Goal: Information Seeking & Learning: Learn about a topic

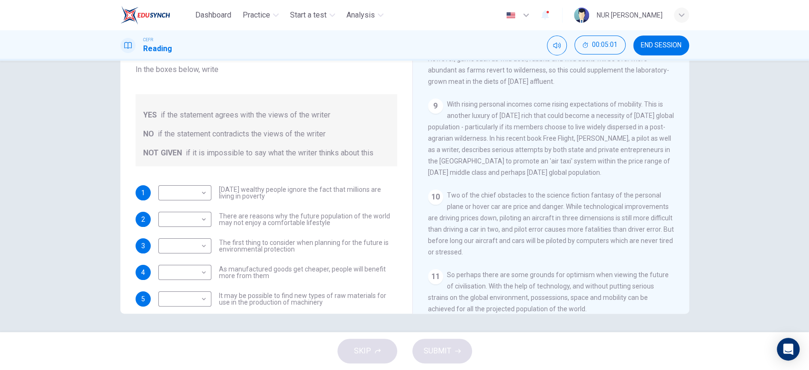
scroll to position [38, 0]
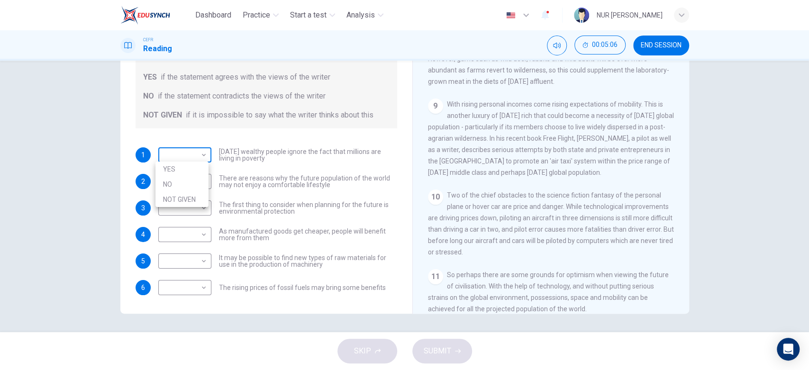
click at [202, 156] on body "Dashboard Practice Start a test Analysis English en ​ NUR SYAHIRAH BINTI AHMAD …" at bounding box center [404, 185] width 809 height 370
click at [190, 196] on li "NOT GIVEN" at bounding box center [181, 199] width 53 height 15
type input "NOT GIVEN"
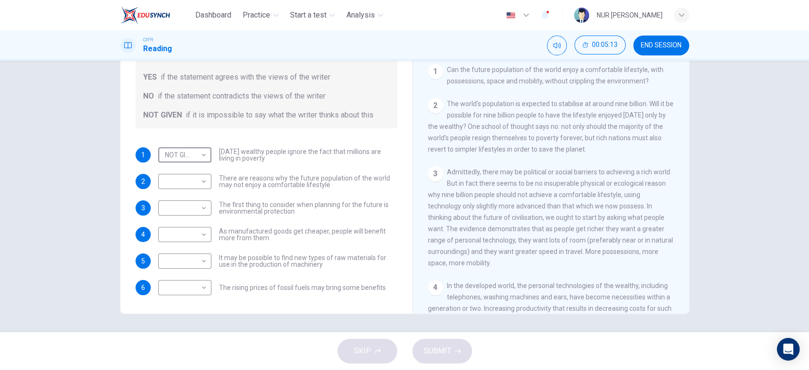
scroll to position [167, 0]
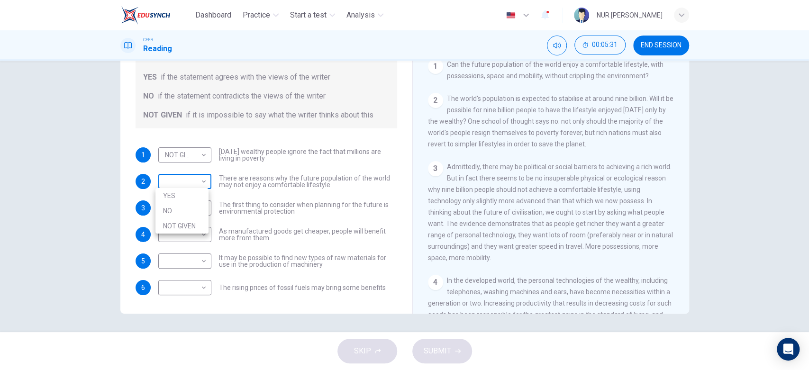
click at [178, 180] on body "Dashboard Practice Start a test Analysis English en ​ NUR SYAHIRAH BINTI AHMAD …" at bounding box center [404, 185] width 809 height 370
click at [178, 197] on li "YES" at bounding box center [181, 195] width 53 height 15
type input "YES"
click at [180, 215] on body "Dashboard Practice Start a test Analysis English en ​ NUR SYAHIRAH BINTI AHMAD …" at bounding box center [404, 185] width 809 height 370
click at [181, 225] on li "YES" at bounding box center [181, 222] width 53 height 15
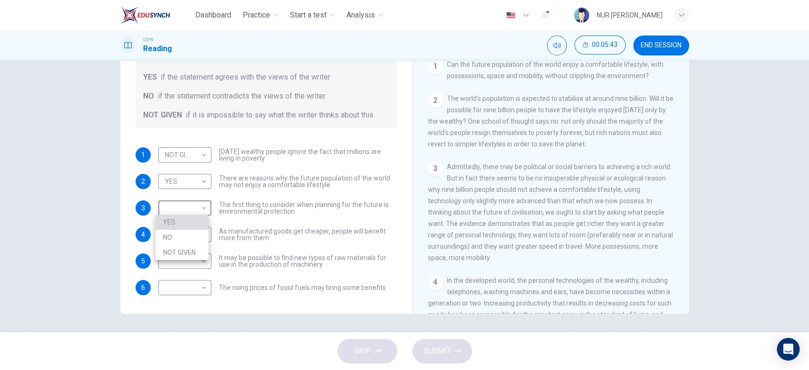
type input "YES"
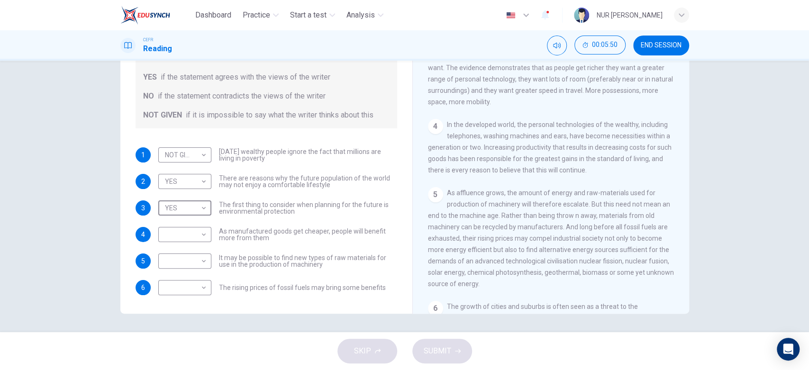
scroll to position [325, 0]
click at [162, 202] on body "Dashboard Practice Start a test Analysis English en ​ NUR SYAHIRAH BINTI AHMAD …" at bounding box center [404, 185] width 809 height 370
click at [225, 232] on div at bounding box center [404, 185] width 809 height 370
click at [194, 232] on body "Dashboard Practice Start a test Analysis English en ​ NUR SYAHIRAH BINTI AHMAD …" at bounding box center [404, 185] width 809 height 370
click at [194, 244] on li "YES" at bounding box center [181, 248] width 53 height 15
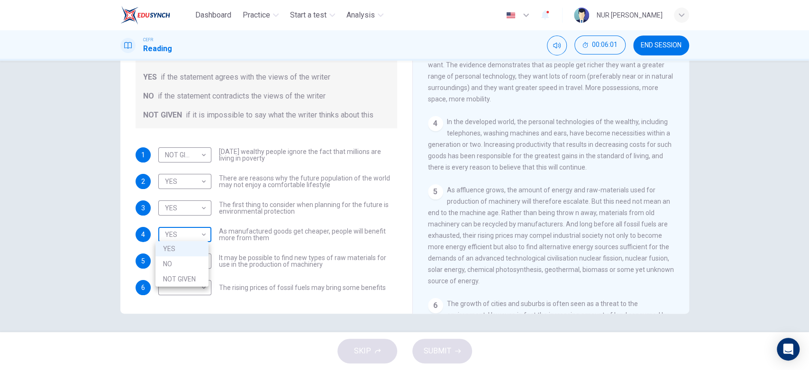
click at [198, 232] on body "Dashboard Practice Start a test Analysis English en ​ NUR SYAHIRAH BINTI AHMAD …" at bounding box center [404, 185] width 809 height 370
click at [197, 264] on li "NO" at bounding box center [181, 263] width 53 height 15
click at [195, 239] on body "Dashboard Practice Start a test Analysis English en ​ NUR SYAHIRAH BINTI AHMAD …" at bounding box center [404, 185] width 809 height 370
click at [193, 249] on li "YES" at bounding box center [181, 248] width 53 height 15
type input "YES"
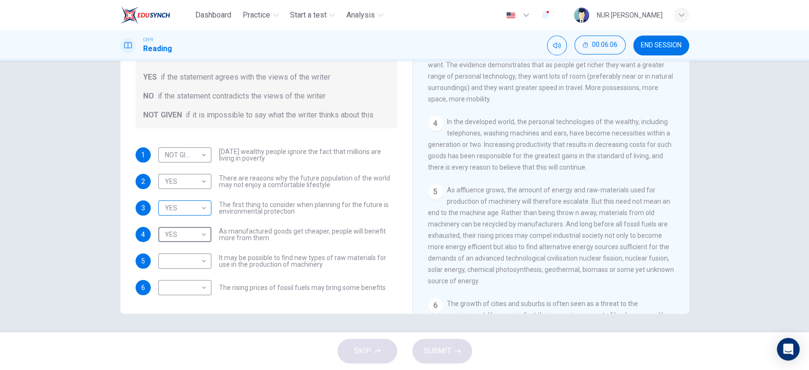
click at [193, 216] on body "Dashboard Practice Start a test Analysis English en ​ NUR SYAHIRAH BINTI AHMAD …" at bounding box center [404, 185] width 809 height 370
click at [412, 251] on div at bounding box center [404, 185] width 809 height 370
drag, startPoint x: 476, startPoint y: 204, endPoint x: 532, endPoint y: 162, distance: 69.6
click at [532, 162] on div "CLICK TO ZOOM Click to Zoom 1 Can the future population of the world enjoy a co…" at bounding box center [557, 170] width 259 height 288
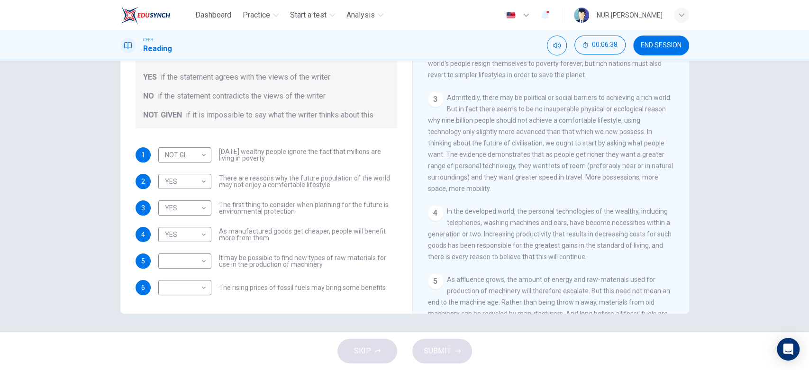
scroll to position [237, 0]
click at [185, 260] on body "Dashboard Practice Start a test Analysis English en ​ NUR SYAHIRAH BINTI AHMAD …" at bounding box center [404, 185] width 809 height 370
click at [244, 268] on div at bounding box center [404, 185] width 809 height 370
click at [203, 280] on body "Dashboard Practice Start a test Analysis English en ​ NUR SYAHIRAH BINTI AHMAD …" at bounding box center [404, 185] width 809 height 370
click at [186, 299] on li "YES" at bounding box center [181, 301] width 53 height 15
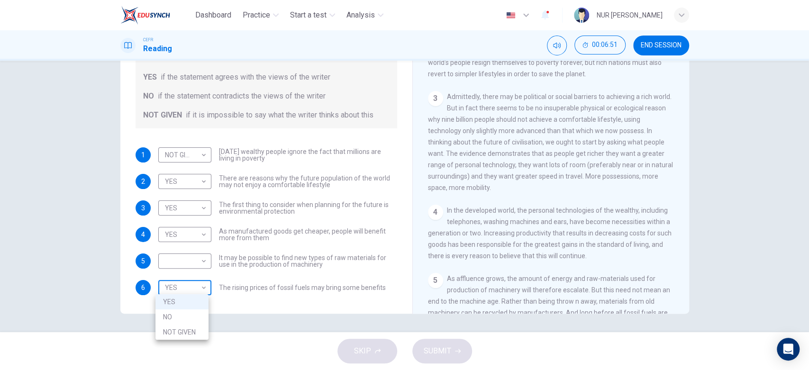
click at [193, 287] on body "Dashboard Practice Start a test Analysis English en ​ NUR SYAHIRAH BINTI AHMAD …" at bounding box center [404, 185] width 809 height 370
click at [189, 312] on li "NO" at bounding box center [181, 316] width 53 height 15
type input "NO"
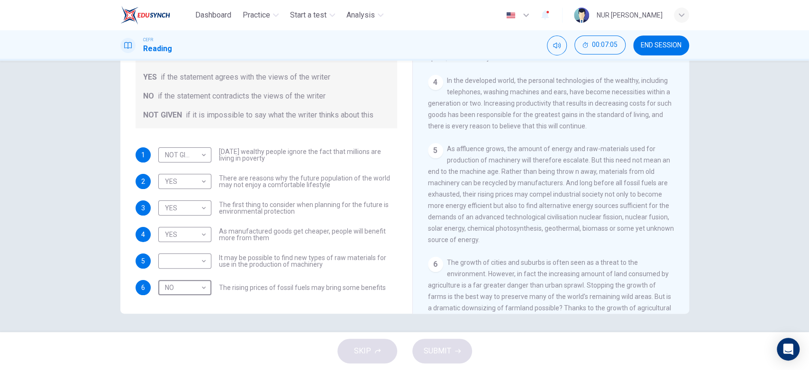
scroll to position [367, 0]
click at [200, 258] on body "Dashboard Practice Start a test Analysis English en ​ NUR SYAHIRAH BINTI AHMAD …" at bounding box center [404, 185] width 809 height 370
click at [192, 156] on div at bounding box center [404, 185] width 809 height 370
click at [192, 156] on body "Dashboard Practice Start a test Analysis English en ​ NUR SYAHIRAH BINTI AHMAD …" at bounding box center [404, 185] width 809 height 370
click at [187, 181] on li "NO" at bounding box center [181, 184] width 53 height 15
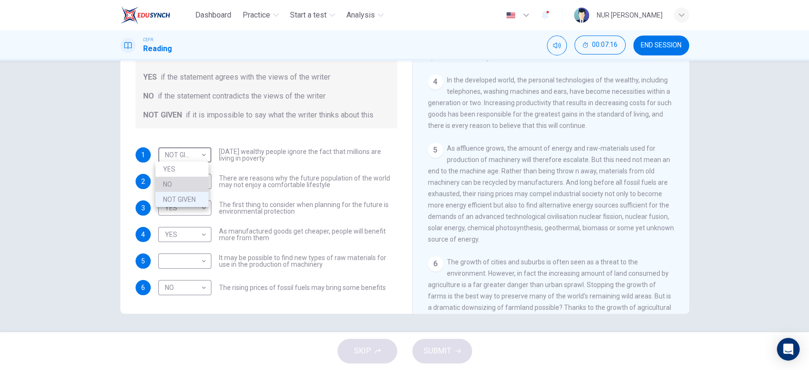
type input "NO"
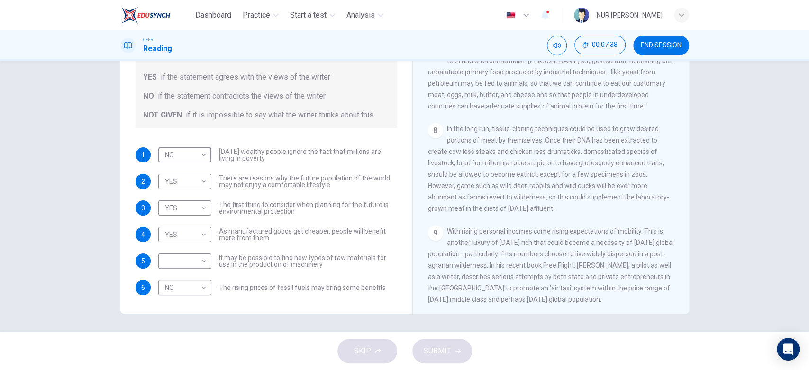
scroll to position [786, 0]
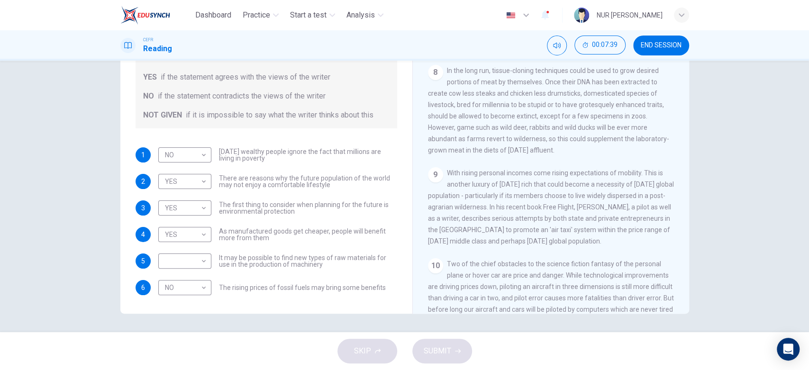
click at [487, 229] on span "With rising personal incomes come rising expectations of mobility. This is anot…" at bounding box center [551, 207] width 246 height 76
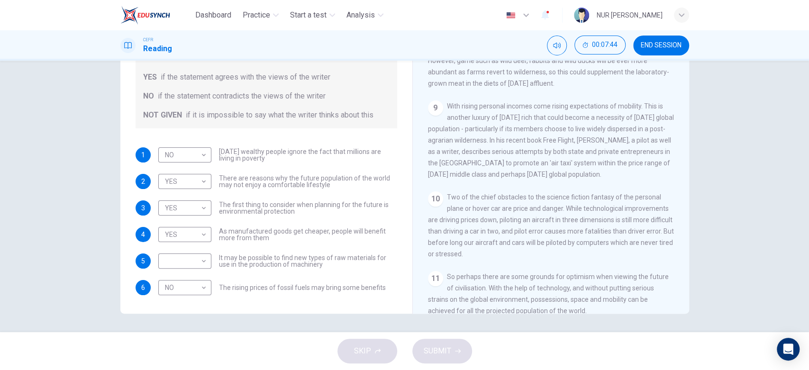
scroll to position [855, 0]
click at [180, 260] on body "Dashboard Practice Start a test Analysis English en ​ NUR SYAHIRAH BINTI AHMAD …" at bounding box center [404, 185] width 809 height 370
click at [175, 273] on li "YES" at bounding box center [181, 275] width 53 height 15
type input "YES"
click at [459, 348] on button "SUBMIT" at bounding box center [442, 351] width 60 height 25
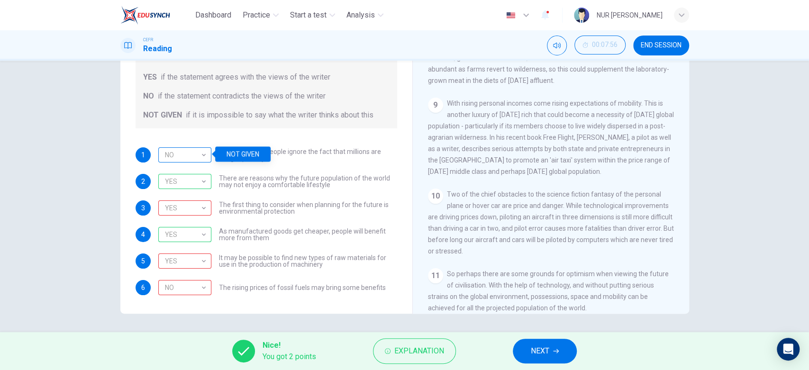
click at [196, 150] on div "NO" at bounding box center [183, 155] width 50 height 27
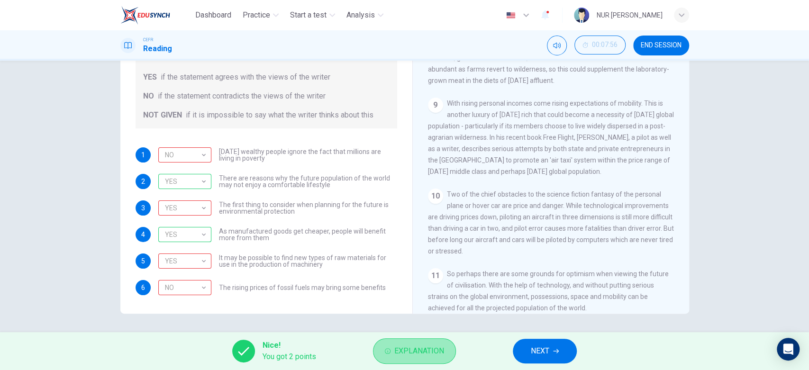
click at [398, 340] on button "Explanation" at bounding box center [414, 351] width 83 height 26
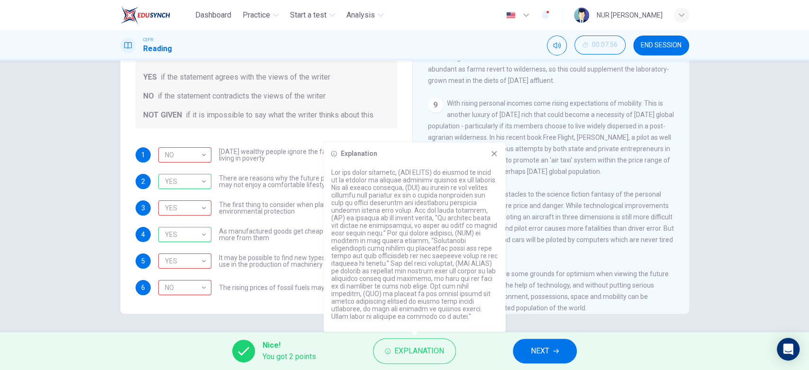
click at [413, 282] on p at bounding box center [414, 245] width 167 height 152
click at [553, 342] on button "NEXT" at bounding box center [544, 351] width 64 height 25
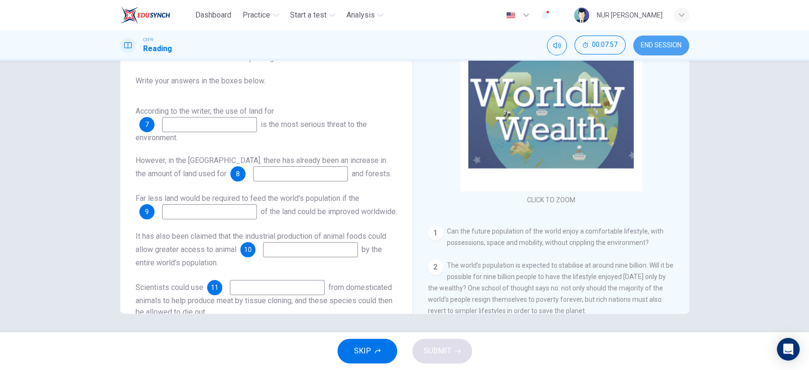
click at [652, 46] on span "END SESSION" at bounding box center [660, 46] width 41 height 8
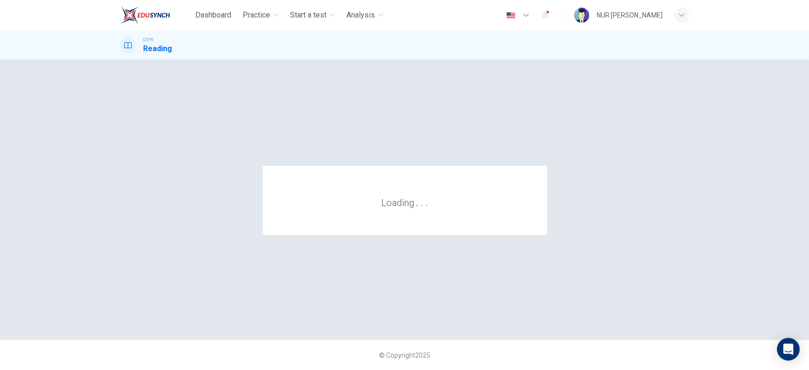
scroll to position [0, 0]
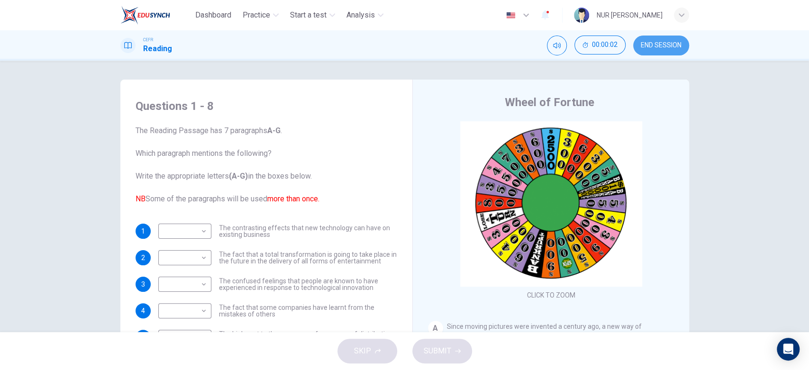
click at [653, 45] on span "END SESSION" at bounding box center [660, 46] width 41 height 8
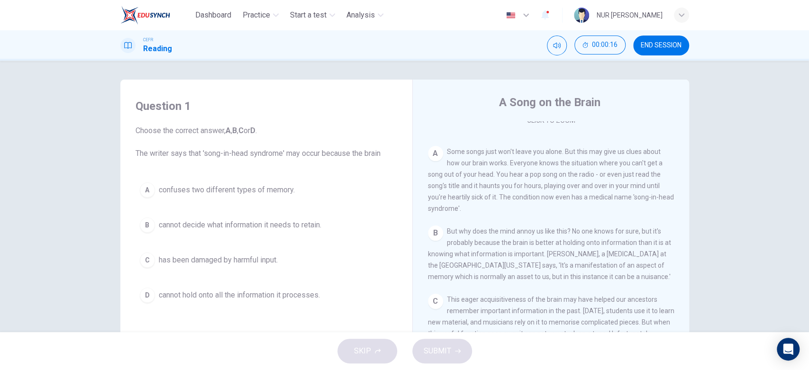
scroll to position [175, 0]
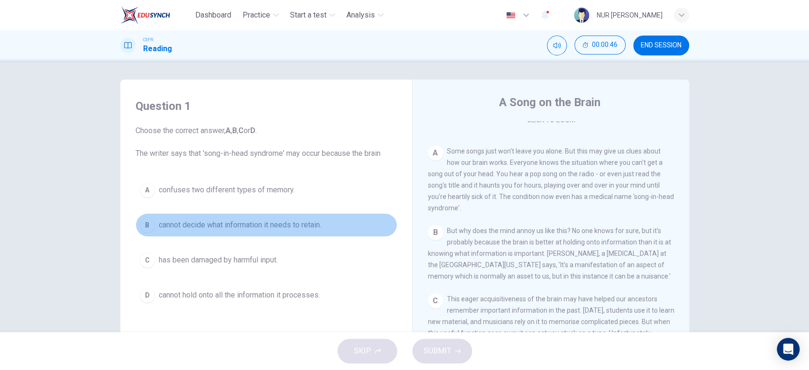
click at [144, 226] on div "B" at bounding box center [147, 224] width 15 height 15
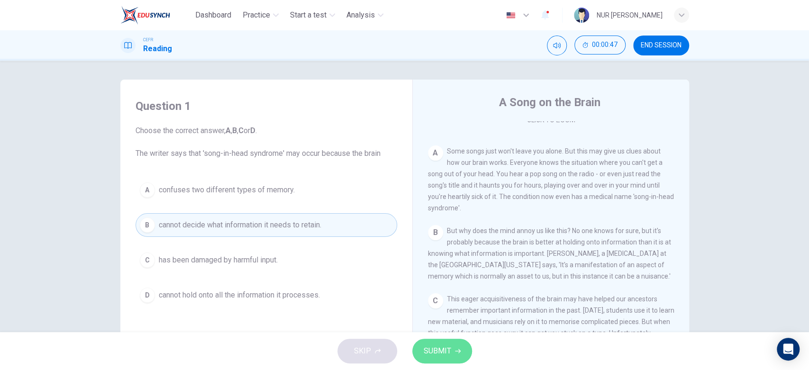
click at [436, 349] on span "SUBMIT" at bounding box center [436, 350] width 27 height 13
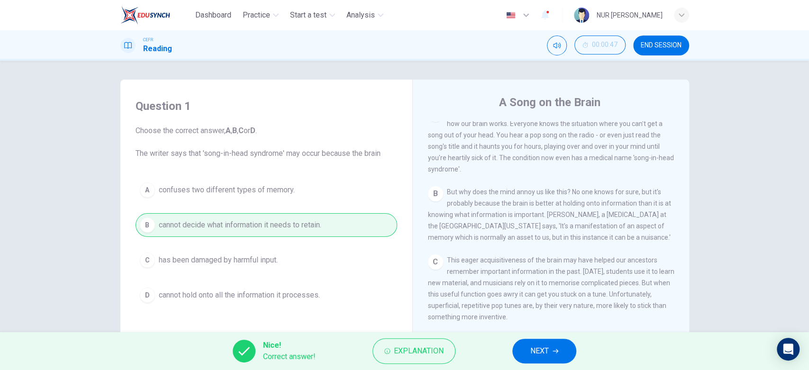
scroll to position [220, 0]
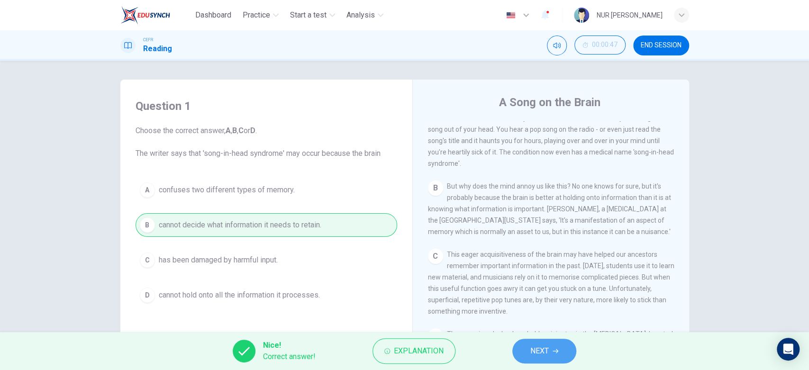
click at [544, 344] on span "NEXT" at bounding box center [539, 350] width 18 height 13
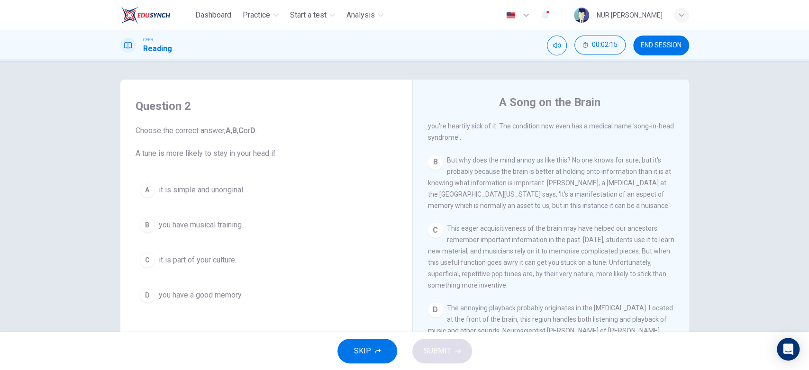
scroll to position [274, 0]
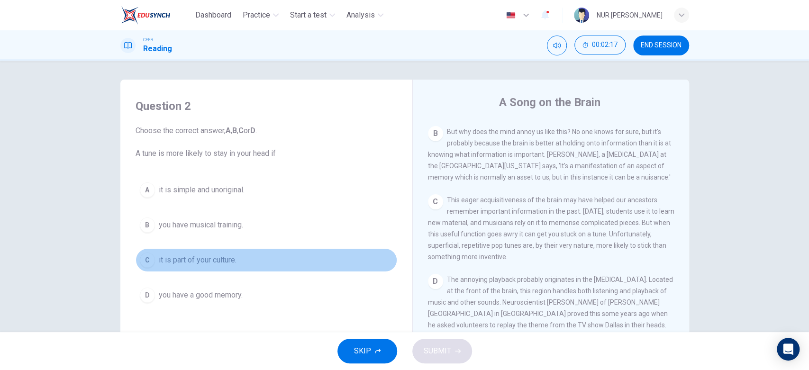
click at [135, 261] on button "C it is part of your culture." at bounding box center [265, 260] width 261 height 24
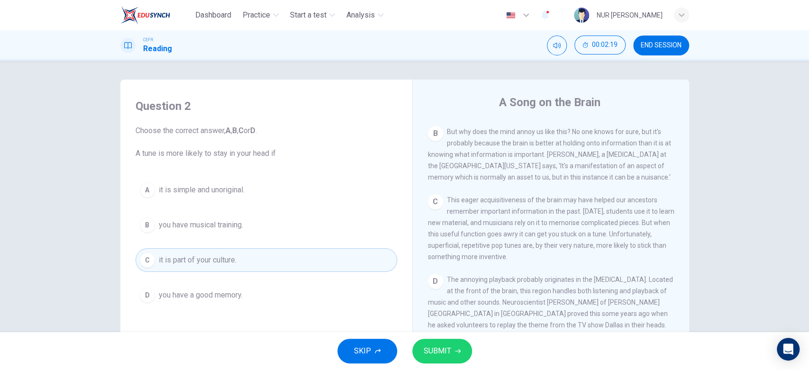
click at [452, 354] on button "SUBMIT" at bounding box center [442, 351] width 60 height 25
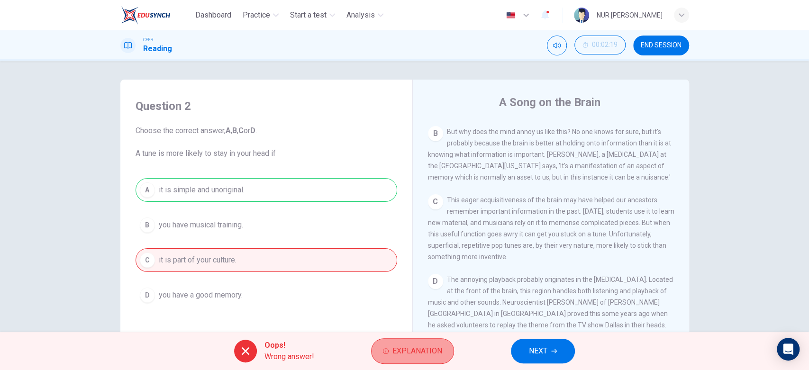
click at [399, 359] on button "Explanation" at bounding box center [412, 351] width 83 height 26
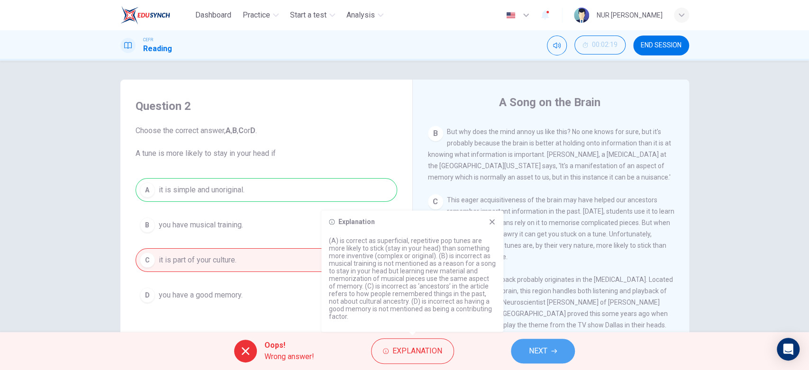
click at [540, 348] on span "NEXT" at bounding box center [538, 350] width 18 height 13
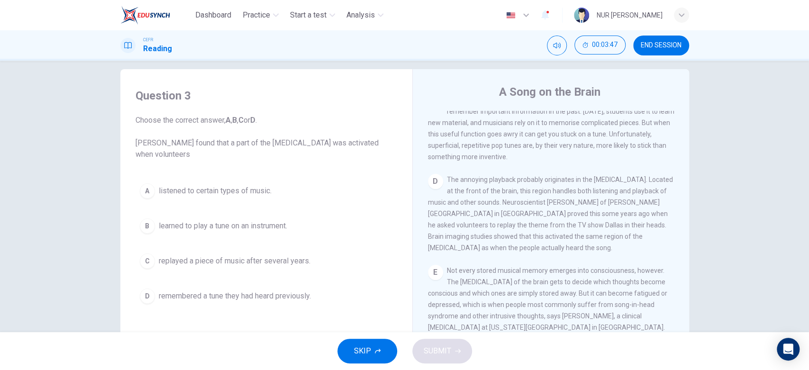
scroll to position [364, 0]
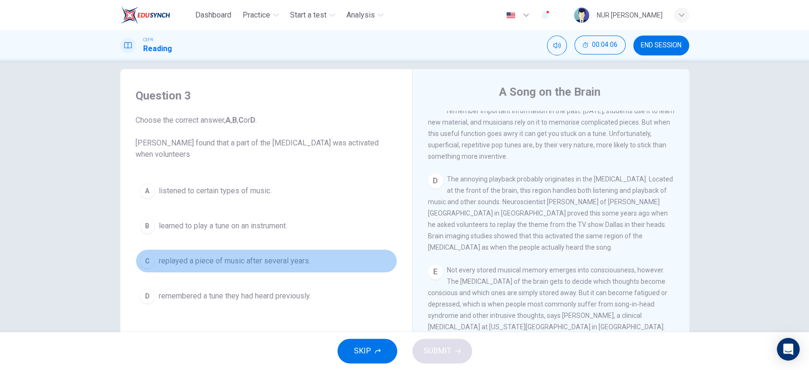
click at [154, 258] on button "C replayed a piece of music after several years." at bounding box center [265, 261] width 261 height 24
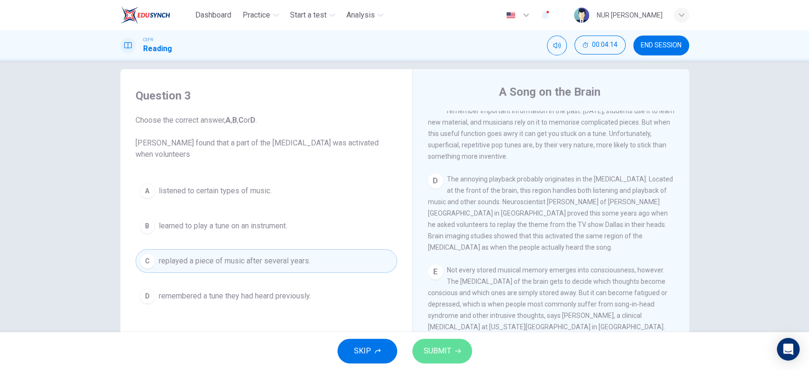
click at [448, 355] on span "SUBMIT" at bounding box center [436, 350] width 27 height 13
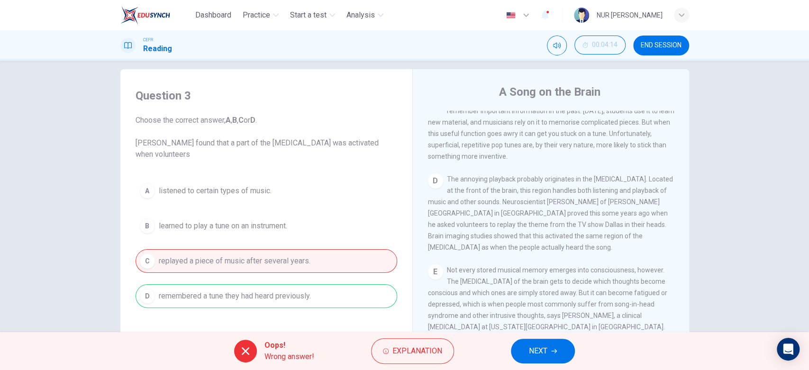
click at [556, 348] on icon "button" at bounding box center [554, 351] width 6 height 6
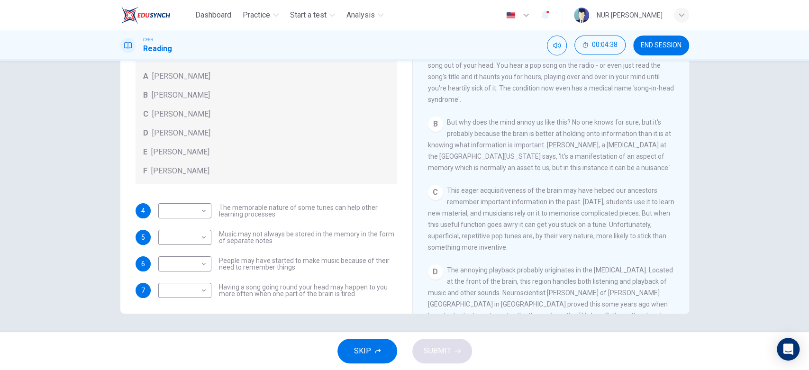
scroll to position [53, 0]
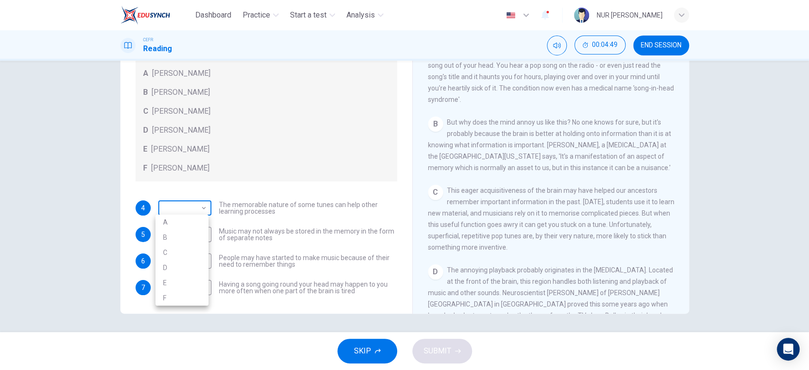
click at [198, 207] on body "Dashboard Practice Start a test Analysis English en ​ NUR SYAHIRAH BINTI AHMAD …" at bounding box center [404, 185] width 809 height 370
click at [179, 220] on li "A" at bounding box center [181, 222] width 53 height 15
type input "A"
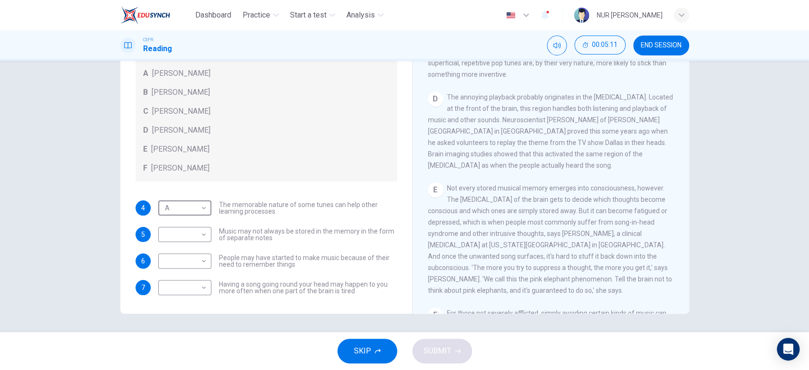
scroll to position [375, 0]
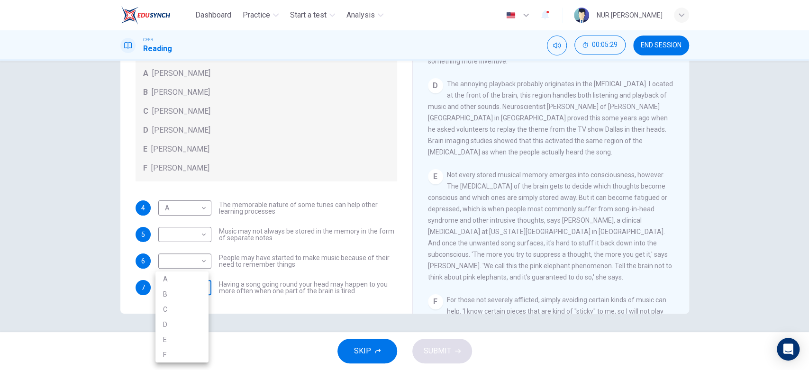
click at [176, 284] on body "Dashboard Practice Start a test Analysis English en ​ NUR SYAHIRAH BINTI AHMAD …" at bounding box center [404, 185] width 809 height 370
click at [174, 297] on li "B" at bounding box center [181, 294] width 53 height 15
type input "B"
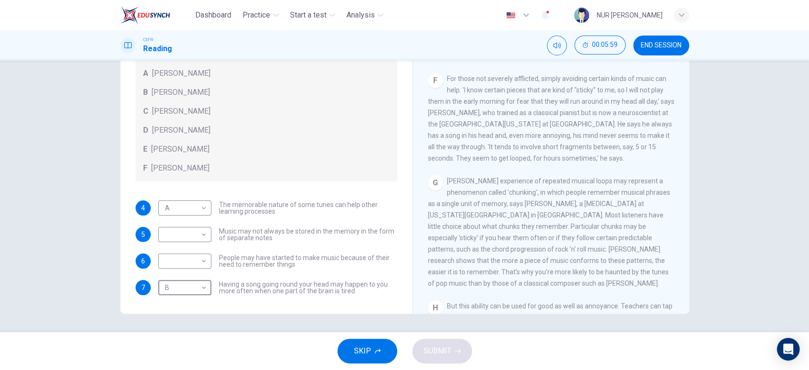
scroll to position [600, 0]
click at [207, 231] on div "​ ​" at bounding box center [184, 234] width 53 height 15
click at [201, 231] on body "Dashboard Practice Start a test Analysis English en ​ NUR SYAHIRAH BINTI AHMAD …" at bounding box center [404, 185] width 809 height 370
click at [186, 276] on li "C" at bounding box center [181, 278] width 53 height 15
type input "C"
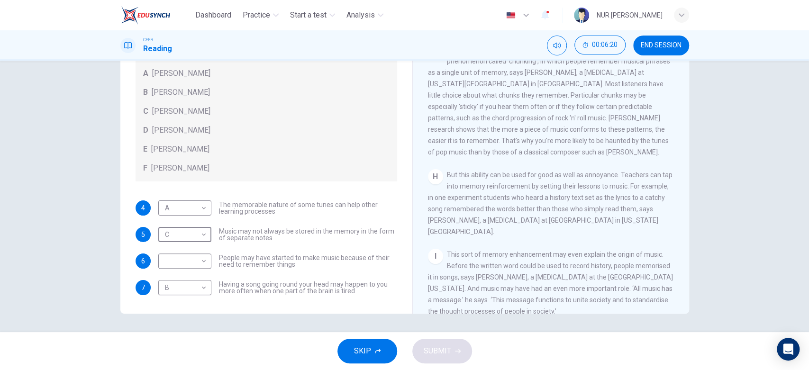
scroll to position [730, 0]
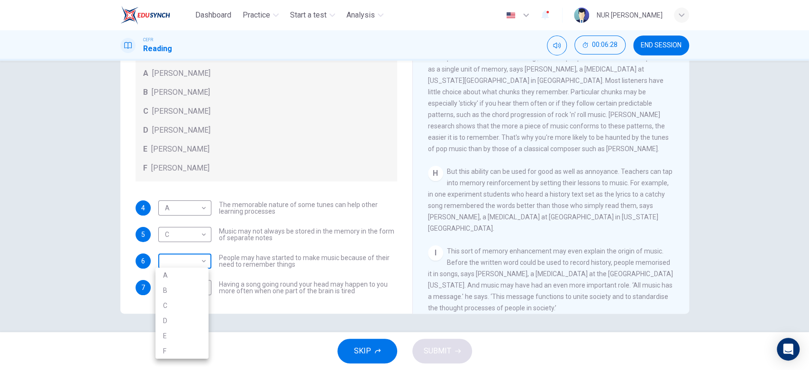
click at [178, 258] on body "Dashboard Practice Start a test Analysis English en ​ NUR SYAHIRAH BINTI AHMAD …" at bounding box center [404, 185] width 809 height 370
click at [171, 348] on li "F" at bounding box center [181, 350] width 53 height 15
type input "F"
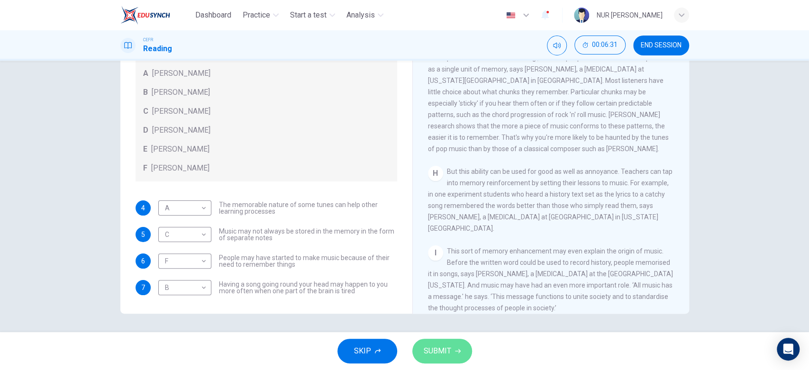
click at [446, 353] on span "SUBMIT" at bounding box center [436, 350] width 27 height 13
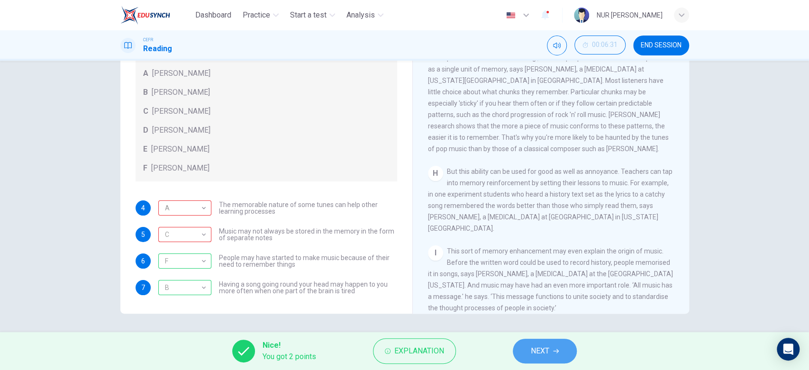
click at [549, 344] on button "NEXT" at bounding box center [544, 351] width 64 height 25
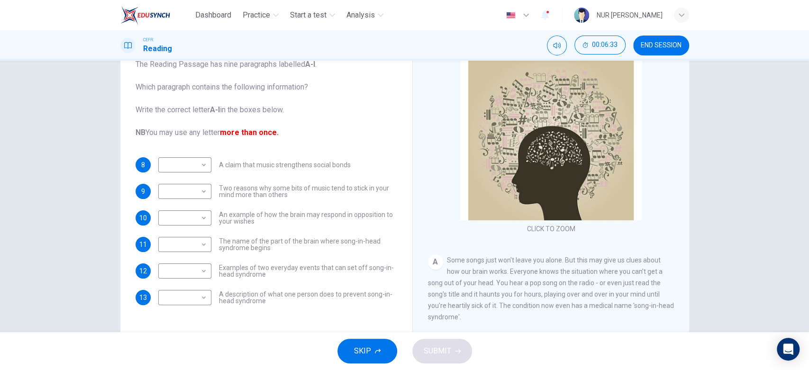
scroll to position [63, 0]
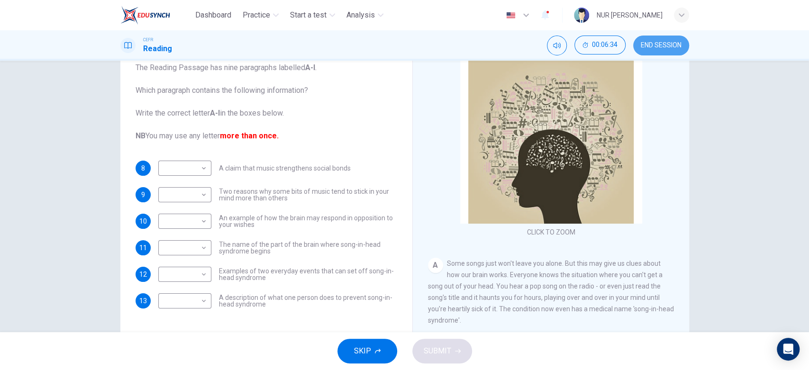
click at [667, 38] on button "END SESSION" at bounding box center [661, 46] width 56 height 20
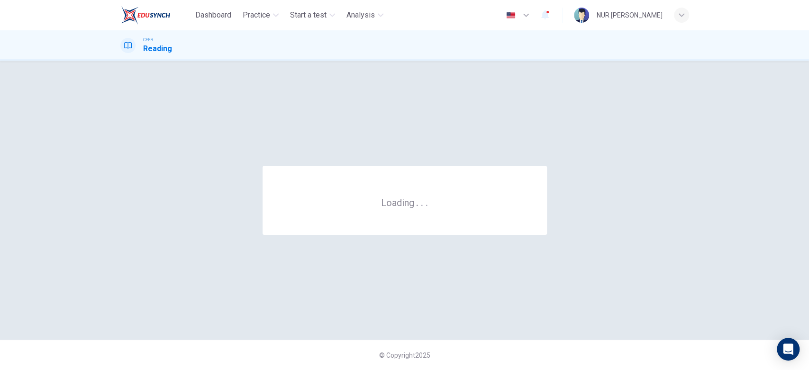
scroll to position [0, 0]
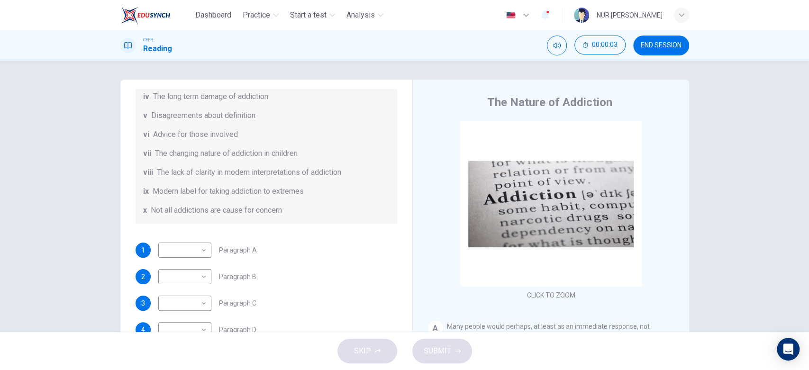
scroll to position [204, 0]
click at [655, 45] on span "END SESSION" at bounding box center [660, 46] width 41 height 8
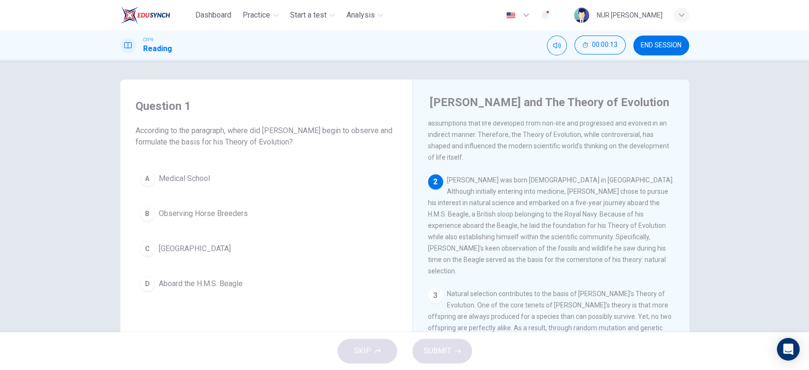
scroll to position [86, 0]
click at [137, 208] on button "B Observing Horse Breeders" at bounding box center [265, 214] width 261 height 24
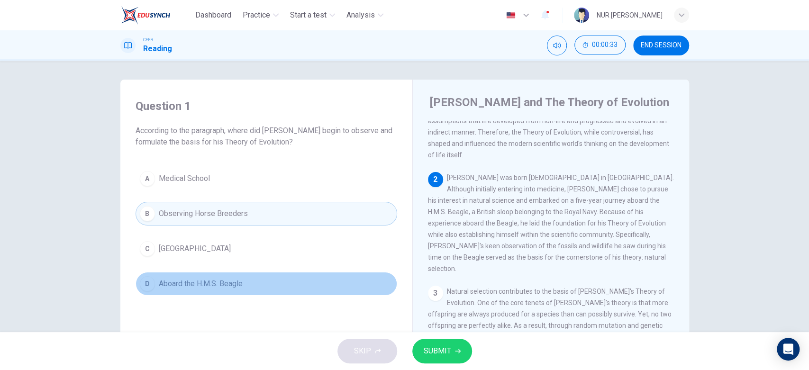
click at [143, 282] on div "D" at bounding box center [147, 283] width 15 height 15
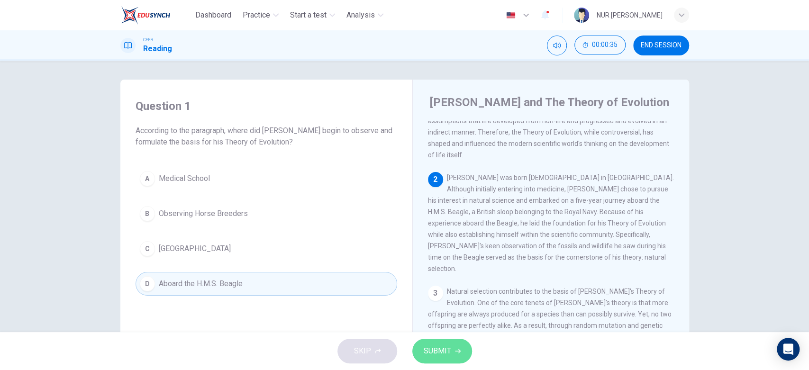
click at [426, 351] on span "SUBMIT" at bounding box center [436, 350] width 27 height 13
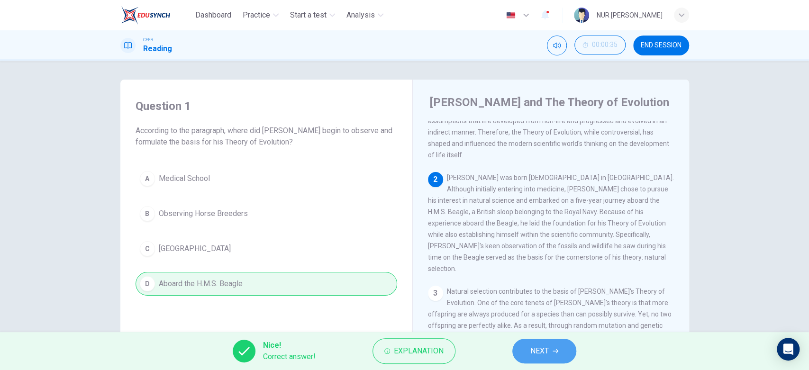
click at [538, 349] on span "NEXT" at bounding box center [539, 350] width 18 height 13
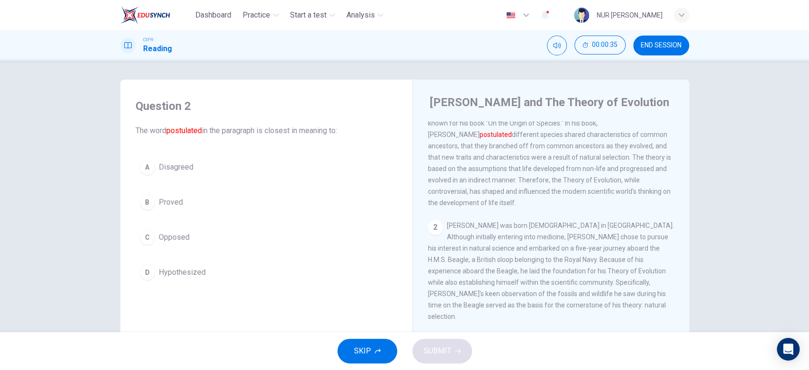
scroll to position [0, 0]
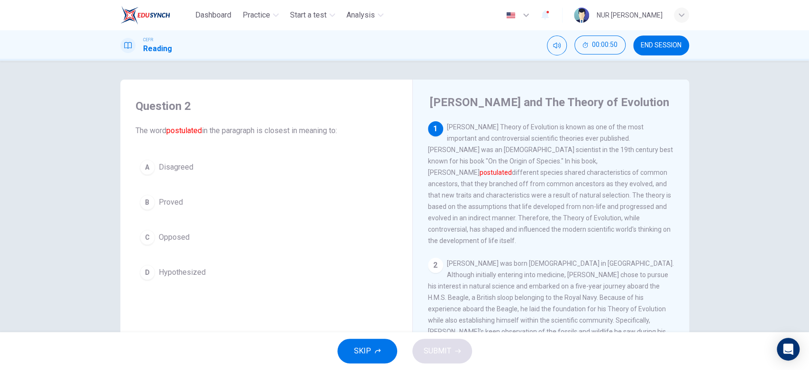
click at [144, 233] on div "C" at bounding box center [147, 237] width 15 height 15
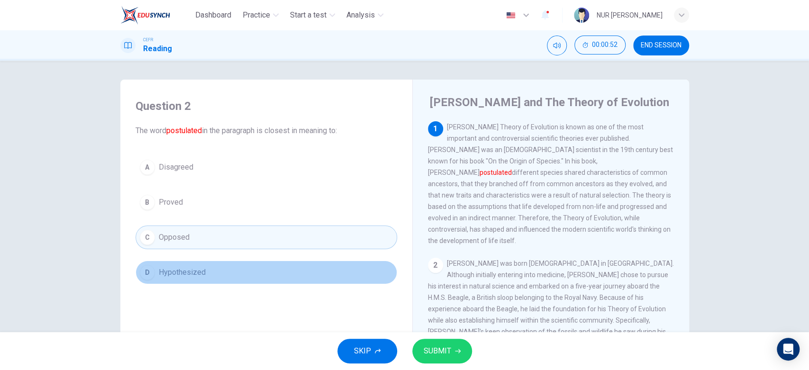
click at [140, 273] on div "D" at bounding box center [147, 272] width 15 height 15
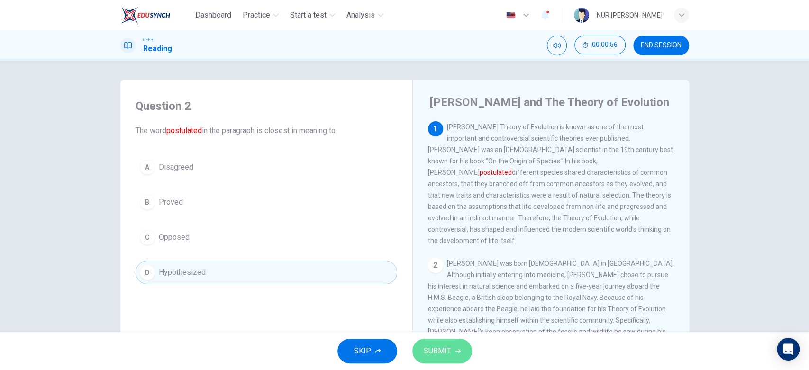
click at [448, 339] on button "SUBMIT" at bounding box center [442, 351] width 60 height 25
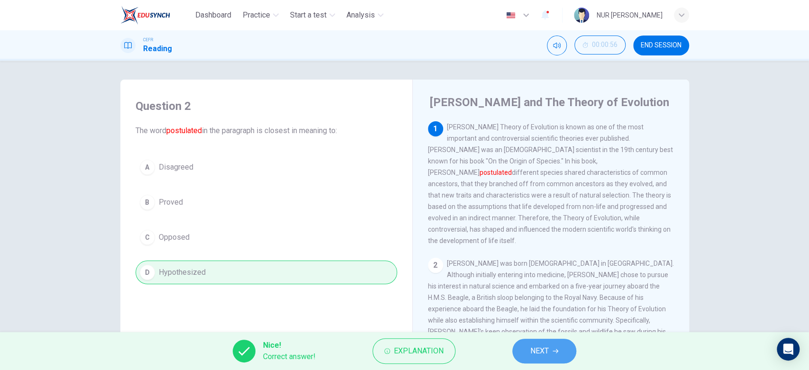
click at [539, 341] on button "NEXT" at bounding box center [544, 351] width 64 height 25
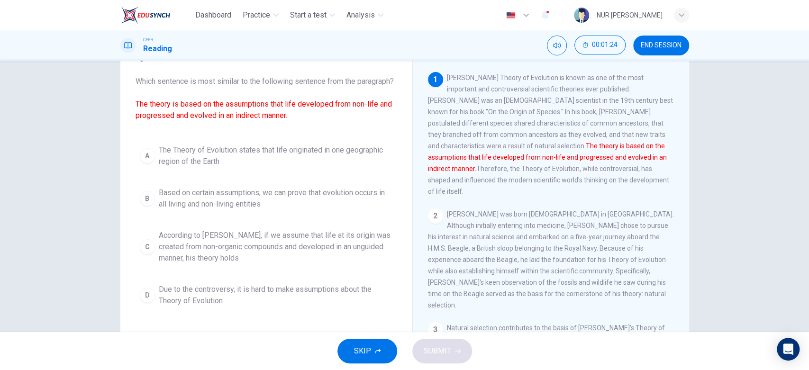
scroll to position [51, 0]
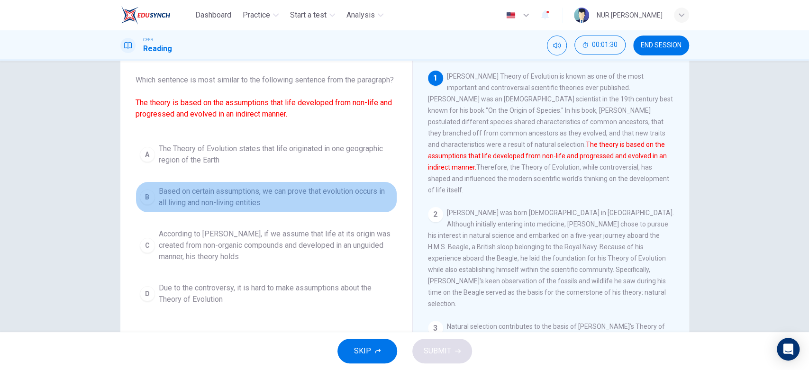
click at [144, 205] on div "B" at bounding box center [147, 196] width 15 height 15
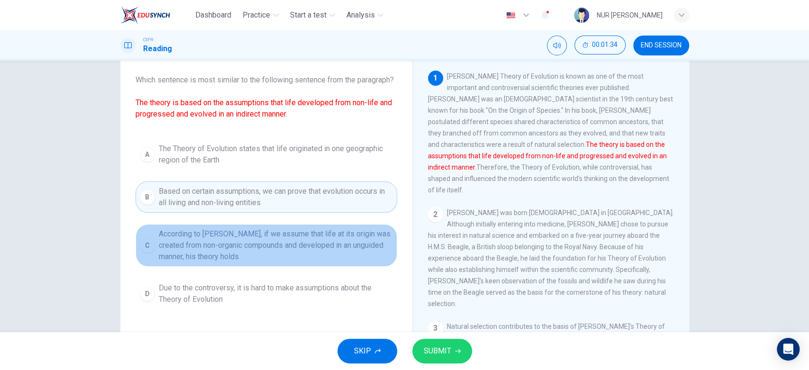
click at [153, 256] on button "C According to Darwin, if we assume that life at its origin was created from no…" at bounding box center [265, 245] width 261 height 43
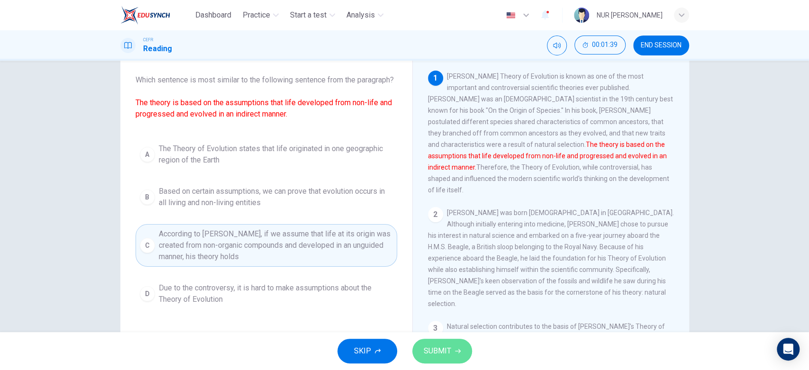
click at [448, 354] on span "SUBMIT" at bounding box center [436, 350] width 27 height 13
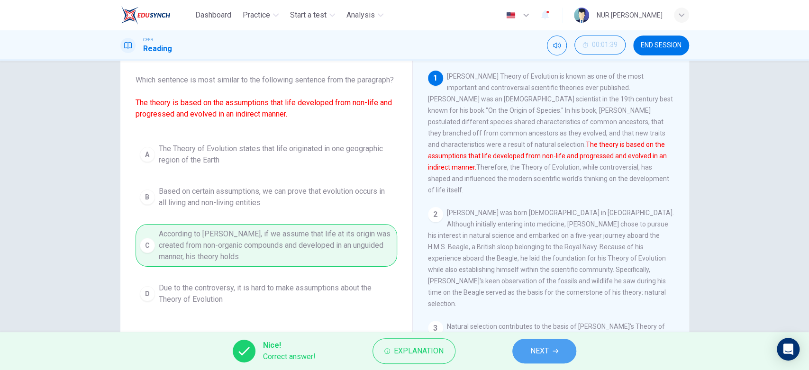
click at [533, 351] on span "NEXT" at bounding box center [539, 350] width 18 height 13
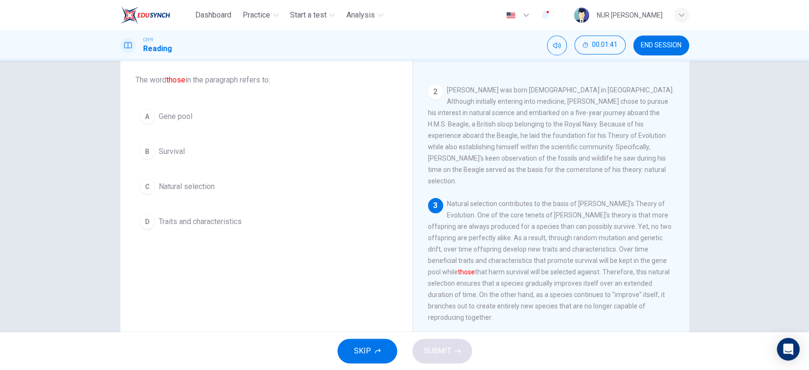
scroll to position [150, 0]
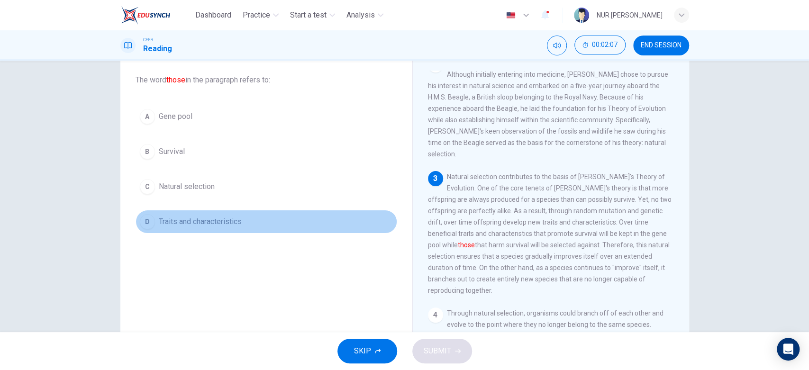
click at [150, 222] on div "D" at bounding box center [147, 221] width 15 height 15
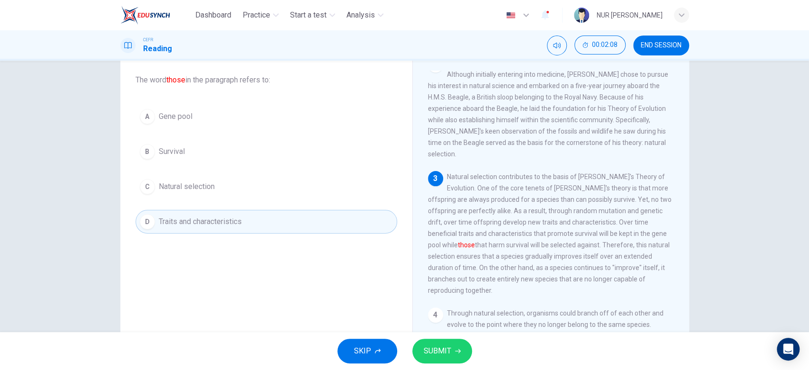
click at [446, 356] on span "SUBMIT" at bounding box center [436, 350] width 27 height 13
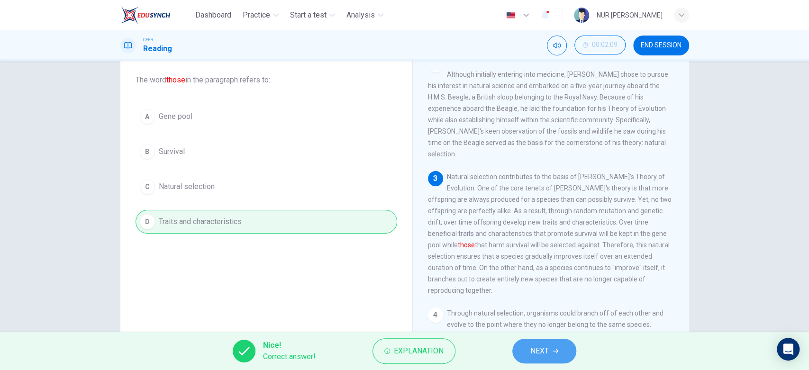
click at [525, 351] on button "NEXT" at bounding box center [544, 351] width 64 height 25
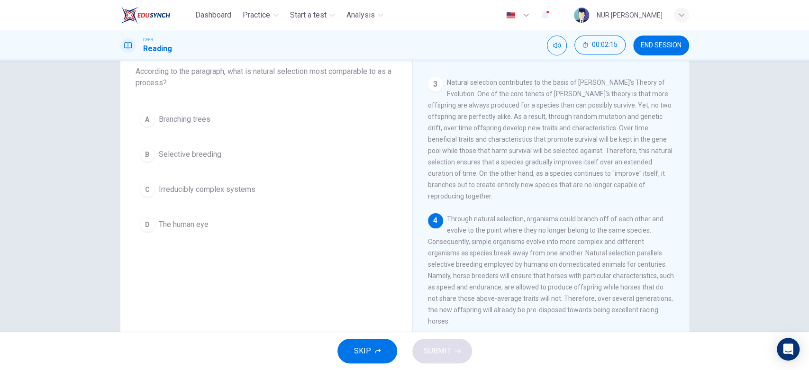
scroll to position [61, 0]
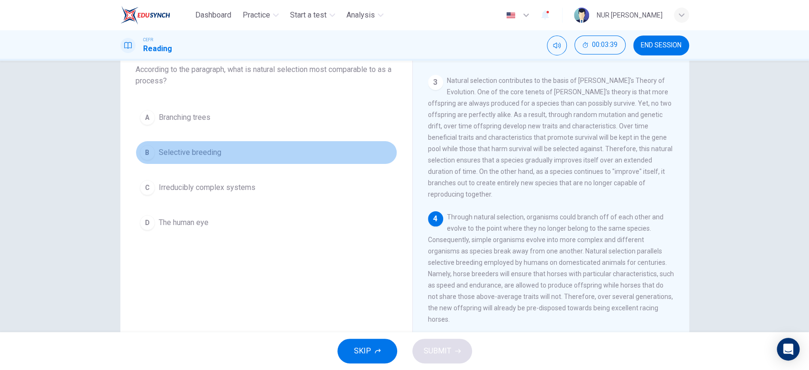
click at [145, 147] on div "B" at bounding box center [147, 152] width 15 height 15
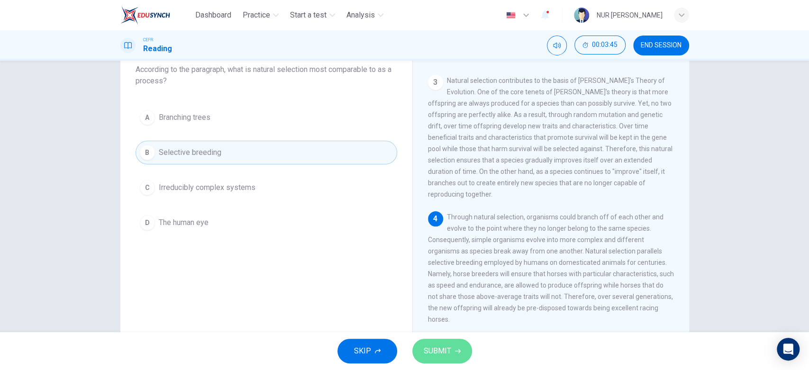
click at [440, 356] on span "SUBMIT" at bounding box center [436, 350] width 27 height 13
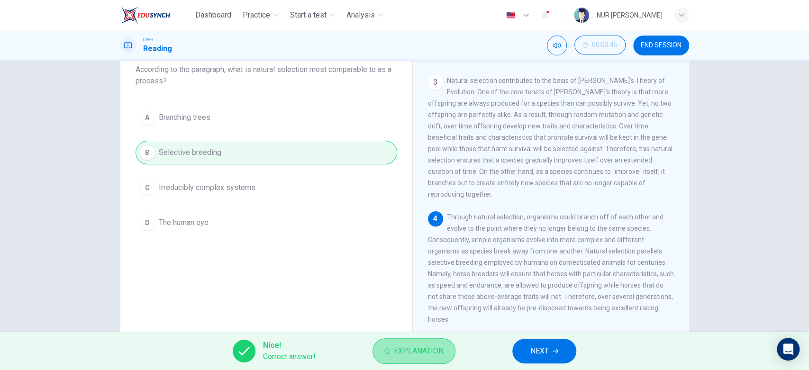
click at [428, 343] on button "Explanation" at bounding box center [413, 351] width 83 height 26
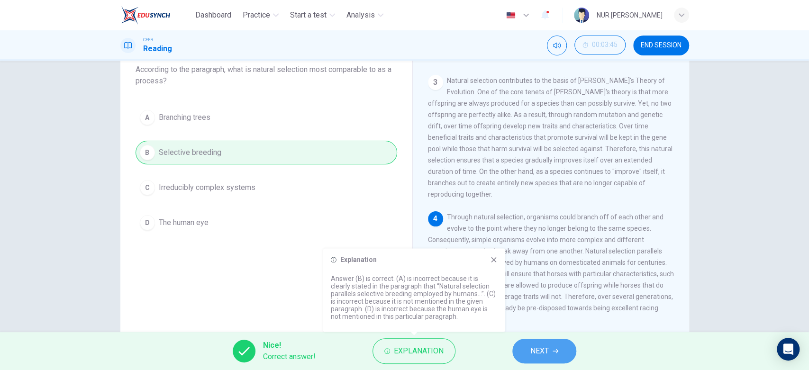
click at [551, 351] on button "NEXT" at bounding box center [544, 351] width 64 height 25
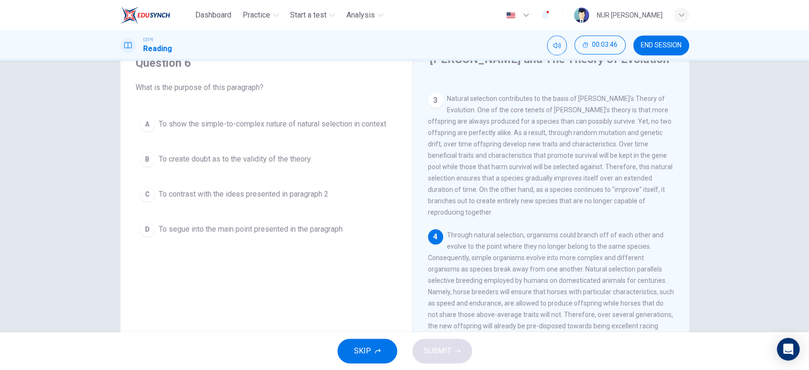
scroll to position [38, 0]
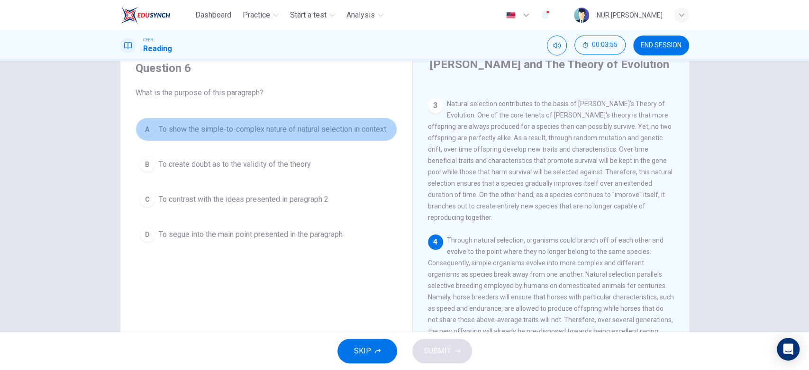
click at [140, 130] on div "A" at bounding box center [147, 129] width 15 height 15
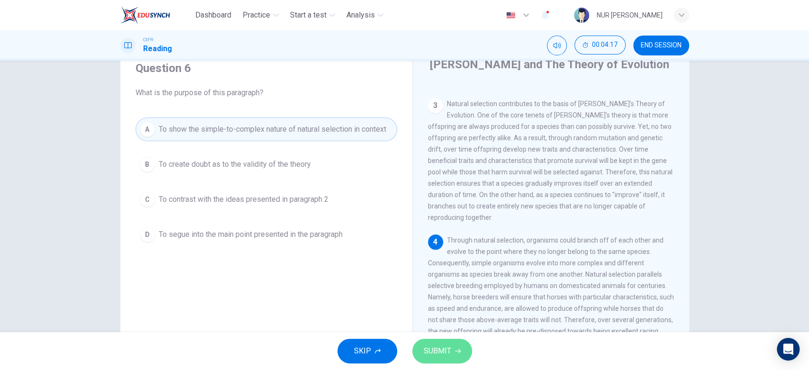
click at [453, 342] on button "SUBMIT" at bounding box center [442, 351] width 60 height 25
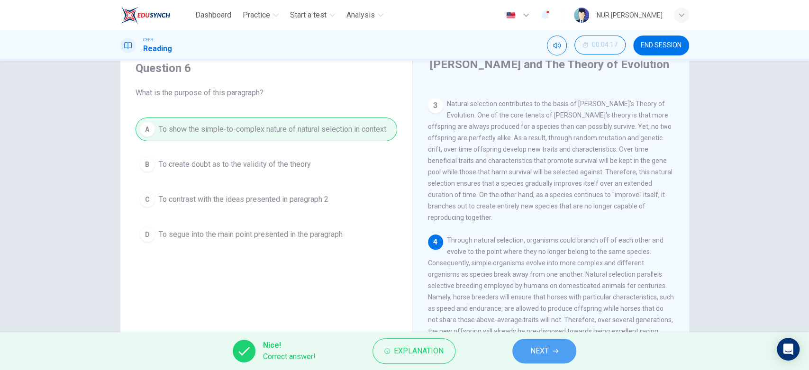
click at [538, 349] on span "NEXT" at bounding box center [539, 350] width 18 height 13
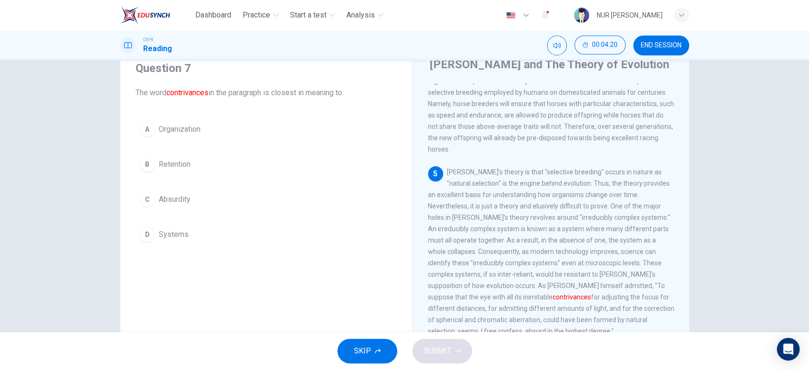
scroll to position [430, 0]
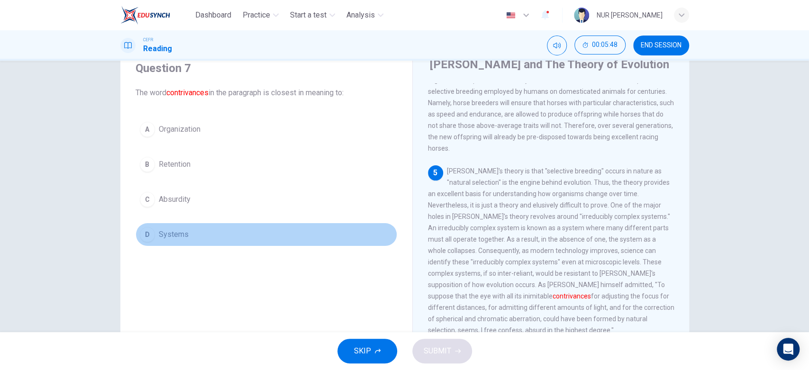
click at [180, 229] on span "Systems" at bounding box center [174, 234] width 30 height 11
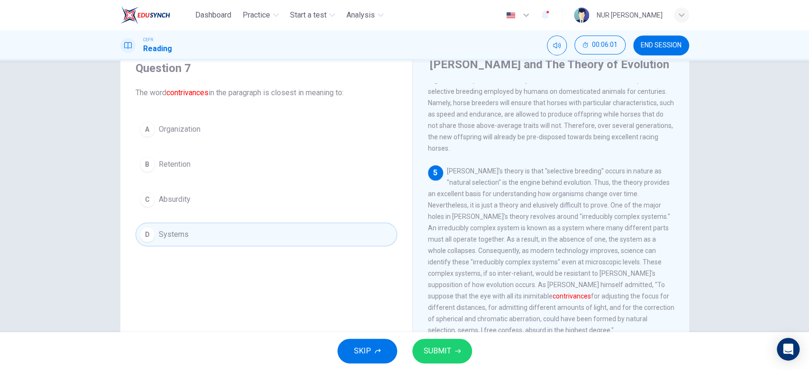
click at [440, 351] on span "SUBMIT" at bounding box center [436, 350] width 27 height 13
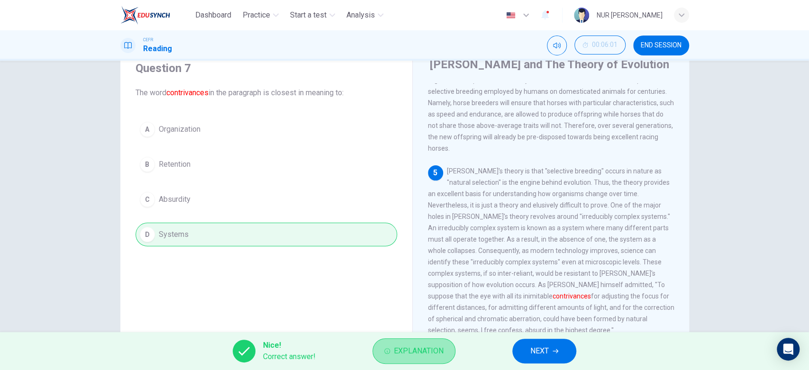
click at [423, 341] on button "Explanation" at bounding box center [413, 351] width 83 height 26
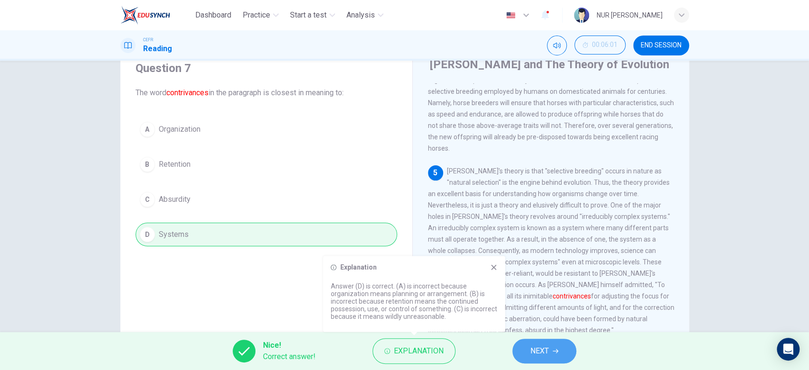
click at [560, 344] on button "NEXT" at bounding box center [544, 351] width 64 height 25
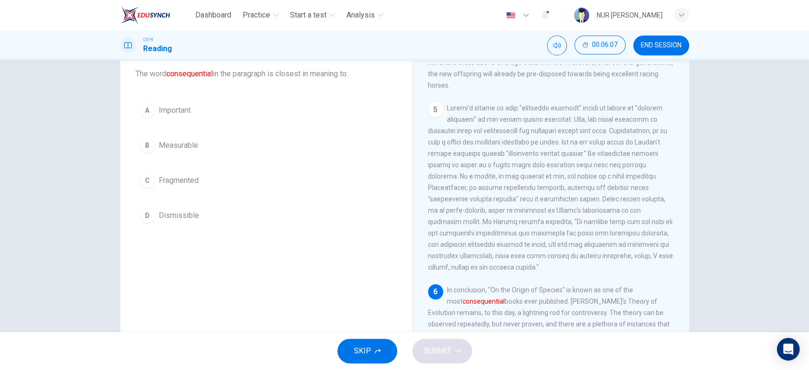
scroll to position [46, 0]
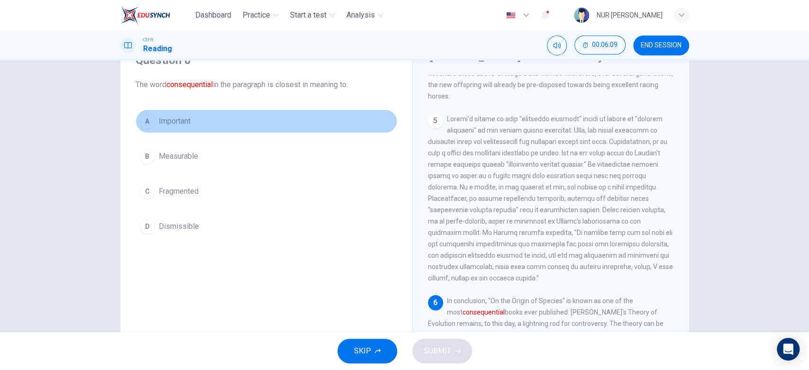
click at [142, 122] on div "A" at bounding box center [147, 121] width 15 height 15
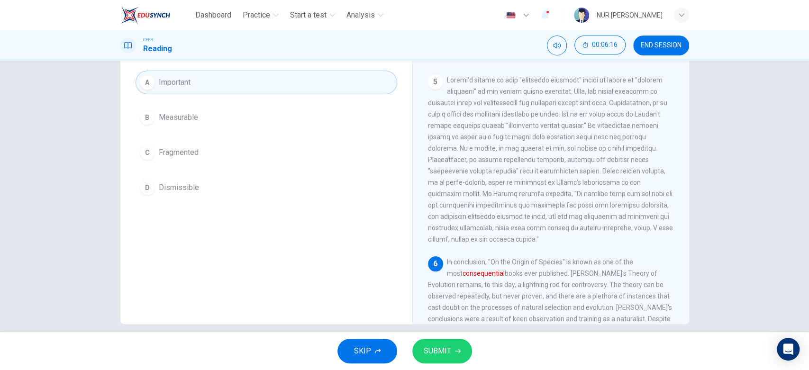
scroll to position [82, 0]
click at [464, 353] on button "SUBMIT" at bounding box center [442, 351] width 60 height 25
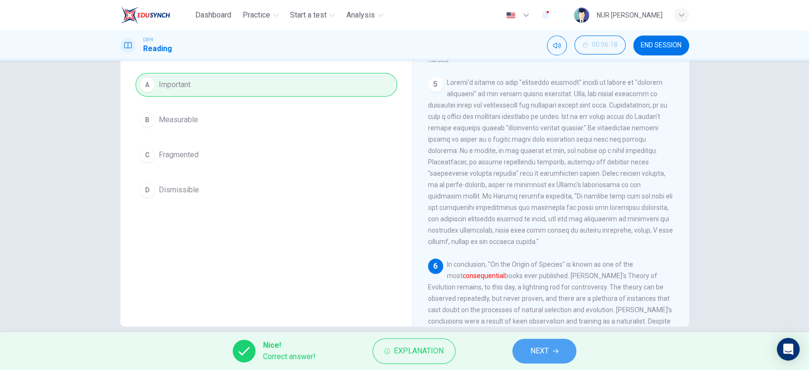
click at [543, 353] on span "NEXT" at bounding box center [539, 350] width 18 height 13
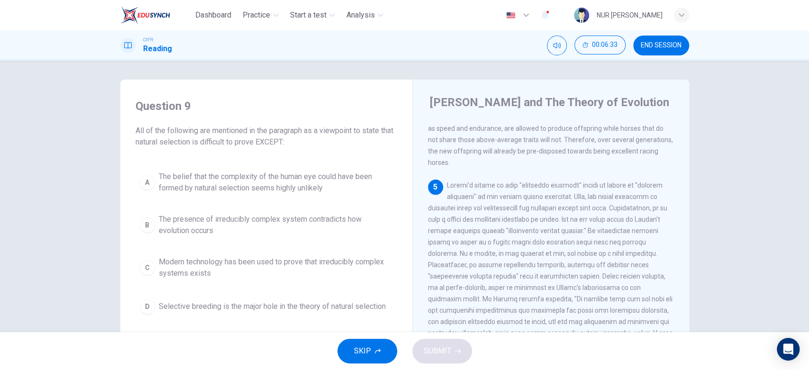
scroll to position [455, 0]
click at [140, 221] on div "B" at bounding box center [147, 224] width 15 height 15
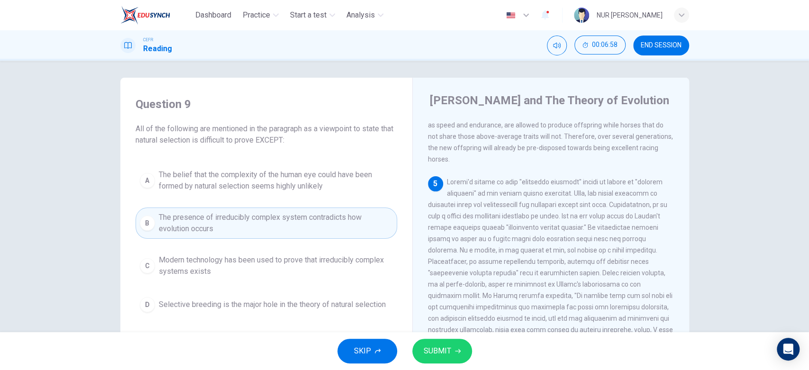
scroll to position [3, 0]
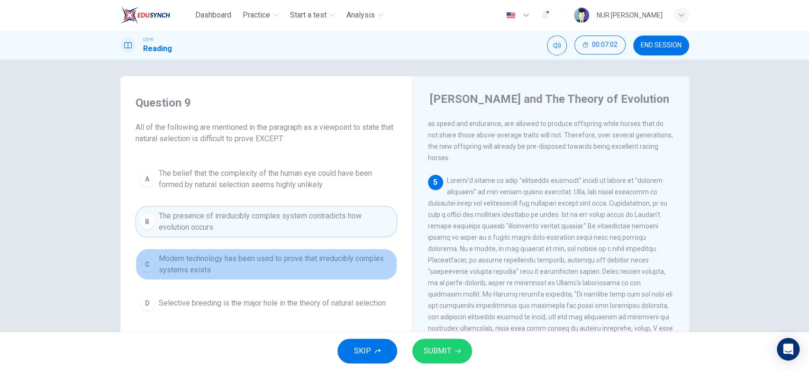
click at [159, 258] on span "Modern technology has been used to prove that irreducibly complex systems exists" at bounding box center [276, 264] width 234 height 23
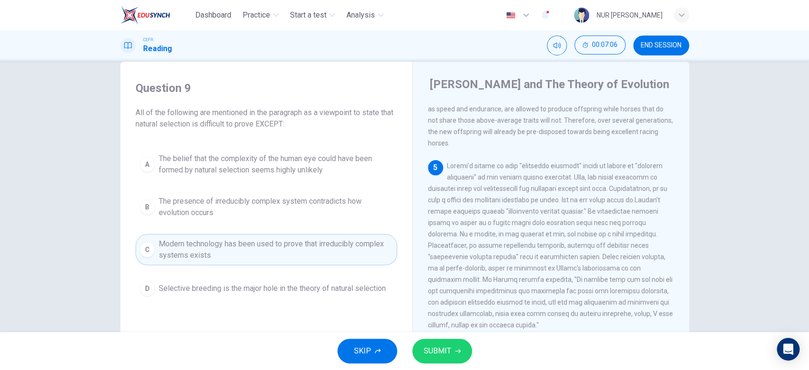
scroll to position [18, 0]
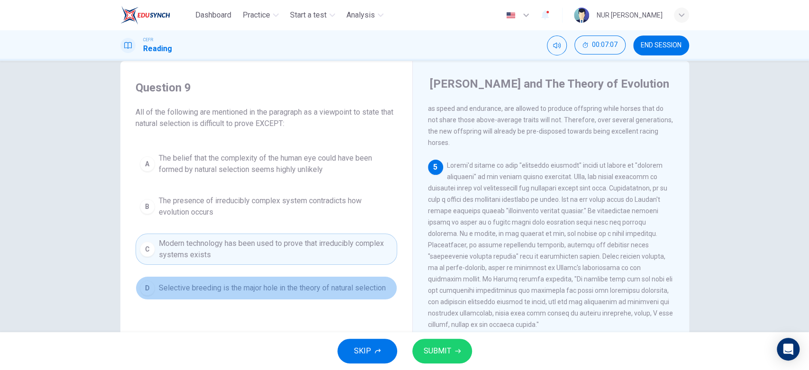
click at [153, 286] on button "D Selective breeding is the major hole in the theory of natural selection" at bounding box center [265, 288] width 261 height 24
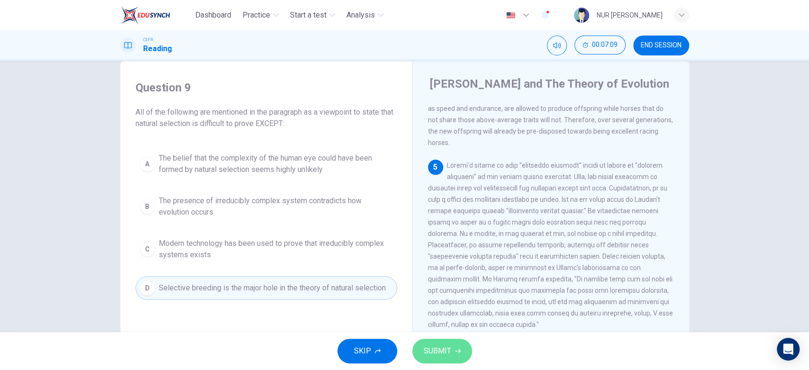
click at [455, 357] on button "SUBMIT" at bounding box center [442, 351] width 60 height 25
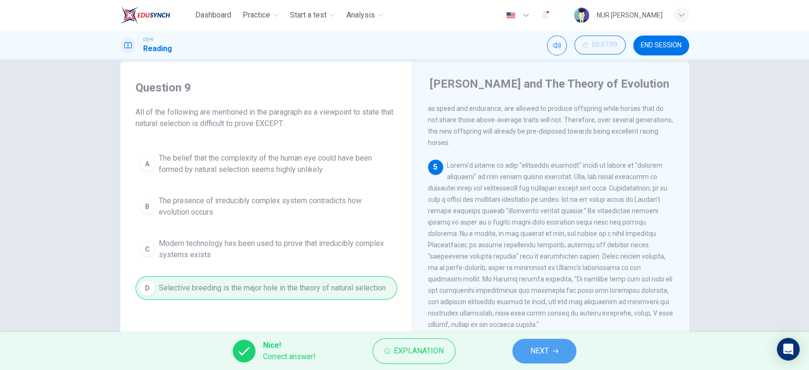
click at [545, 359] on button "NEXT" at bounding box center [544, 351] width 64 height 25
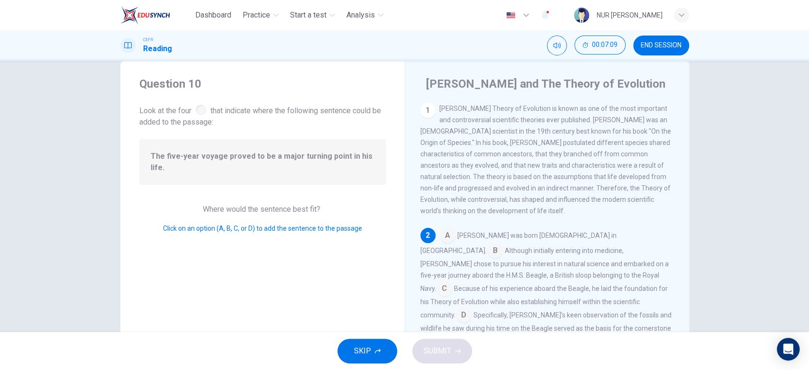
scroll to position [49, 0]
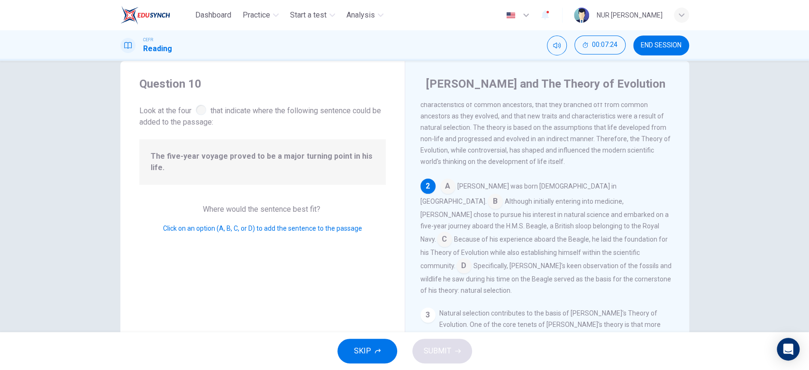
click at [452, 233] on input at bounding box center [444, 240] width 15 height 15
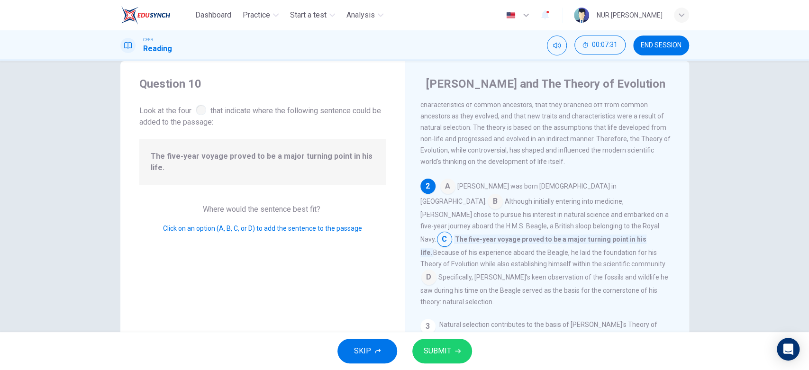
click at [452, 233] on input at bounding box center [444, 240] width 15 height 15
click at [429, 348] on span "SUBMIT" at bounding box center [436, 350] width 27 height 13
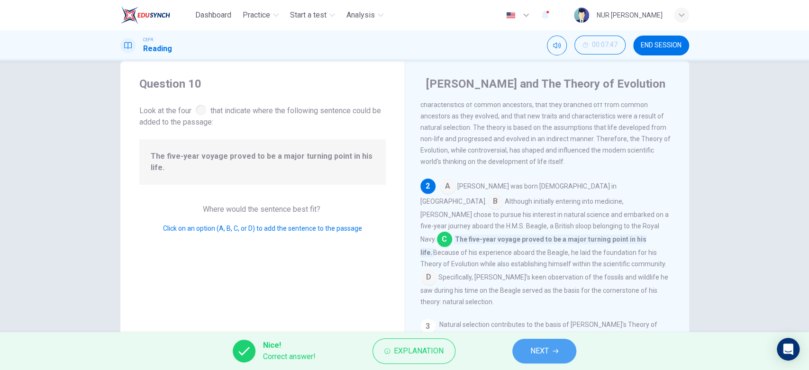
click at [553, 351] on icon "button" at bounding box center [555, 351] width 6 height 6
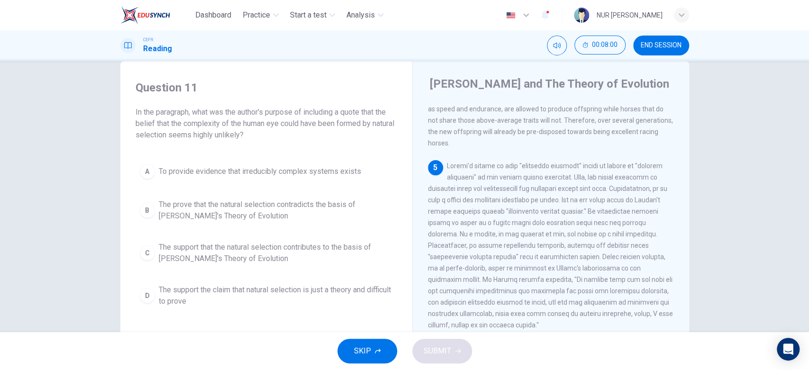
scroll to position [455, 0]
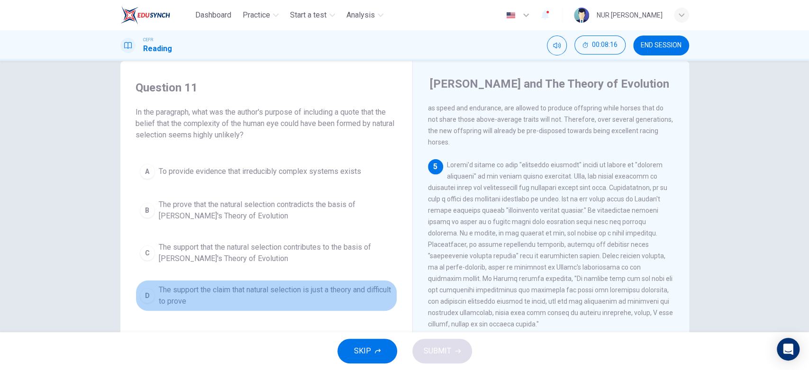
click at [149, 291] on div "D" at bounding box center [147, 295] width 15 height 15
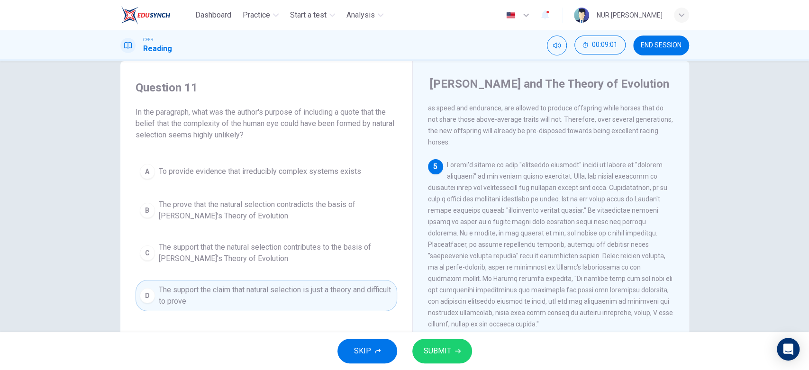
click at [208, 202] on span "The prove that the natural selection contradicts the basis of Darwin's Theory o…" at bounding box center [276, 210] width 234 height 23
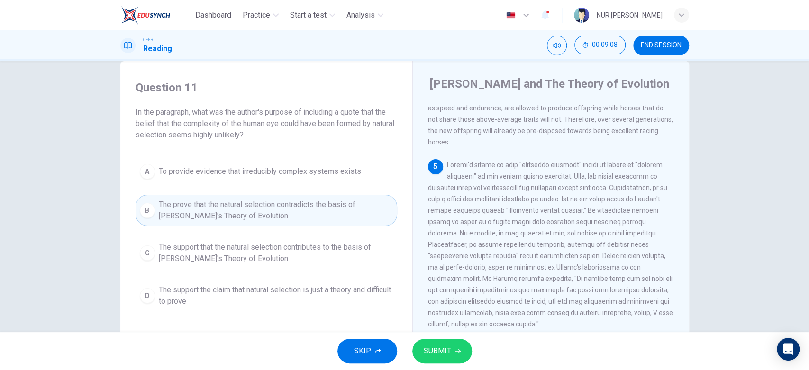
click at [243, 287] on span "The support the claim that natural selection is just a theory and difficult to …" at bounding box center [276, 295] width 234 height 23
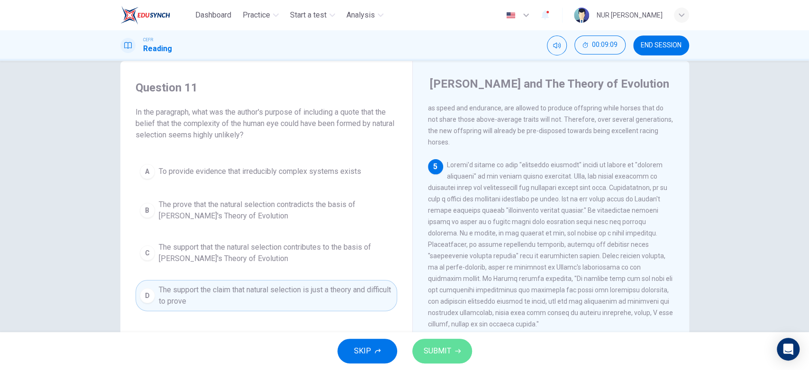
click at [455, 346] on button "SUBMIT" at bounding box center [442, 351] width 60 height 25
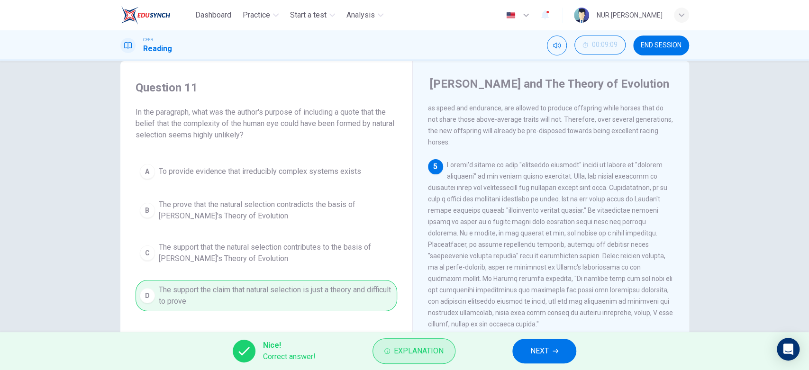
click at [417, 355] on span "Explanation" at bounding box center [419, 350] width 50 height 13
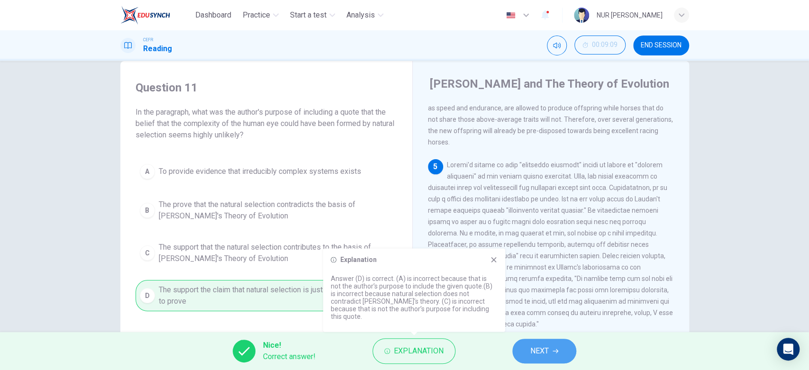
click at [538, 351] on span "NEXT" at bounding box center [539, 350] width 18 height 13
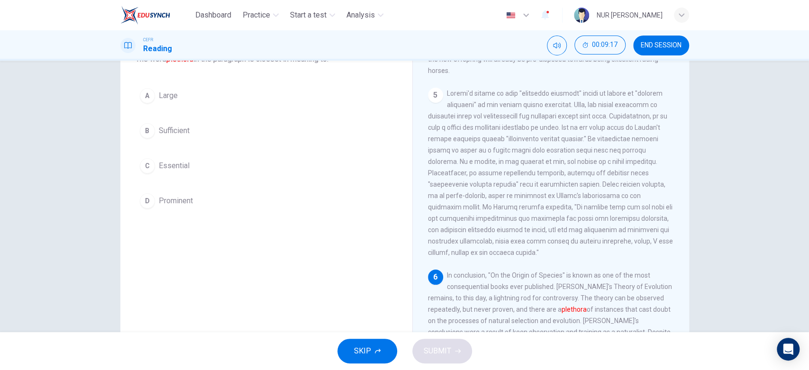
scroll to position [64, 0]
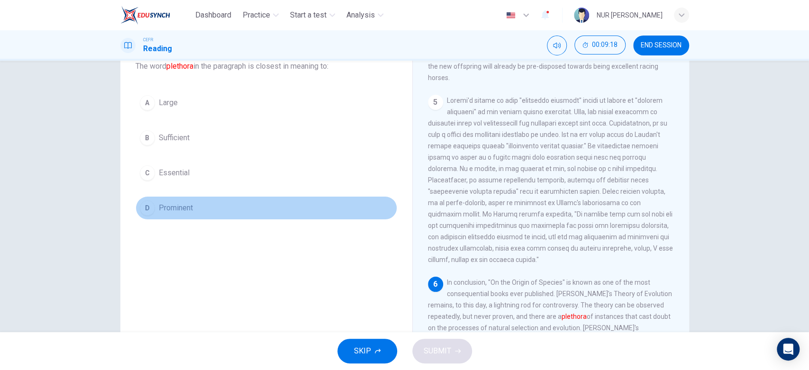
click at [148, 208] on div "D" at bounding box center [147, 207] width 15 height 15
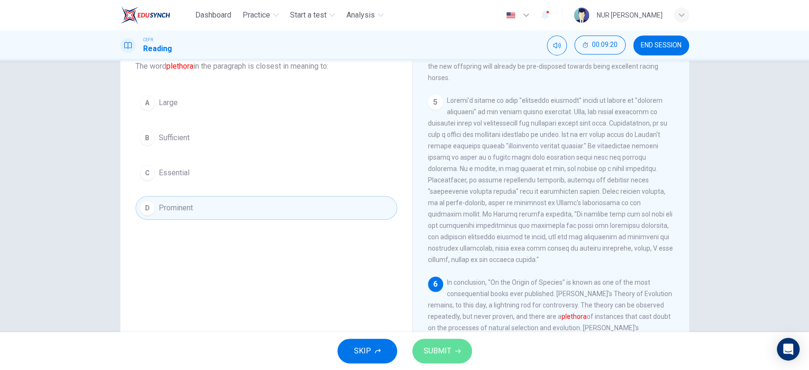
click at [438, 350] on span "SUBMIT" at bounding box center [436, 350] width 27 height 13
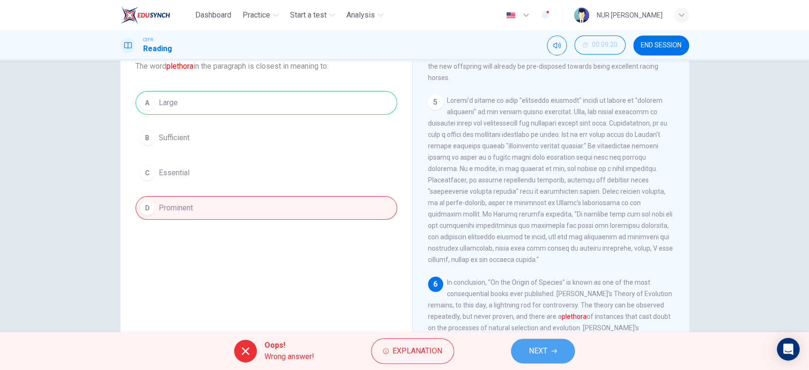
click at [548, 351] on button "NEXT" at bounding box center [543, 351] width 64 height 25
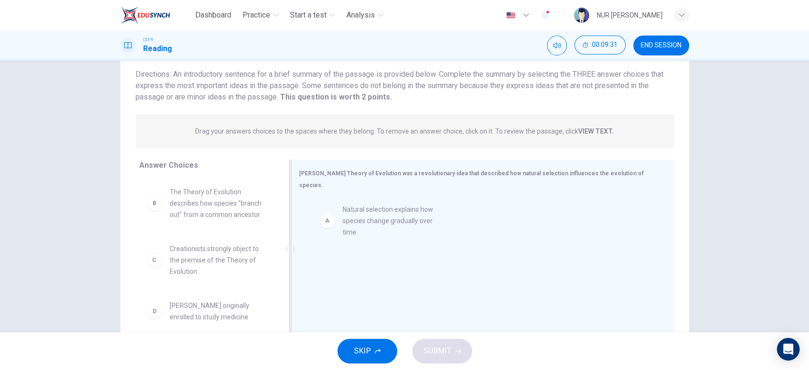
drag, startPoint x: 150, startPoint y: 207, endPoint x: 329, endPoint y: 225, distance: 179.9
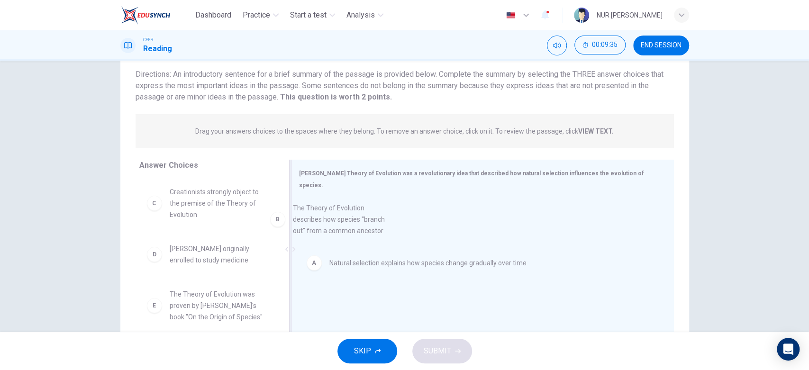
drag, startPoint x: 167, startPoint y: 210, endPoint x: 308, endPoint y: 228, distance: 142.2
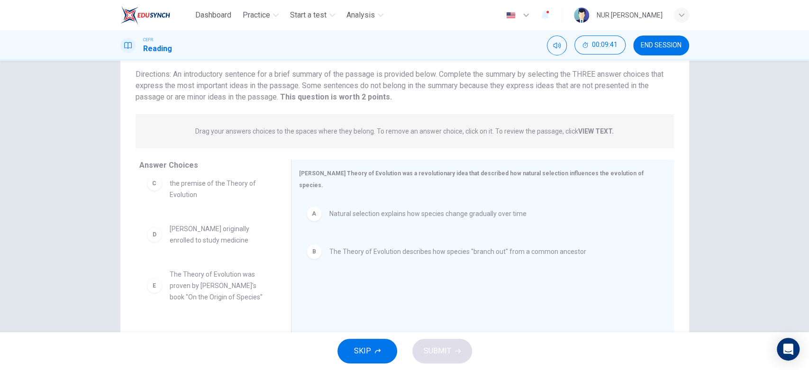
scroll to position [22, 0]
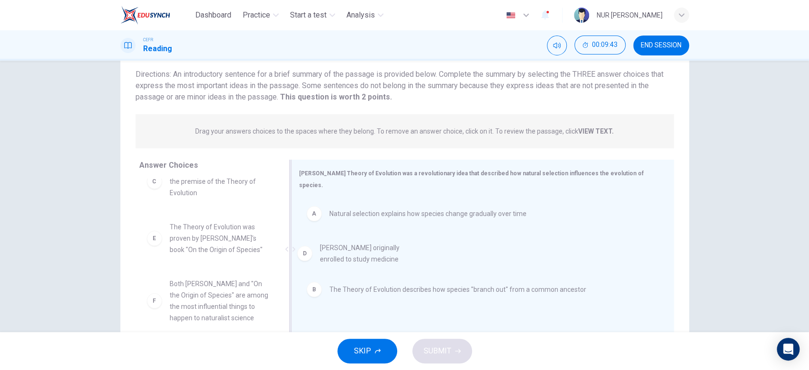
drag, startPoint x: 154, startPoint y: 244, endPoint x: 321, endPoint y: 264, distance: 167.5
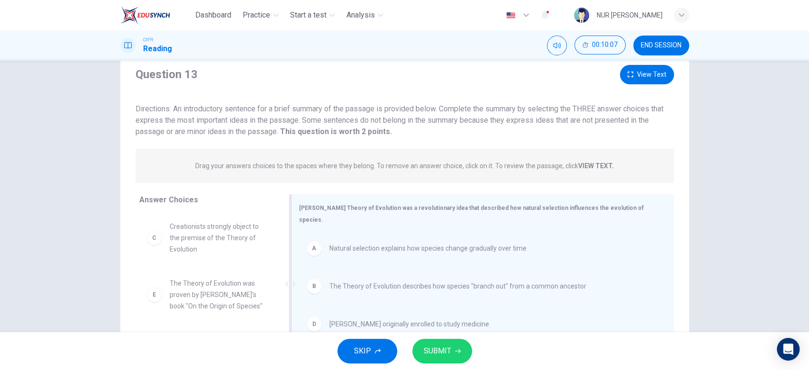
scroll to position [0, 0]
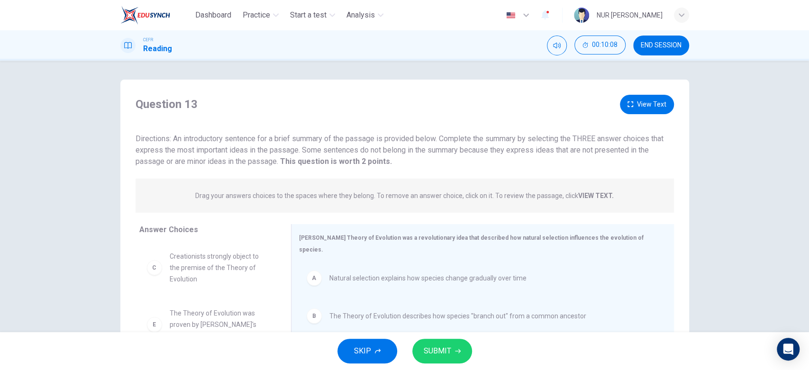
drag, startPoint x: 625, startPoint y: 116, endPoint x: 625, endPoint y: 106, distance: 9.5
click at [625, 106] on div "Question 13 View Text Directions: An introductory sentence for a brief summary …" at bounding box center [404, 131] width 568 height 72
click at [627, 106] on icon "button" at bounding box center [630, 104] width 6 height 6
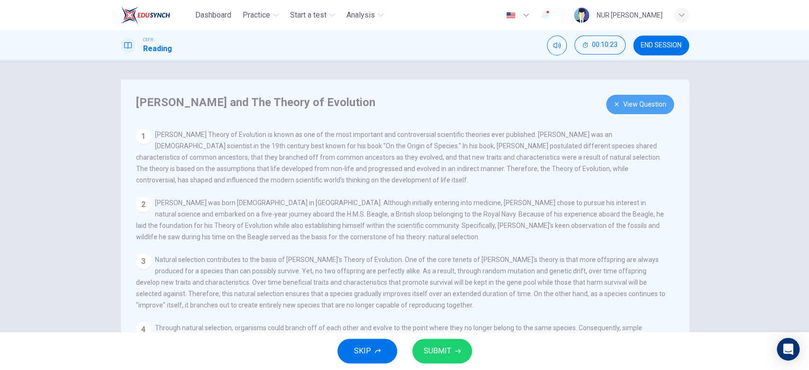
click at [626, 109] on button "View Question" at bounding box center [640, 104] width 68 height 19
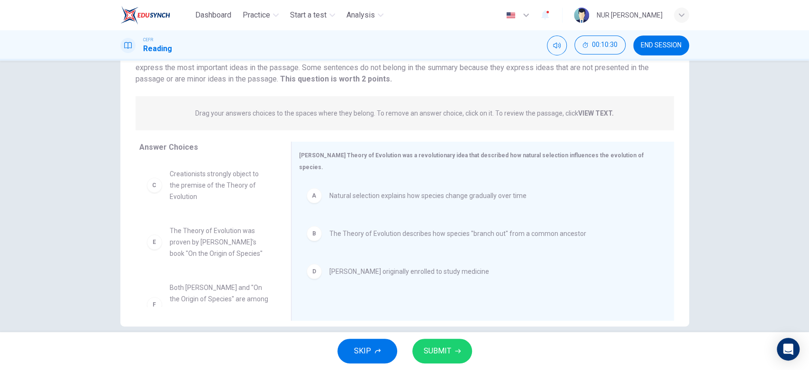
scroll to position [86, 0]
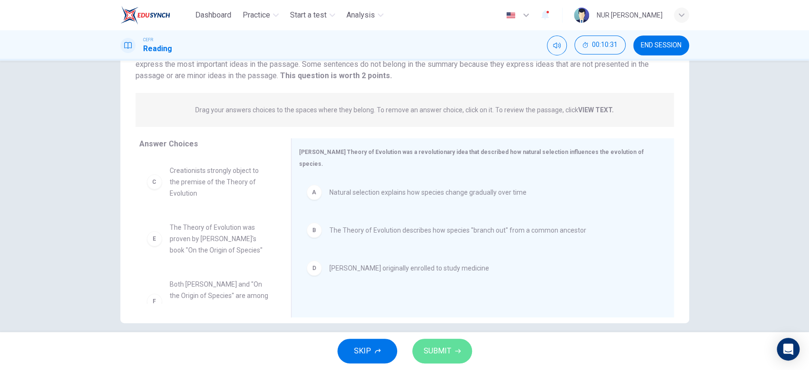
click at [440, 340] on button "SUBMIT" at bounding box center [442, 351] width 60 height 25
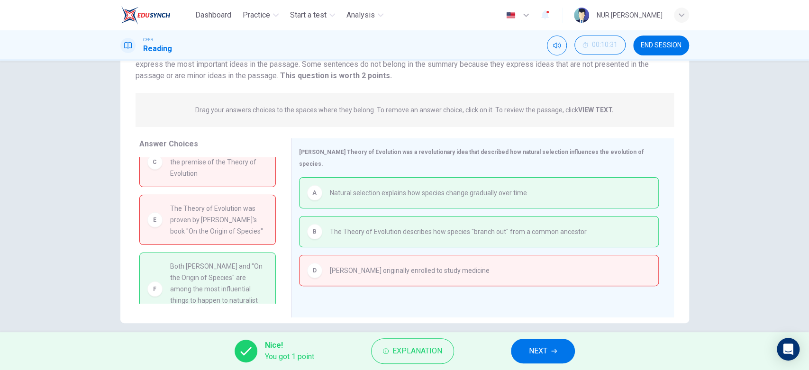
scroll to position [30, 0]
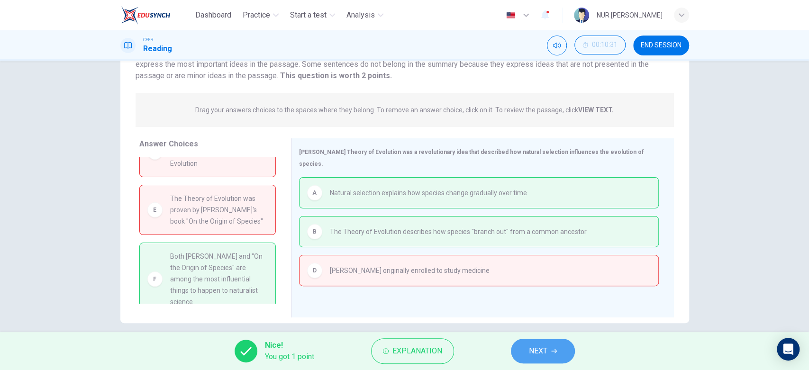
click at [548, 350] on button "NEXT" at bounding box center [543, 351] width 64 height 25
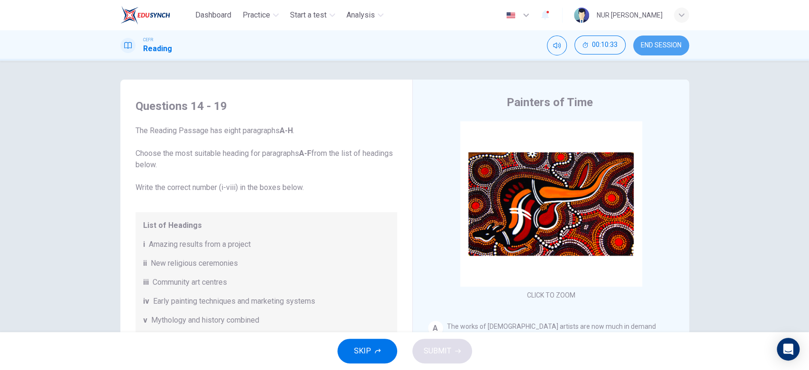
click at [663, 53] on button "END SESSION" at bounding box center [661, 46] width 56 height 20
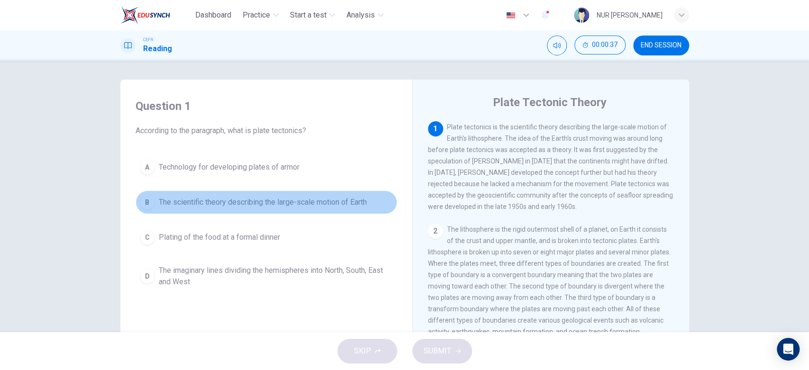
click at [146, 196] on div "B" at bounding box center [147, 202] width 15 height 15
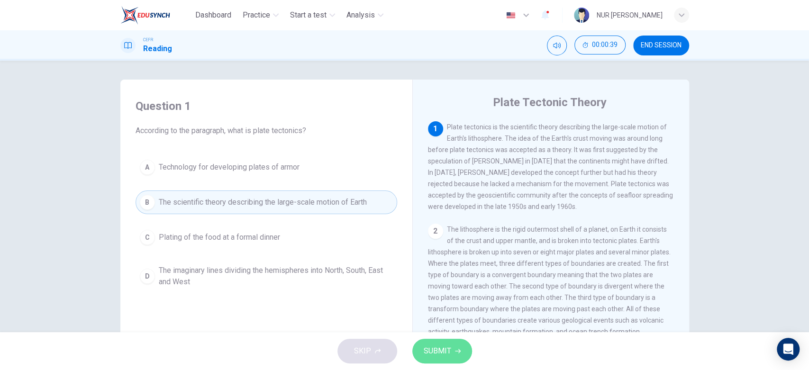
click at [438, 345] on span "SUBMIT" at bounding box center [436, 350] width 27 height 13
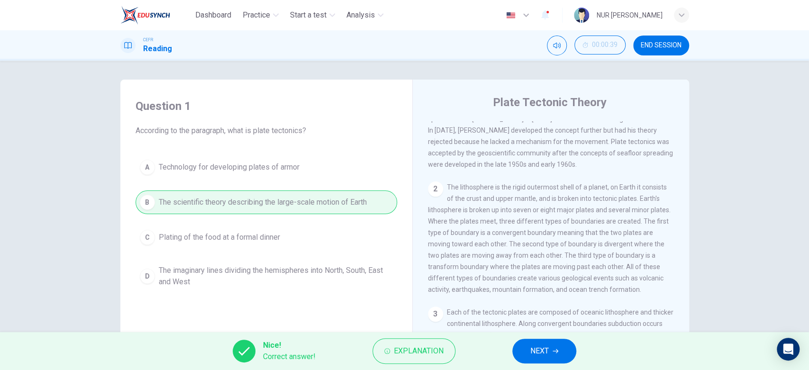
scroll to position [43, 0]
click at [523, 346] on button "NEXT" at bounding box center [544, 351] width 64 height 25
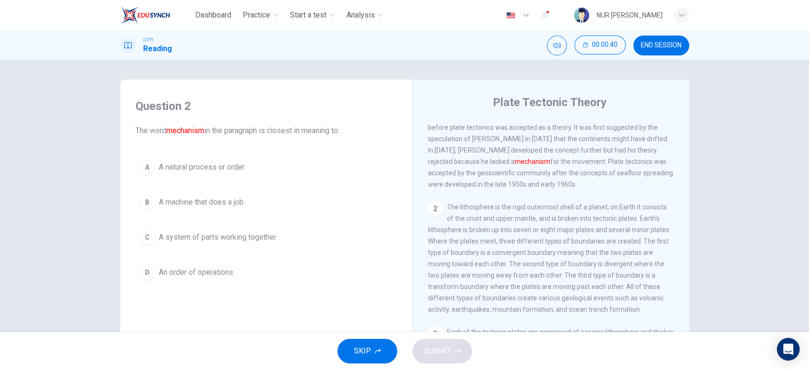
scroll to position [21, 0]
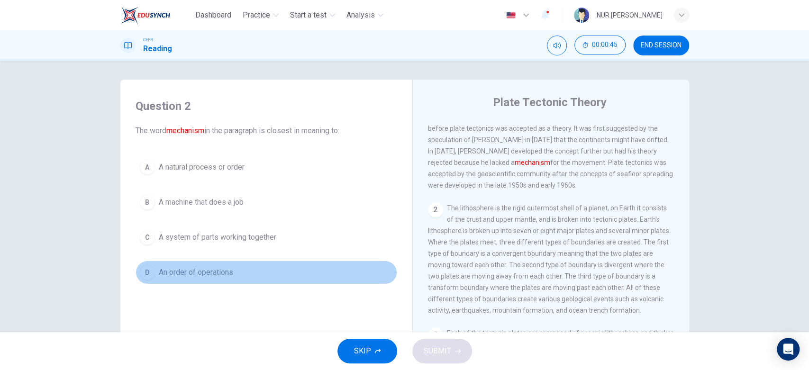
click at [147, 272] on div "D" at bounding box center [147, 272] width 15 height 15
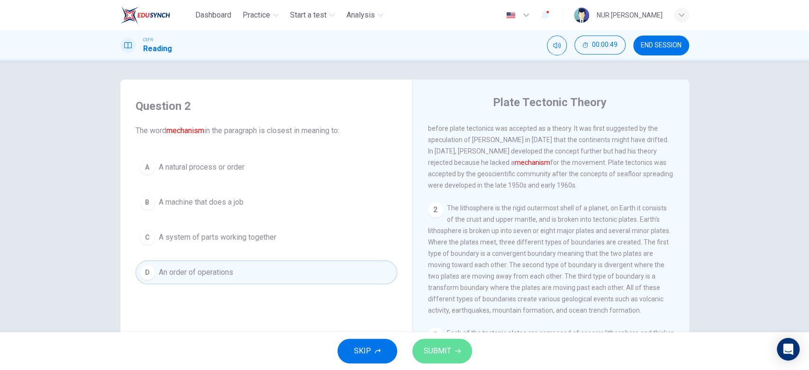
click at [442, 346] on span "SUBMIT" at bounding box center [436, 350] width 27 height 13
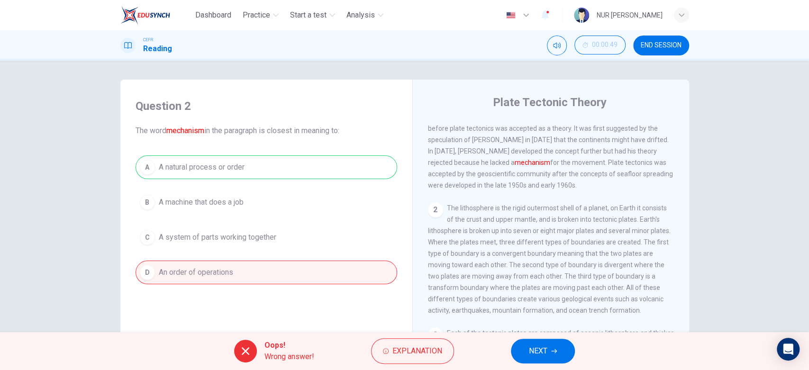
click at [547, 351] on span "NEXT" at bounding box center [538, 350] width 18 height 13
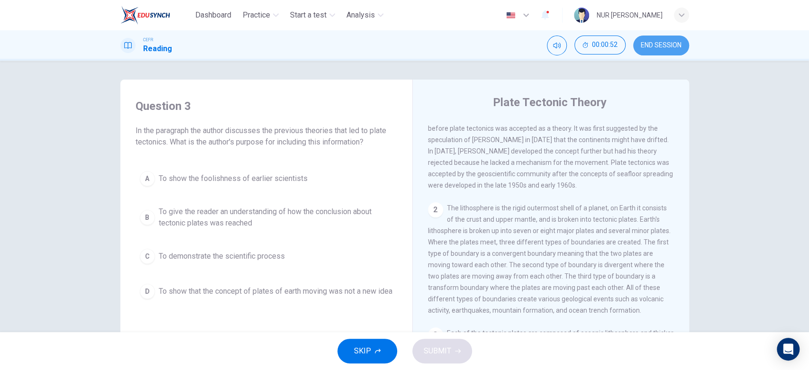
click at [657, 49] on span "END SESSION" at bounding box center [660, 46] width 41 height 8
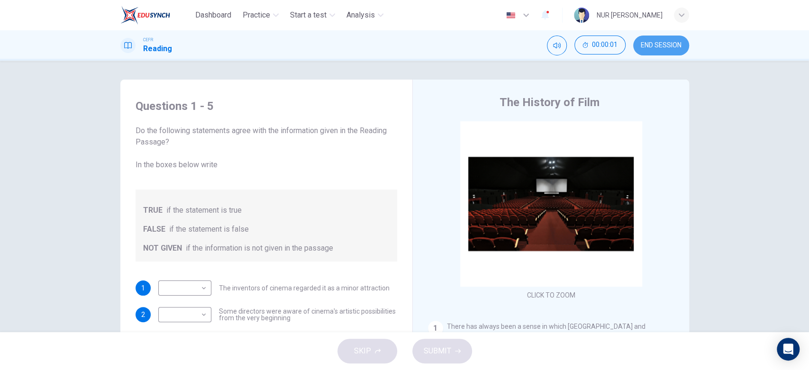
click at [652, 46] on span "END SESSION" at bounding box center [660, 46] width 41 height 8
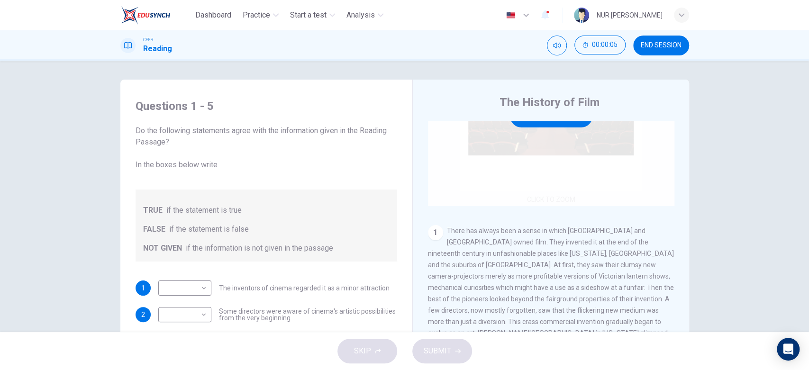
scroll to position [96, 0]
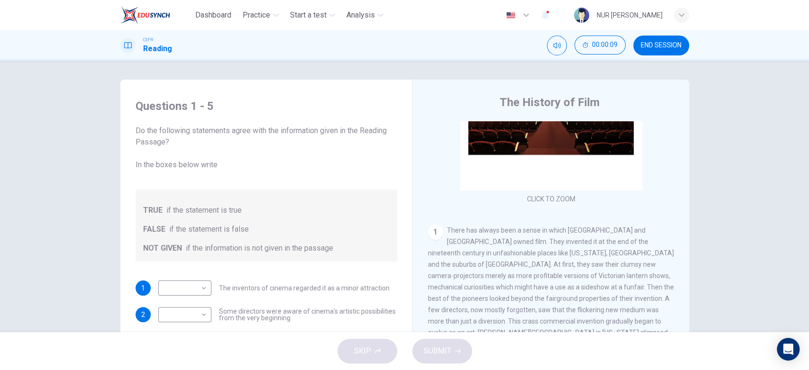
click at [665, 45] on span "END SESSION" at bounding box center [660, 46] width 41 height 8
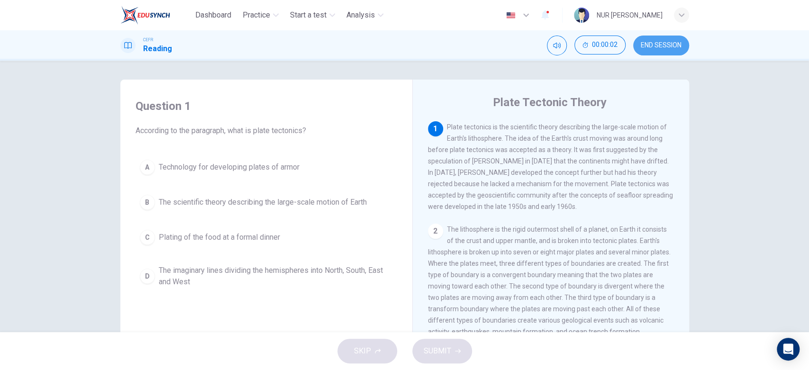
click at [650, 45] on span "END SESSION" at bounding box center [660, 46] width 41 height 8
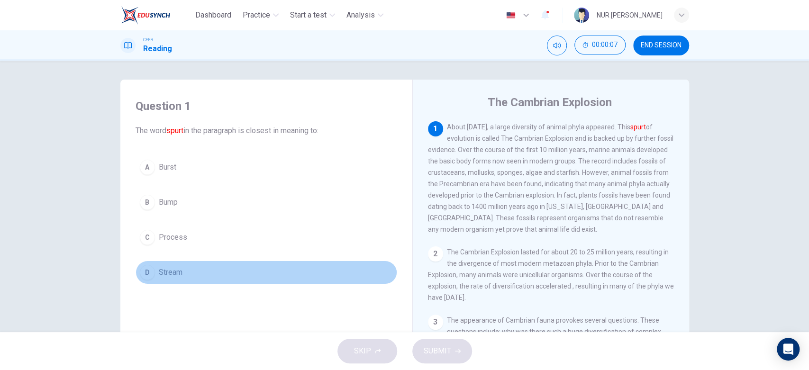
click at [143, 269] on div "D" at bounding box center [147, 272] width 15 height 15
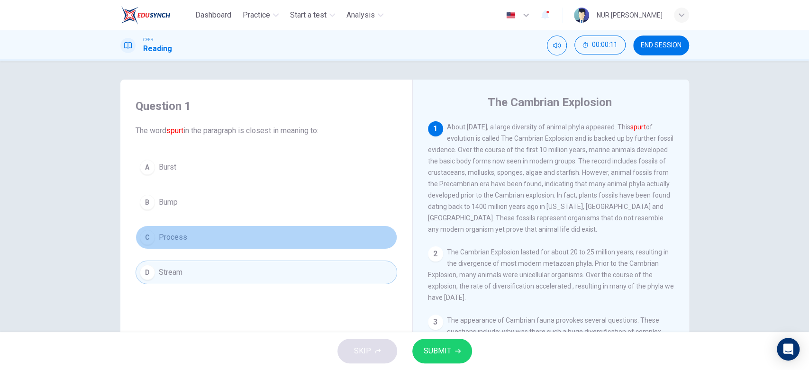
click at [144, 234] on div "C" at bounding box center [147, 237] width 15 height 15
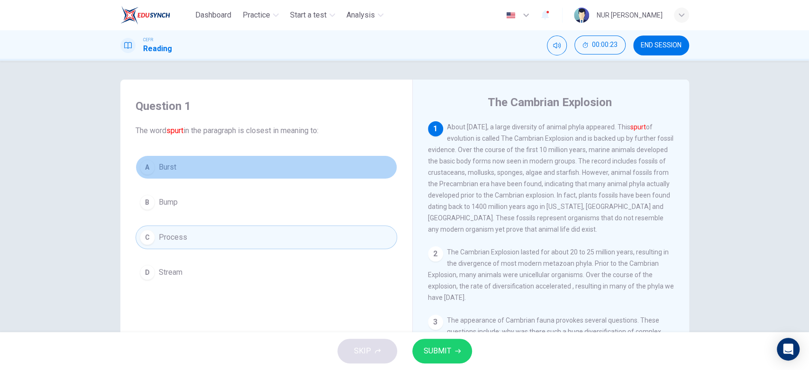
click at [176, 170] on button "A Burst" at bounding box center [265, 167] width 261 height 24
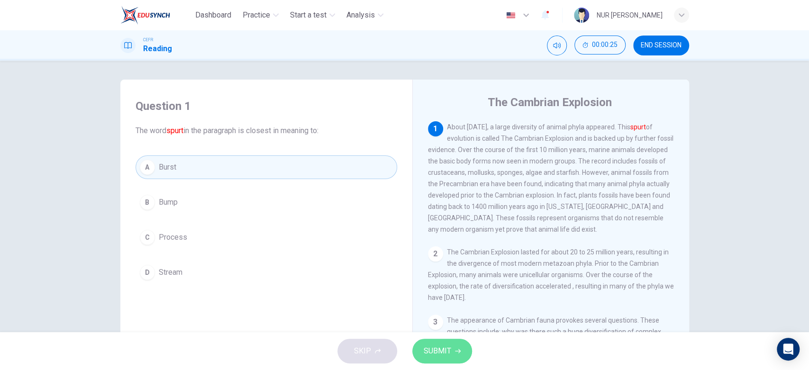
click at [442, 350] on span "SUBMIT" at bounding box center [436, 350] width 27 height 13
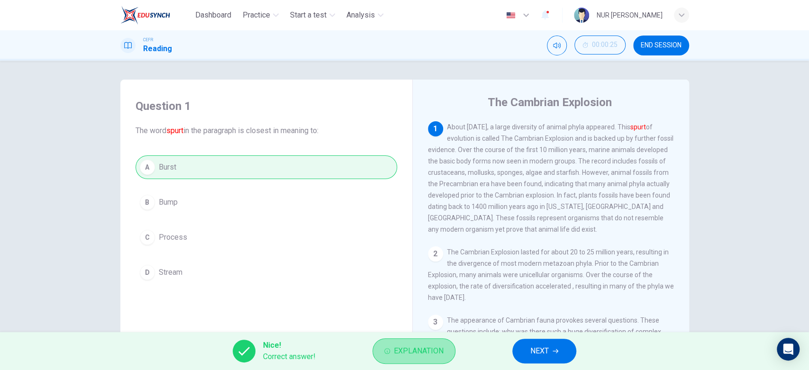
click at [434, 347] on span "Explanation" at bounding box center [419, 350] width 50 height 13
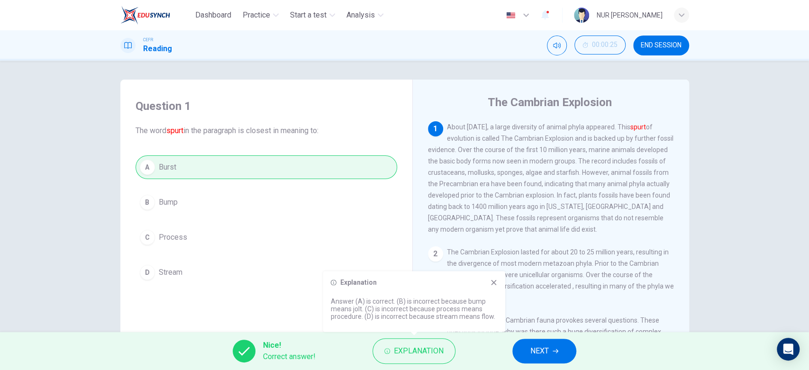
click at [493, 279] on icon at bounding box center [494, 283] width 8 height 8
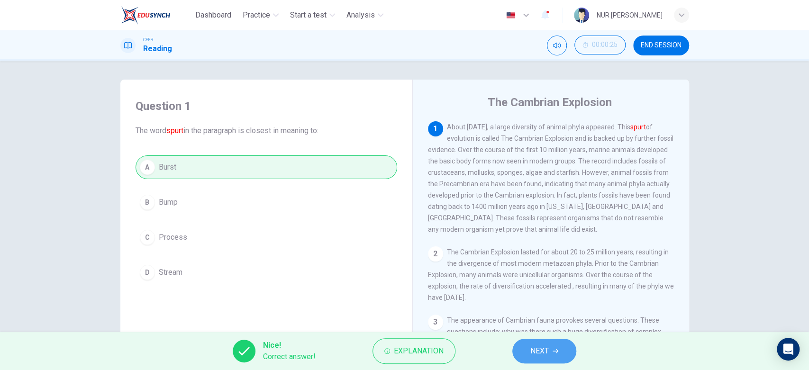
click at [559, 352] on button "NEXT" at bounding box center [544, 351] width 64 height 25
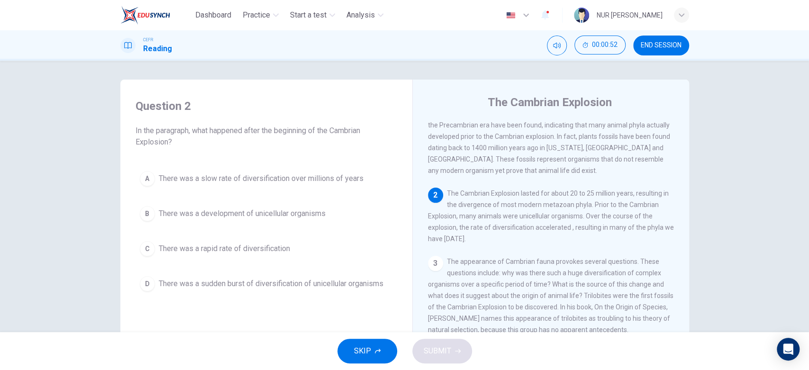
scroll to position [74, 0]
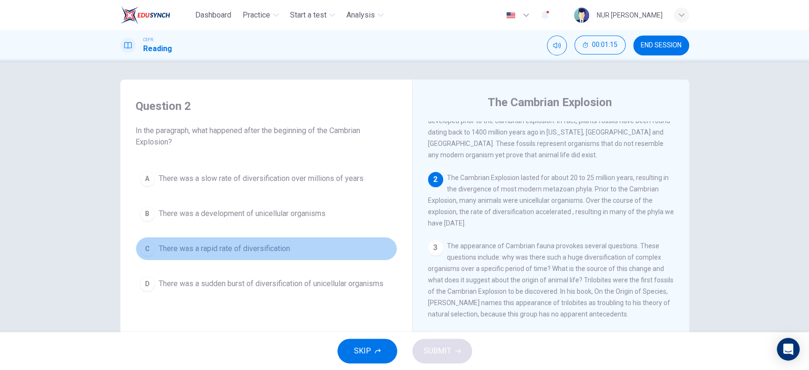
click at [152, 245] on button "C There was a rapid rate of diversification" at bounding box center [265, 249] width 261 height 24
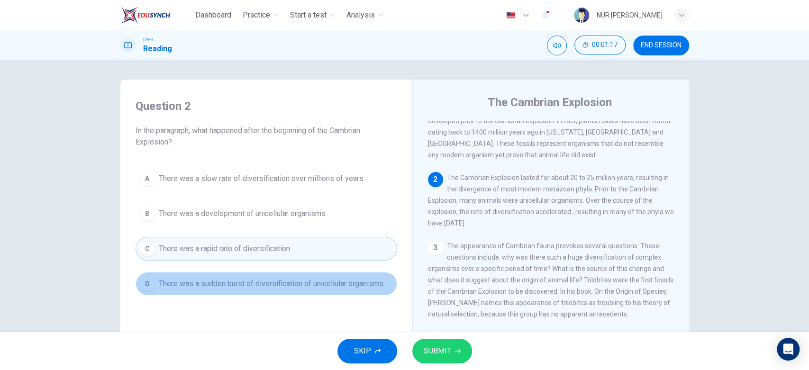
click at [143, 291] on button "D There was a sudden burst of diversification of unicellular organisms" at bounding box center [265, 284] width 261 height 24
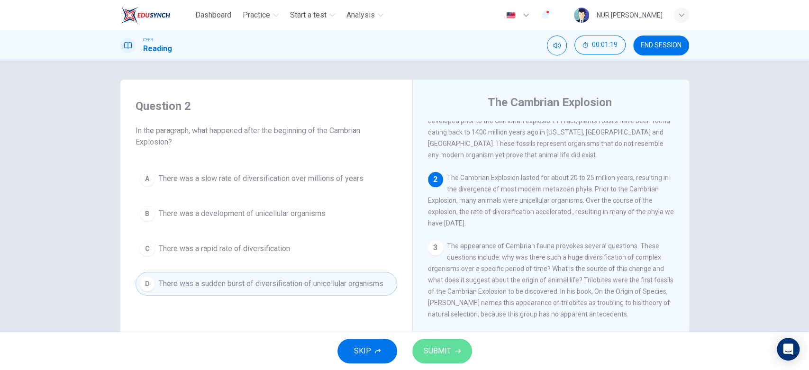
click at [444, 347] on span "SUBMIT" at bounding box center [436, 350] width 27 height 13
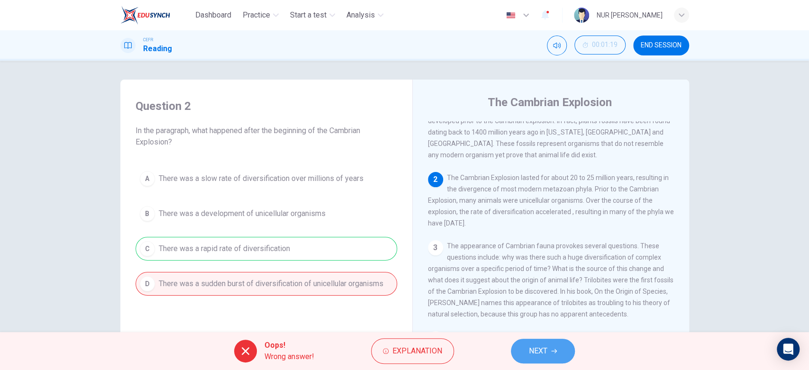
click at [552, 351] on icon "button" at bounding box center [554, 351] width 6 height 6
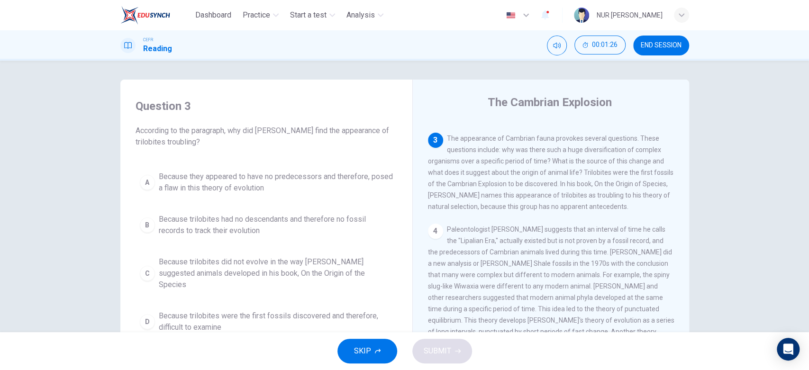
scroll to position [181, 0]
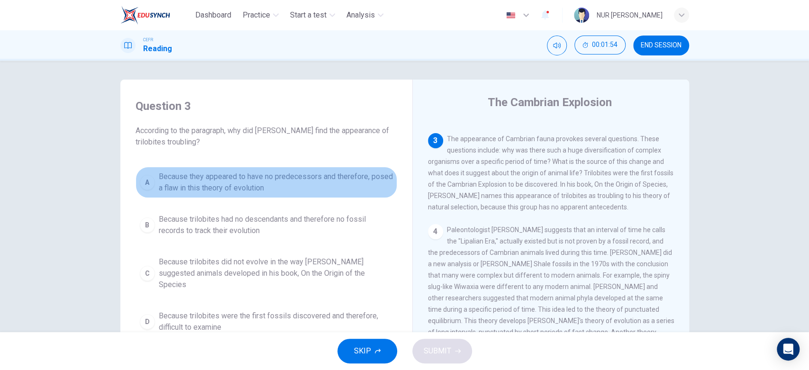
click at [148, 181] on div "A" at bounding box center [147, 182] width 15 height 15
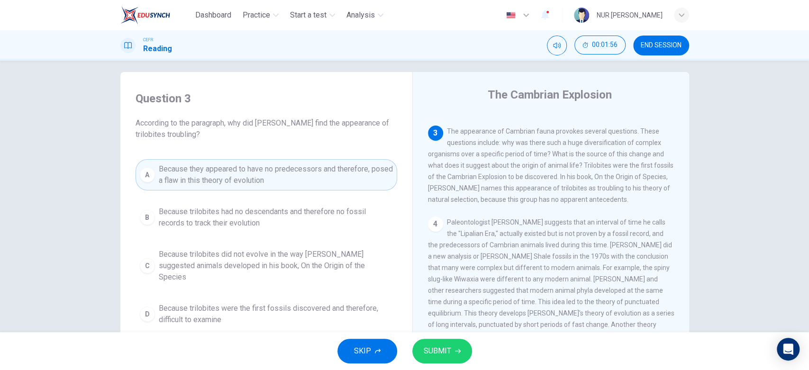
scroll to position [17, 0]
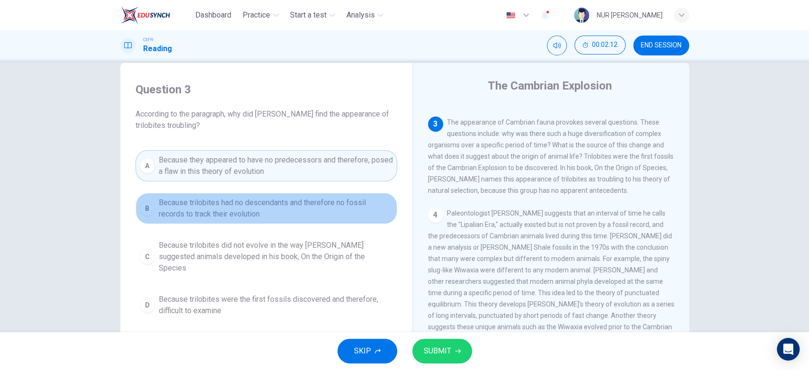
click at [139, 215] on button "B Because trilobites had no descendants and therefore no fossil records to trac…" at bounding box center [265, 208] width 261 height 31
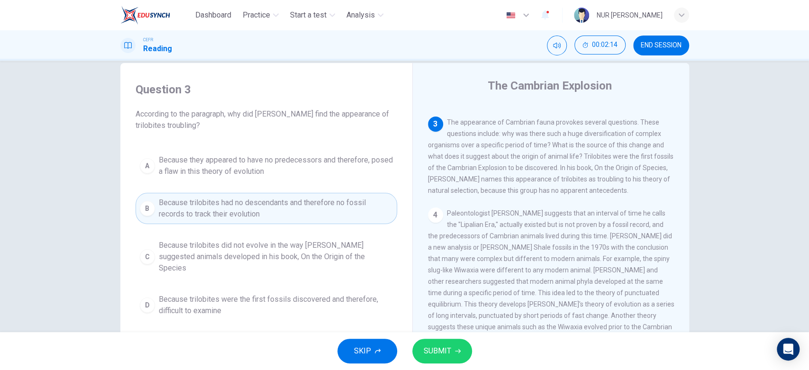
click at [139, 158] on button "A Because they appeared to have no predecessors and therefore, posed a flaw in …" at bounding box center [265, 165] width 261 height 31
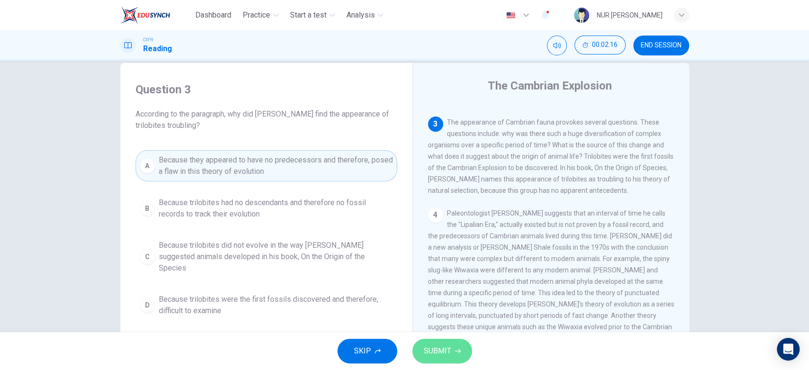
click at [435, 349] on span "SUBMIT" at bounding box center [436, 350] width 27 height 13
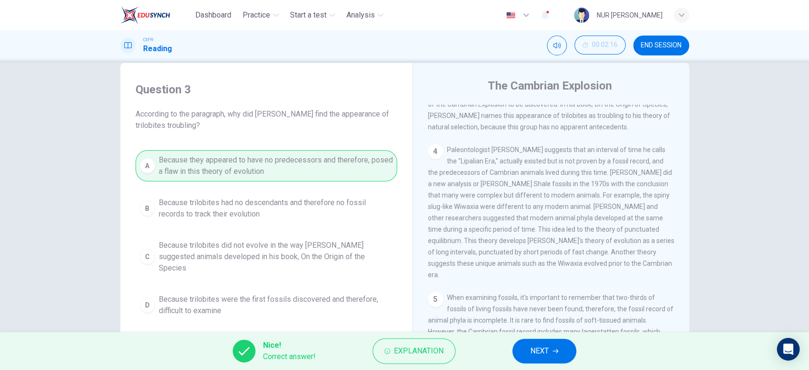
scroll to position [252, 0]
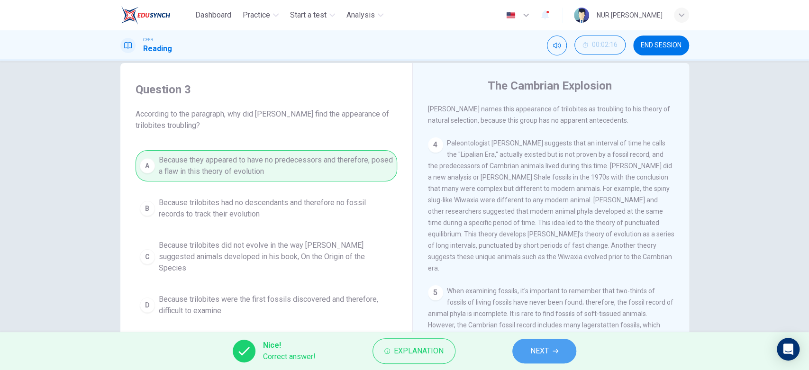
click at [533, 345] on span "NEXT" at bounding box center [539, 350] width 18 height 13
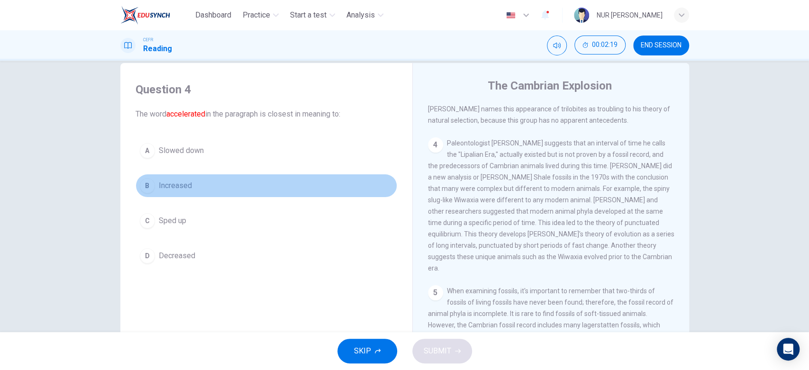
click at [147, 183] on div "B" at bounding box center [147, 185] width 15 height 15
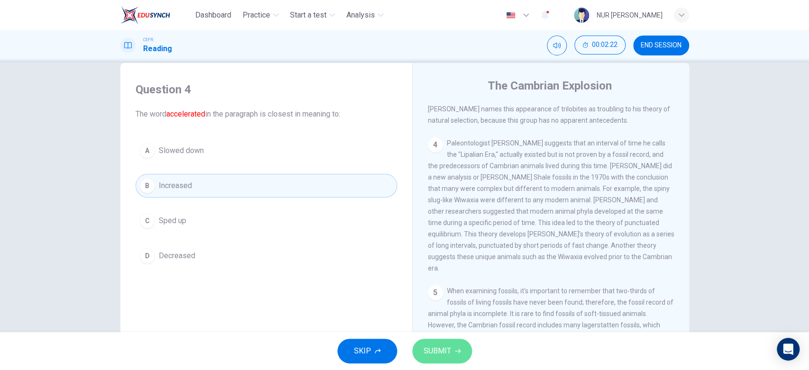
click at [435, 354] on span "SUBMIT" at bounding box center [436, 350] width 27 height 13
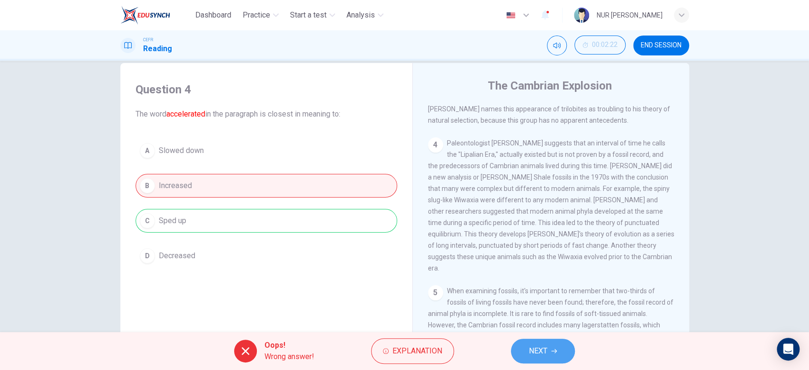
click at [544, 359] on button "NEXT" at bounding box center [543, 351] width 64 height 25
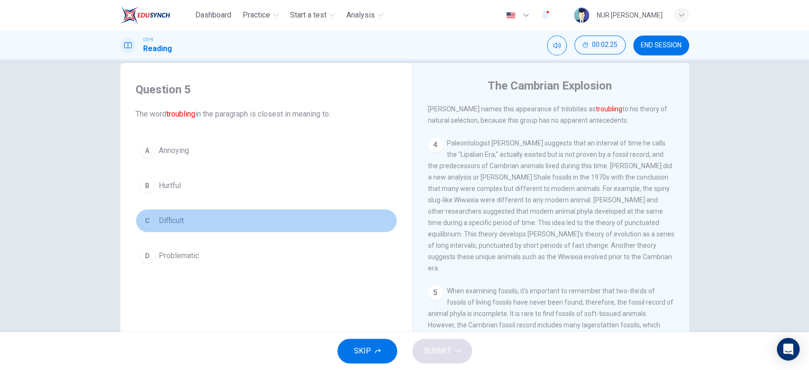
click at [140, 223] on div "C" at bounding box center [147, 220] width 15 height 15
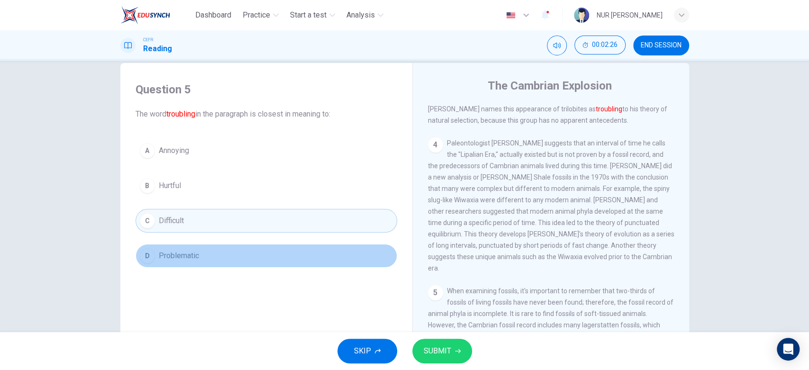
click at [147, 248] on div "D" at bounding box center [147, 255] width 15 height 15
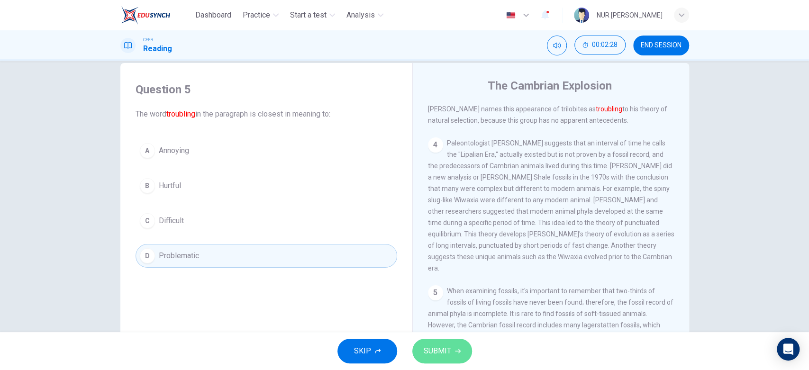
click at [456, 353] on icon "button" at bounding box center [458, 351] width 6 height 6
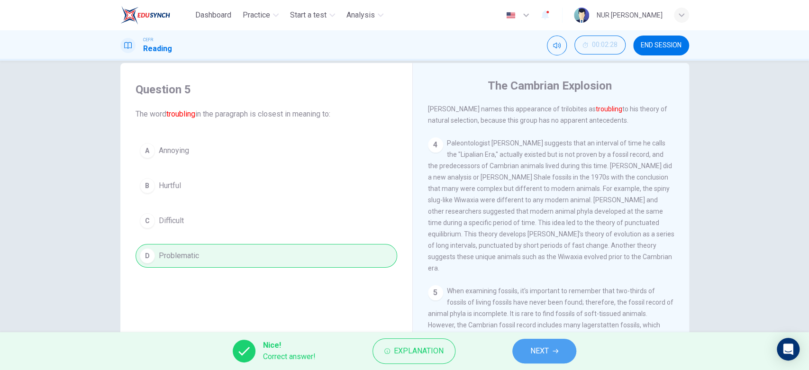
click at [538, 349] on span "NEXT" at bounding box center [539, 350] width 18 height 13
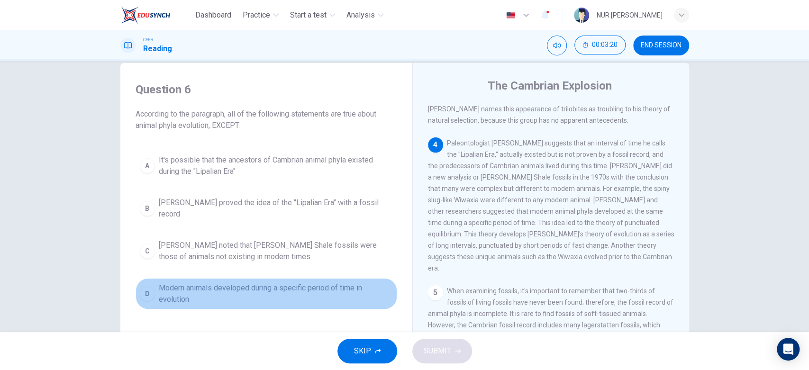
click at [170, 291] on span "Modern animals developed during a specific period of time in evolution" at bounding box center [276, 293] width 234 height 23
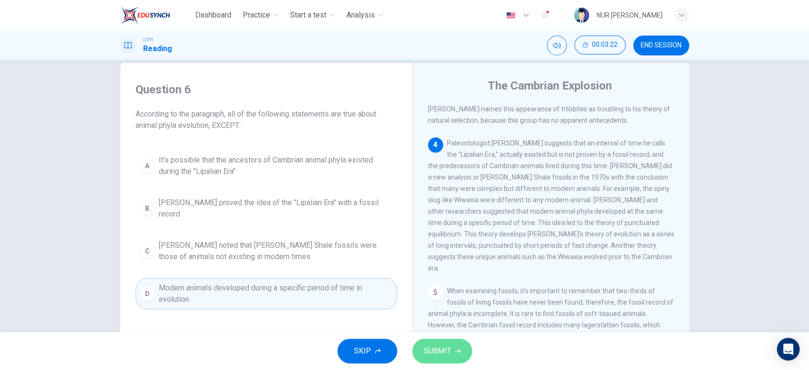
click at [461, 348] on button "SUBMIT" at bounding box center [442, 351] width 60 height 25
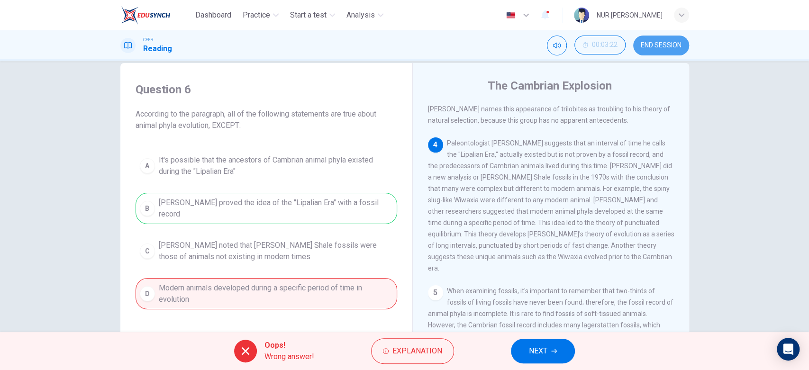
click at [669, 50] on button "END SESSION" at bounding box center [661, 46] width 56 height 20
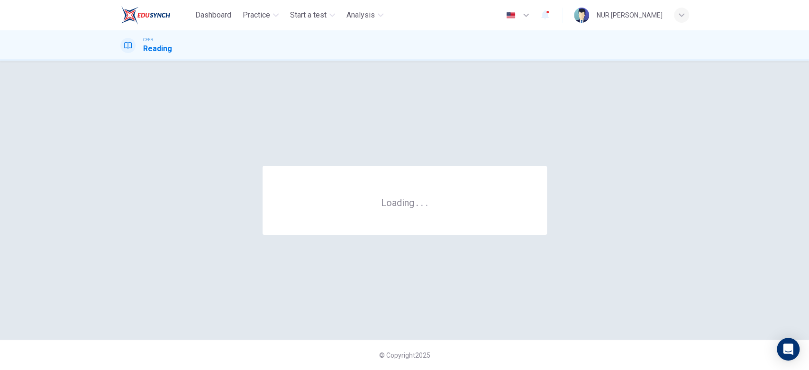
scroll to position [0, 0]
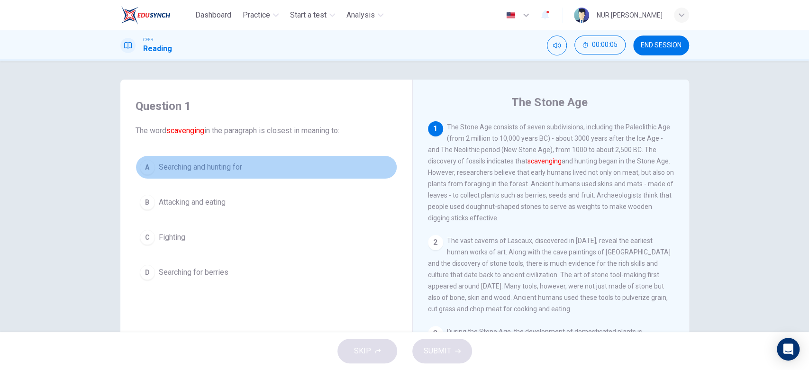
click at [151, 170] on div "A" at bounding box center [147, 167] width 15 height 15
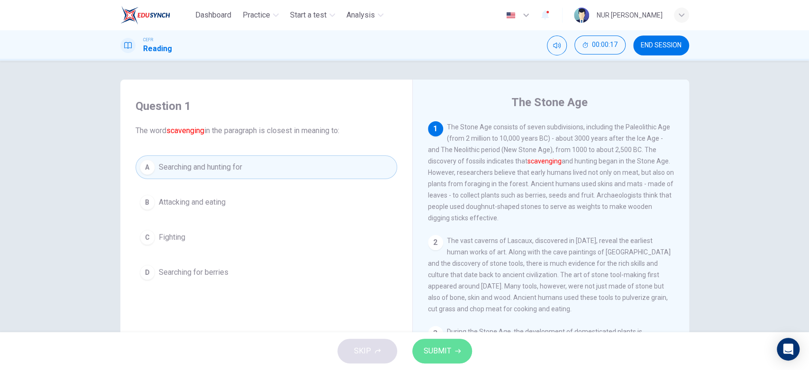
click at [450, 355] on button "SUBMIT" at bounding box center [442, 351] width 60 height 25
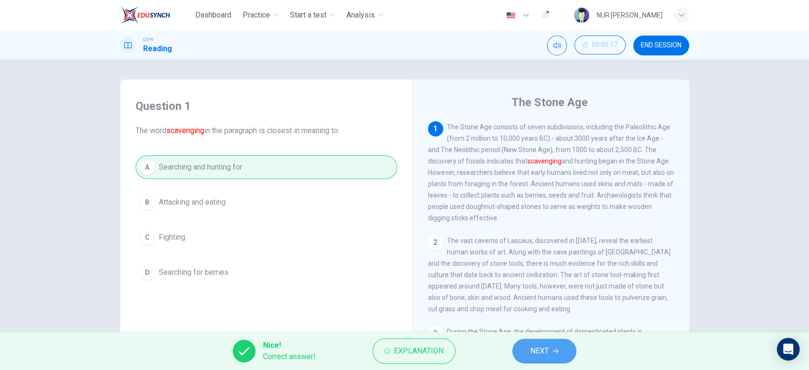
click at [539, 352] on span "NEXT" at bounding box center [539, 350] width 18 height 13
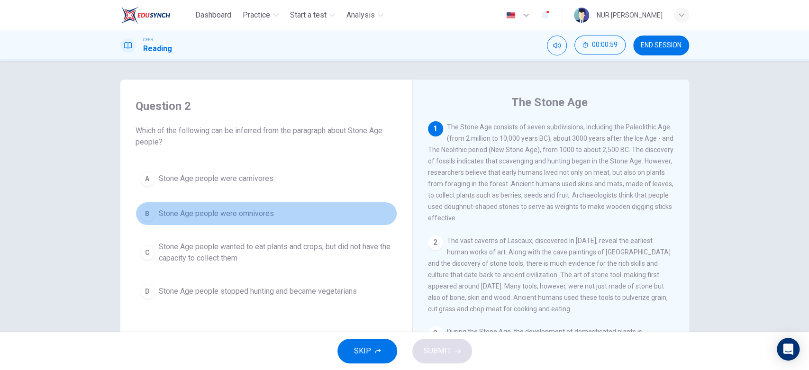
click at [138, 221] on button "B Stone Age people were omnivores" at bounding box center [265, 214] width 261 height 24
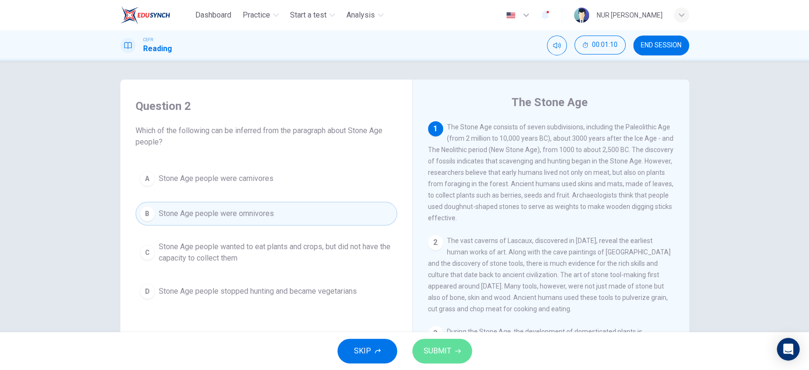
click at [430, 348] on span "SUBMIT" at bounding box center [436, 350] width 27 height 13
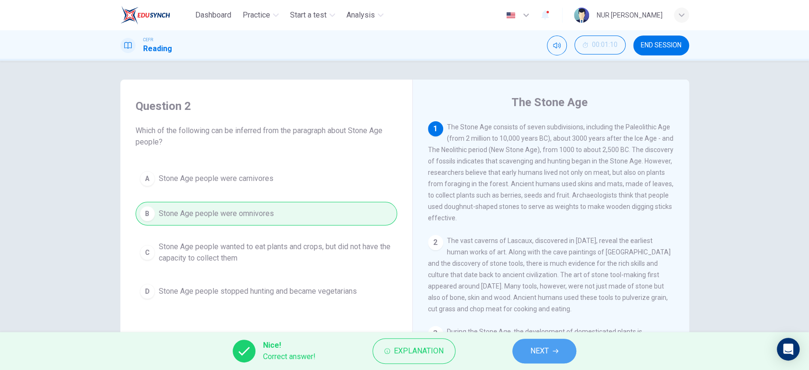
click at [554, 359] on button "NEXT" at bounding box center [544, 351] width 64 height 25
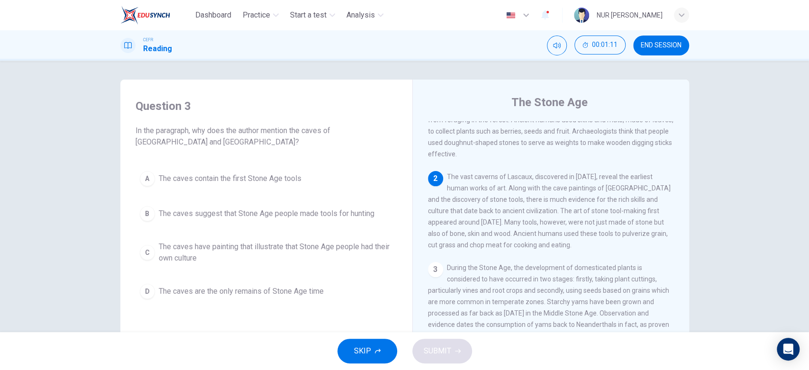
scroll to position [66, 0]
click at [178, 182] on span "The caves contain the first Stone Age tools" at bounding box center [230, 178] width 143 height 11
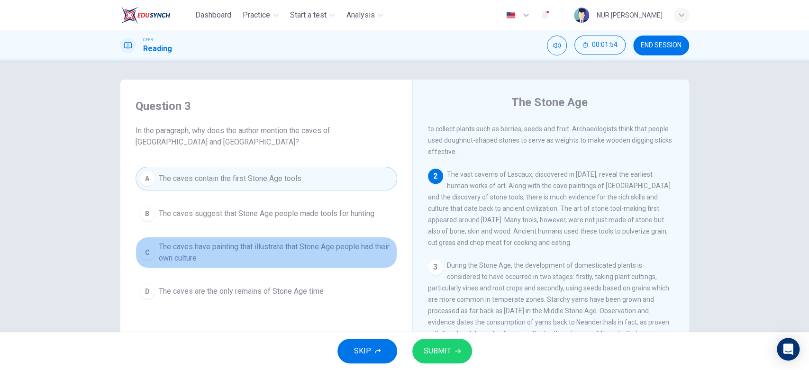
click at [161, 242] on span "The caves have painting that illustrate that Stone Age people had their own cul…" at bounding box center [276, 252] width 234 height 23
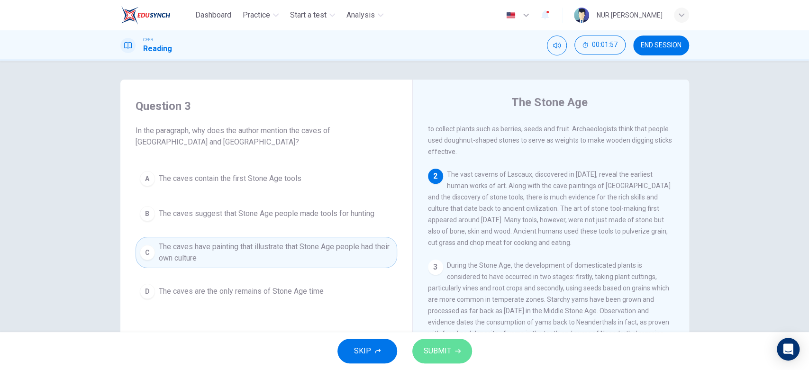
click at [444, 344] on span "SUBMIT" at bounding box center [436, 350] width 27 height 13
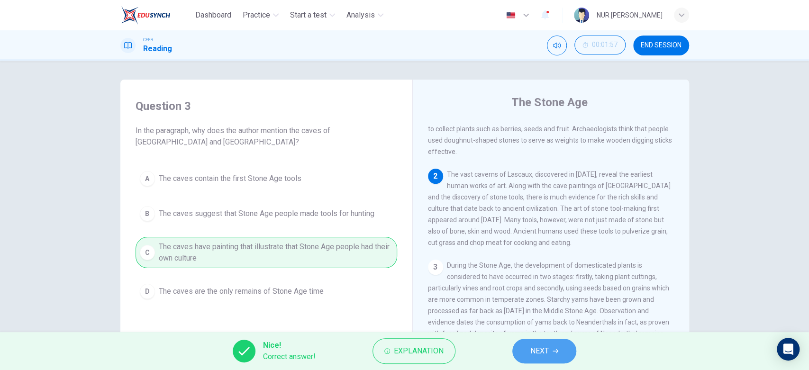
click at [531, 342] on button "NEXT" at bounding box center [544, 351] width 64 height 25
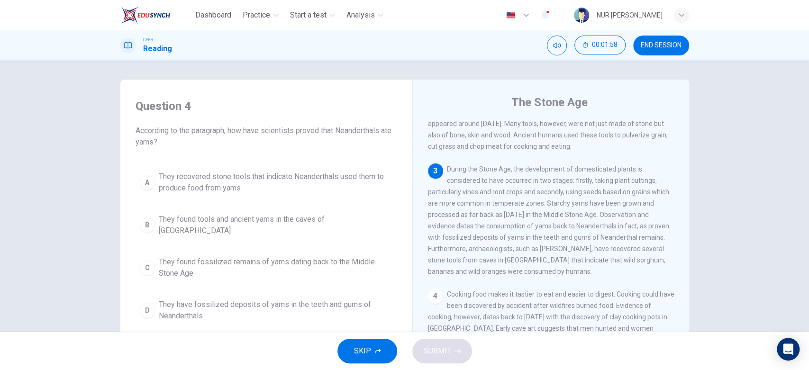
scroll to position [163, 0]
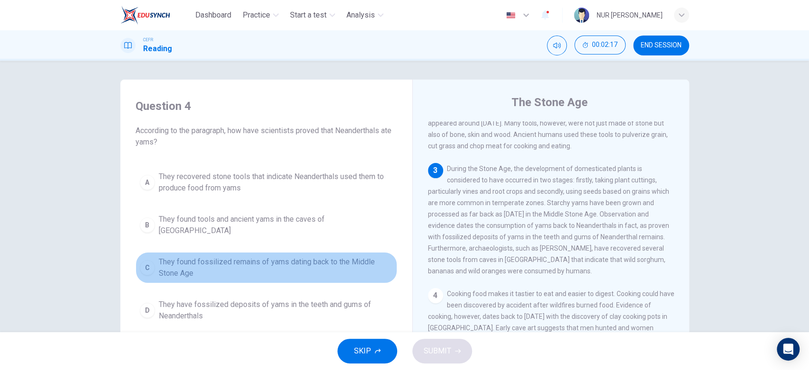
click at [264, 264] on span "They found fossilized remains of yams dating back to the Middle Stone Age" at bounding box center [276, 267] width 234 height 23
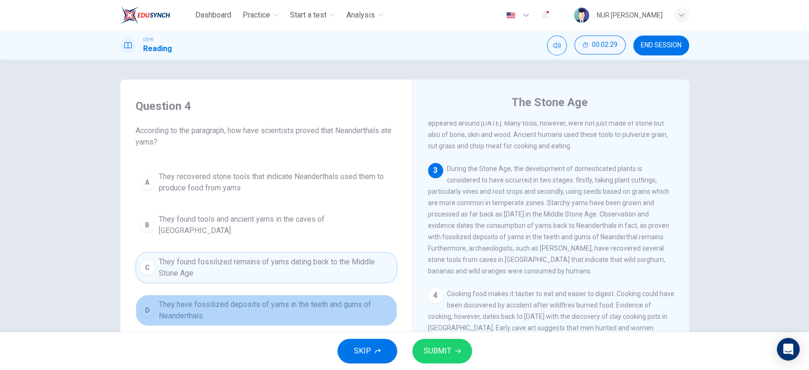
click at [329, 299] on span "They have fossilized deposits of yams in the teeth and gums of Neanderthals" at bounding box center [276, 310] width 234 height 23
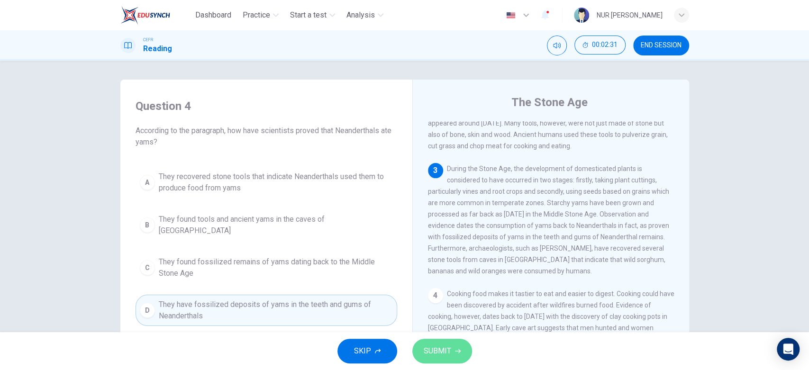
click at [450, 351] on button "SUBMIT" at bounding box center [442, 351] width 60 height 25
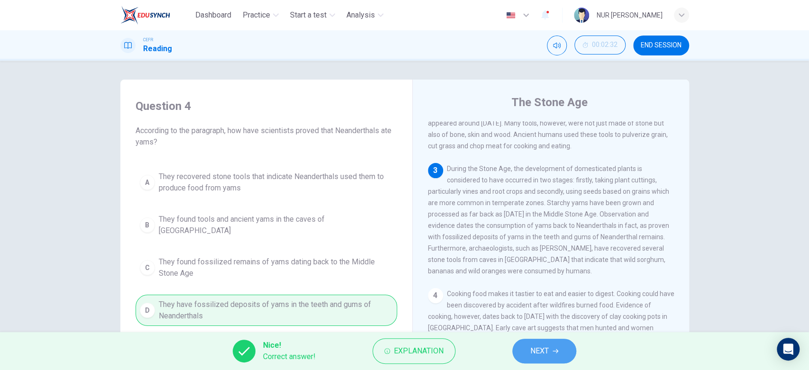
click at [549, 359] on button "NEXT" at bounding box center [544, 351] width 64 height 25
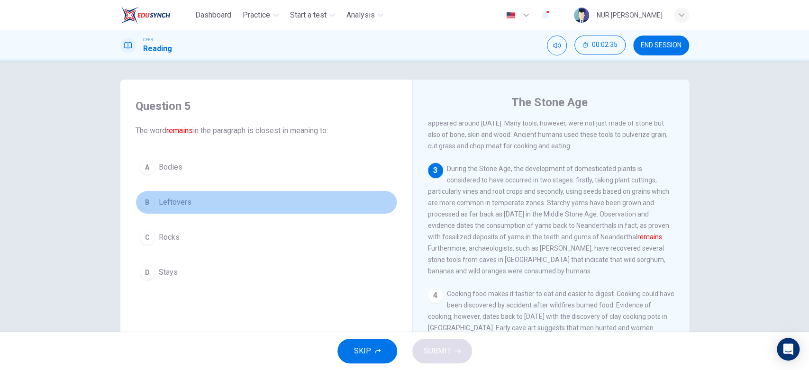
click at [164, 199] on span "Leftovers" at bounding box center [175, 202] width 33 height 11
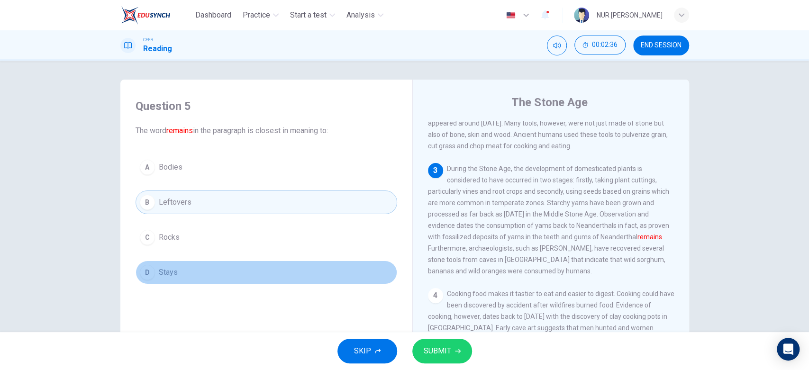
click at [194, 279] on button "D Stays" at bounding box center [265, 273] width 261 height 24
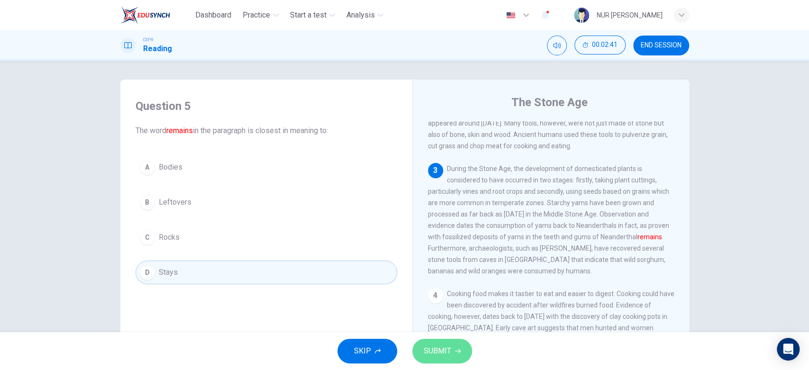
click at [447, 354] on span "SUBMIT" at bounding box center [436, 350] width 27 height 13
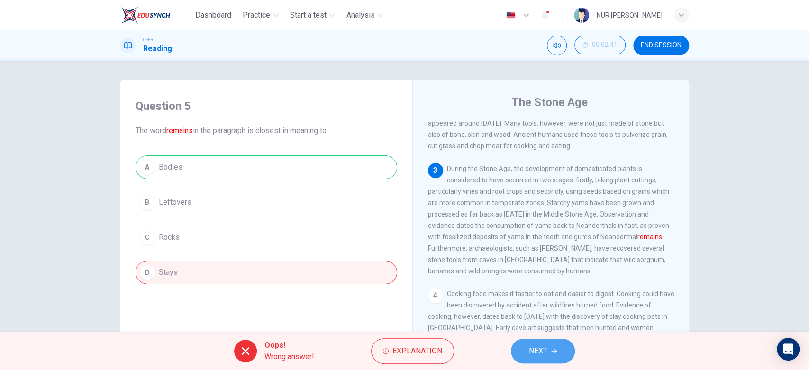
click at [547, 350] on span "NEXT" at bounding box center [538, 350] width 18 height 13
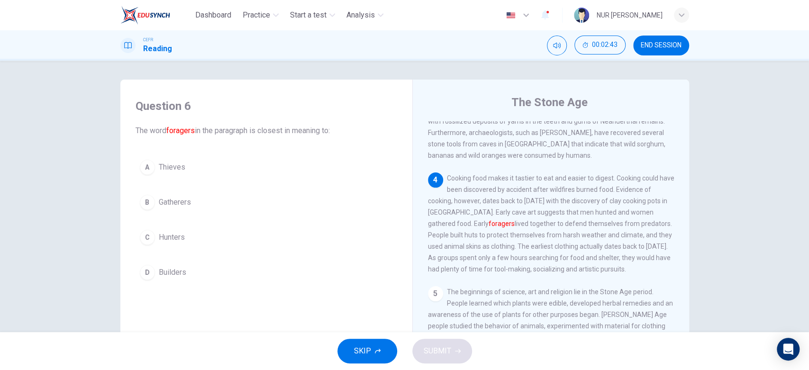
scroll to position [279, 0]
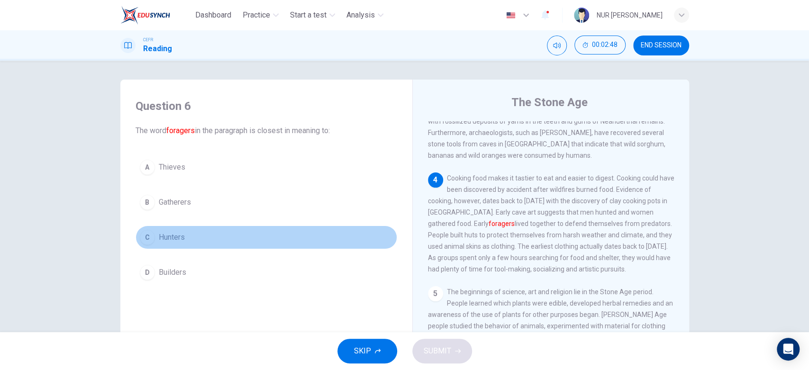
click at [159, 242] on span "Hunters" at bounding box center [172, 237] width 26 height 11
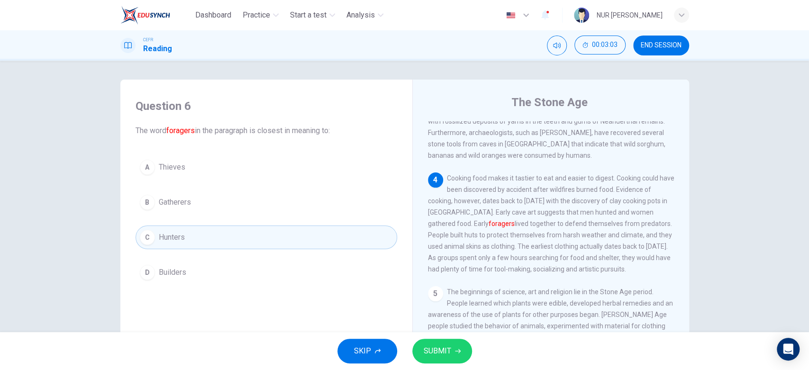
click at [165, 193] on button "B Gatherers" at bounding box center [265, 202] width 261 height 24
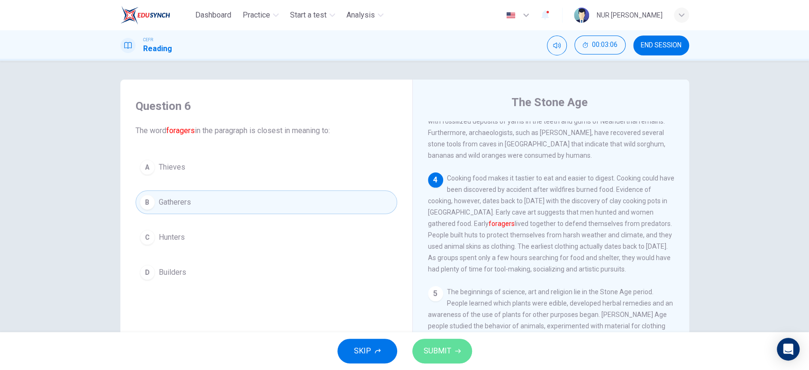
click at [446, 341] on button "SUBMIT" at bounding box center [442, 351] width 60 height 25
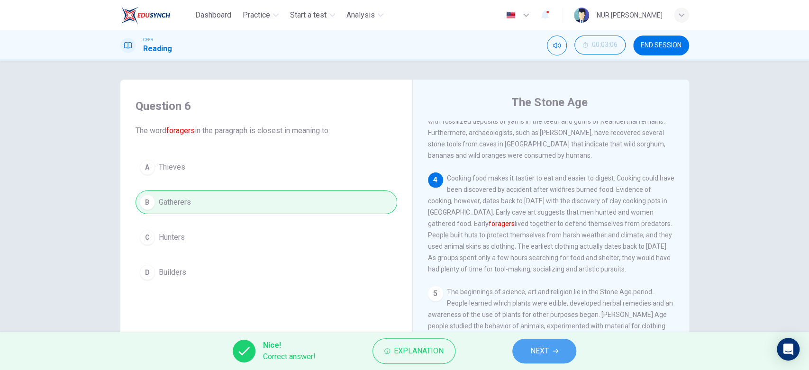
click at [539, 343] on button "NEXT" at bounding box center [544, 351] width 64 height 25
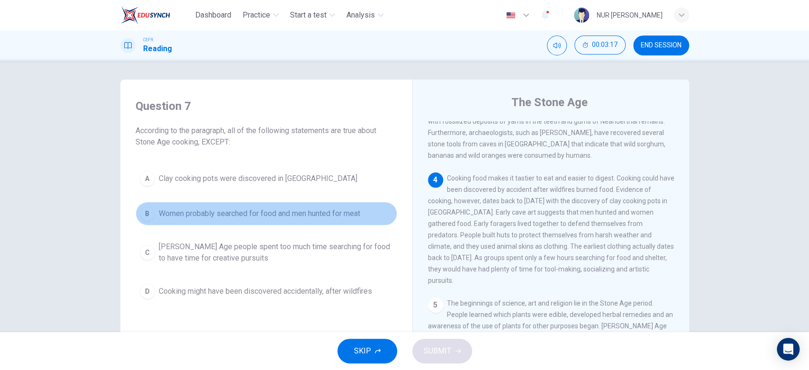
click at [225, 216] on span "Women probably searched for food and men hunted for meat" at bounding box center [259, 213] width 201 height 11
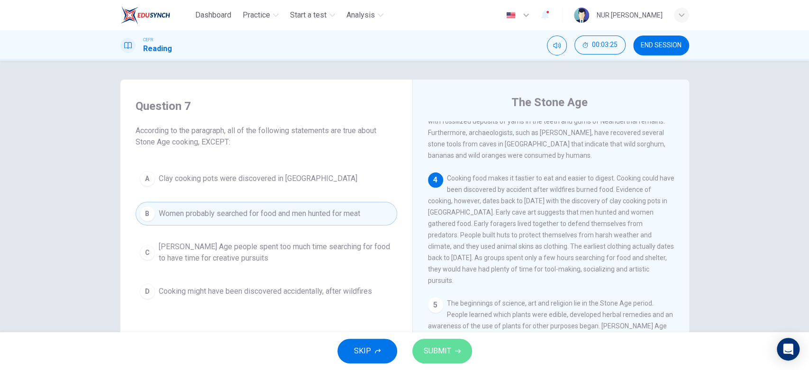
click at [444, 348] on span "SUBMIT" at bounding box center [436, 350] width 27 height 13
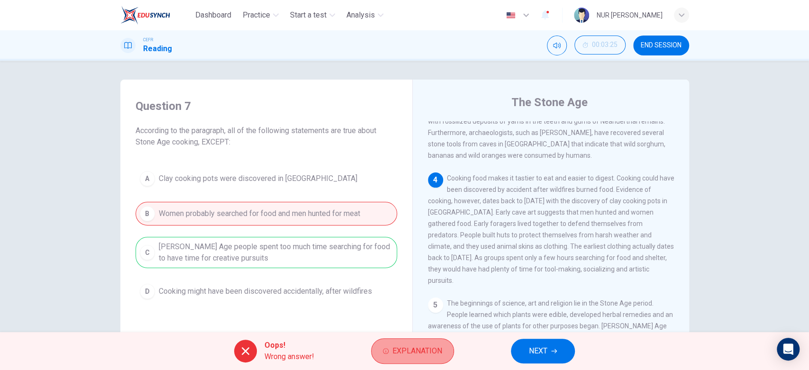
click at [433, 351] on span "Explanation" at bounding box center [417, 350] width 50 height 13
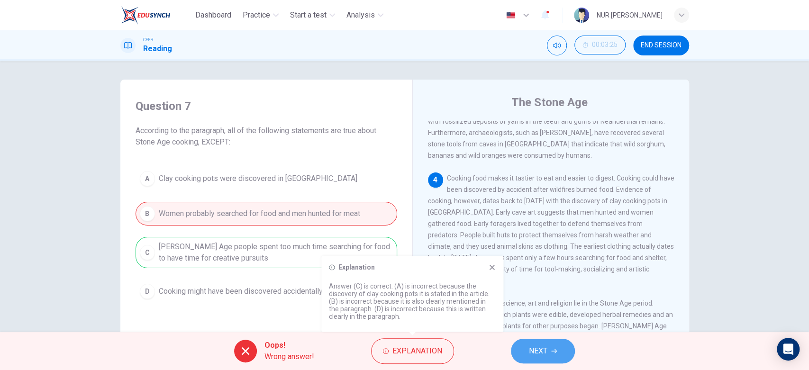
click at [541, 344] on span "NEXT" at bounding box center [538, 350] width 18 height 13
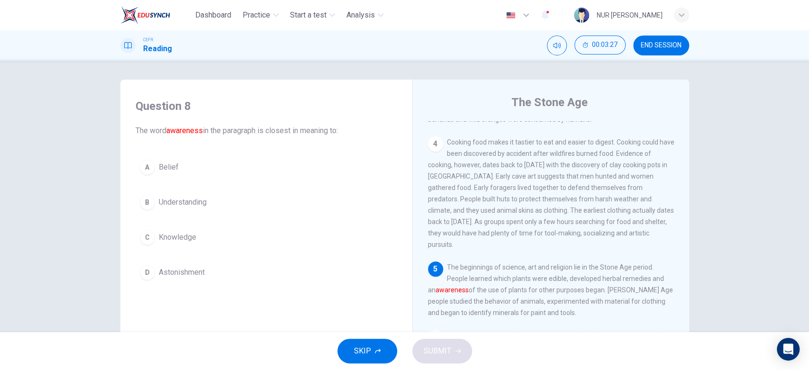
scroll to position [314, 0]
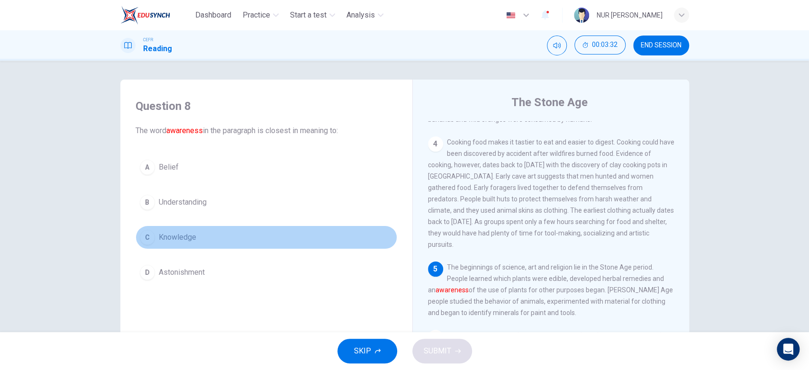
click at [142, 232] on div "C" at bounding box center [147, 237] width 15 height 15
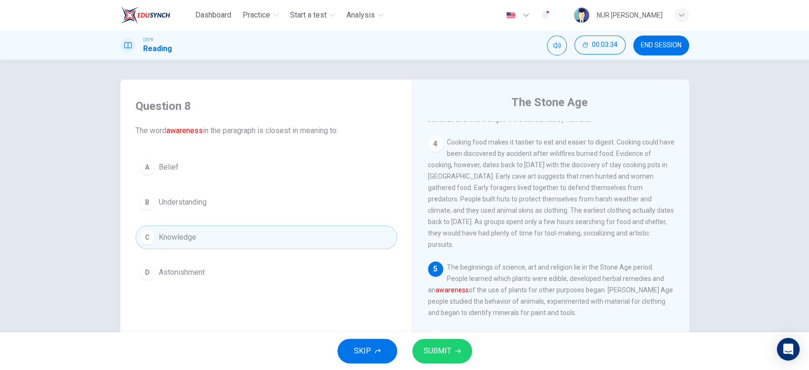
click at [455, 348] on button "SUBMIT" at bounding box center [442, 351] width 60 height 25
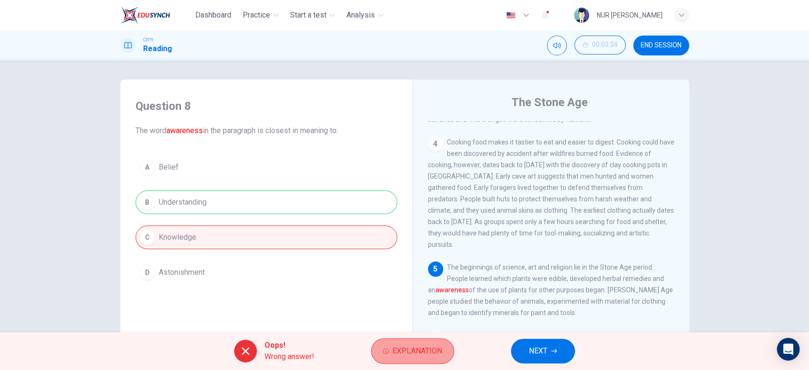
click at [415, 346] on span "Explanation" at bounding box center [417, 350] width 50 height 13
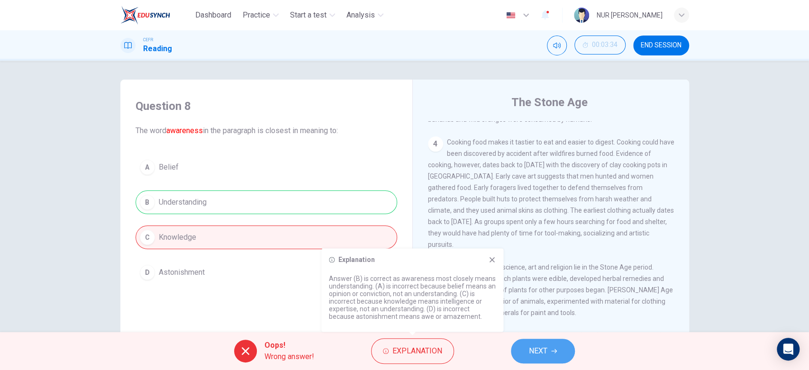
click at [538, 347] on span "NEXT" at bounding box center [538, 350] width 18 height 13
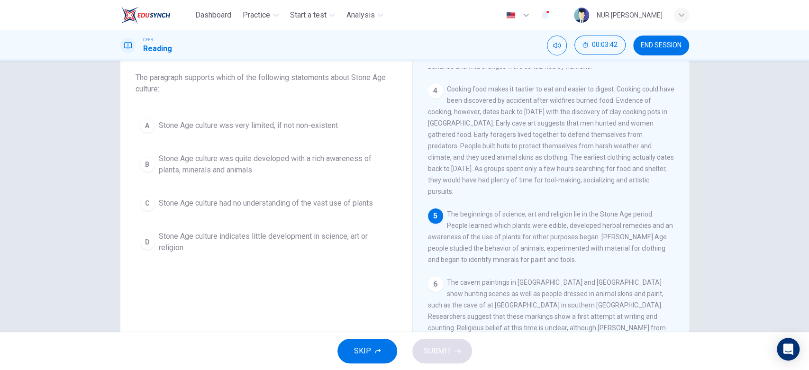
scroll to position [47, 0]
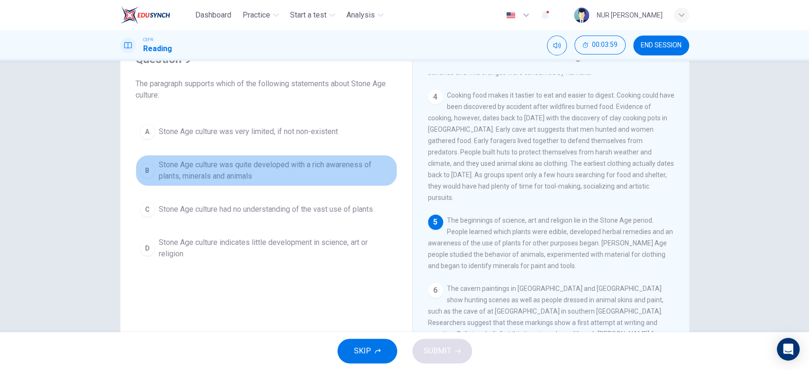
click at [146, 163] on div "B" at bounding box center [147, 170] width 15 height 15
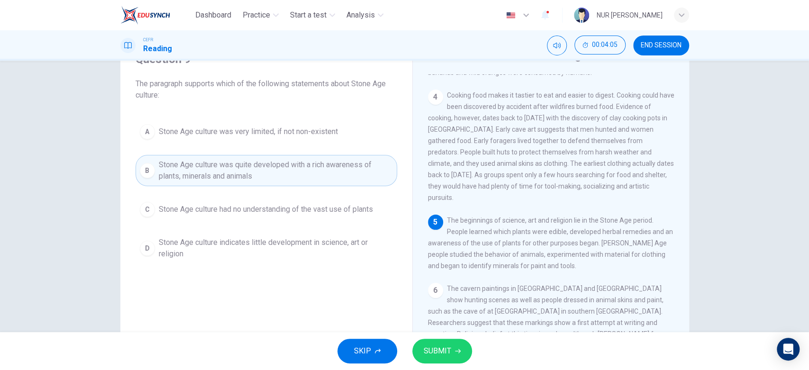
click at [201, 237] on span "Stone Age culture indicates little development in science, art or religion" at bounding box center [276, 248] width 234 height 23
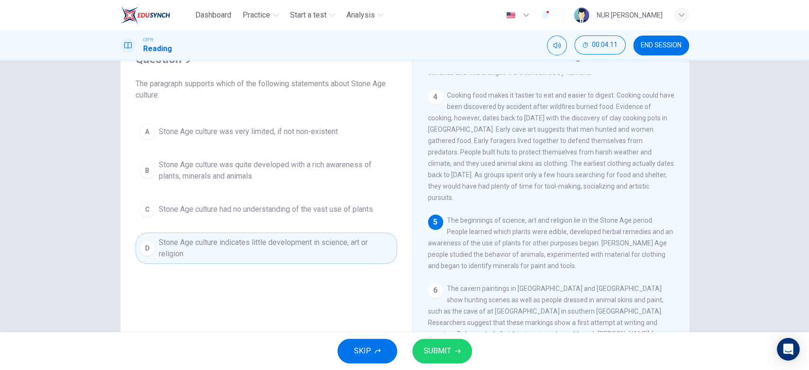
click at [420, 336] on div "SKIP SUBMIT" at bounding box center [404, 351] width 809 height 38
click at [449, 350] on span "SUBMIT" at bounding box center [436, 350] width 27 height 13
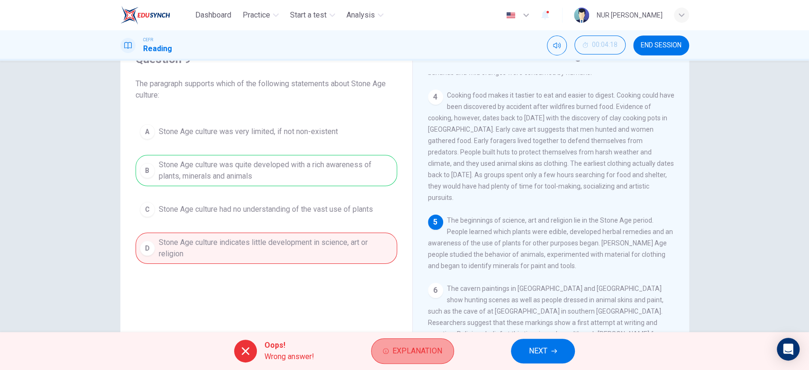
click at [402, 349] on span "Explanation" at bounding box center [417, 350] width 50 height 13
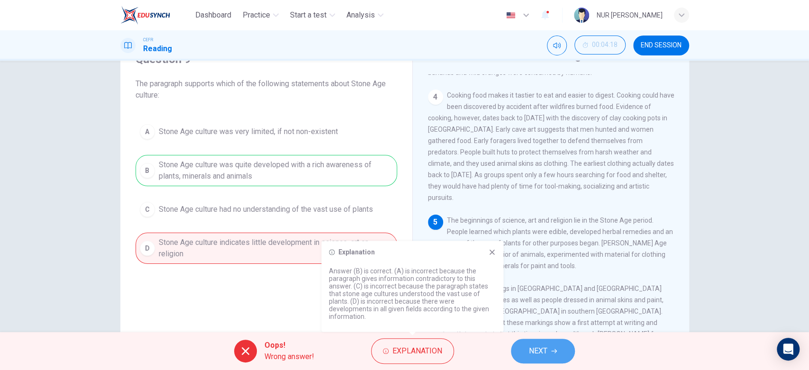
click at [554, 348] on button "NEXT" at bounding box center [543, 351] width 64 height 25
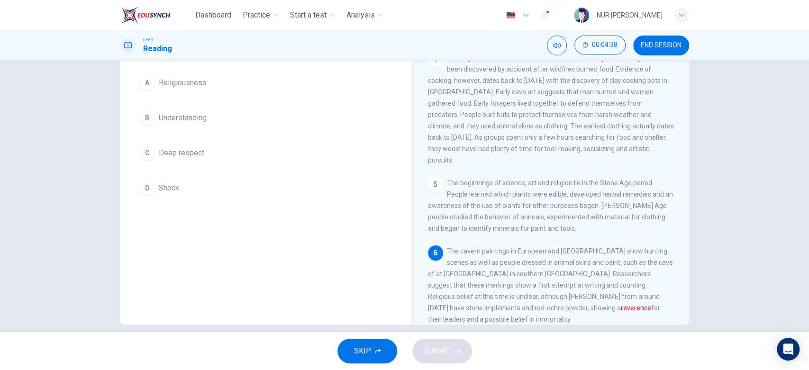
scroll to position [86, 0]
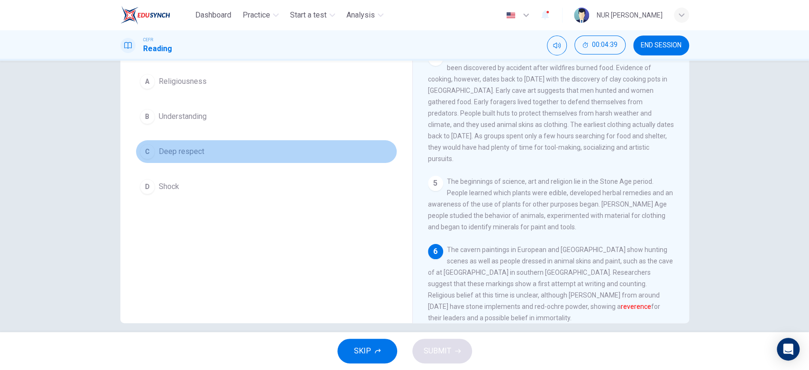
click at [146, 144] on div "C" at bounding box center [147, 151] width 15 height 15
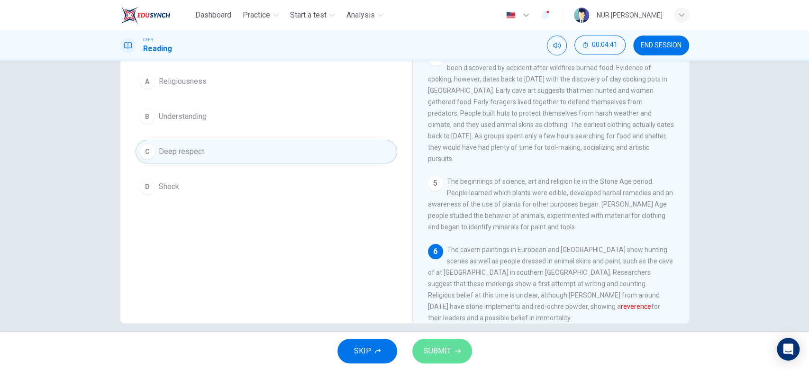
click at [440, 341] on button "SUBMIT" at bounding box center [442, 351] width 60 height 25
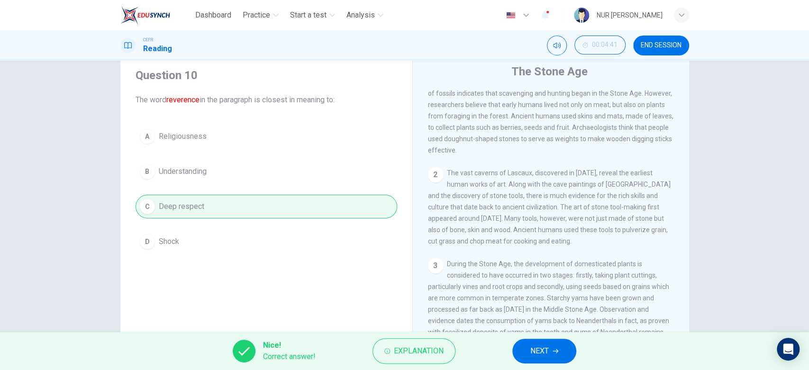
scroll to position [0, 0]
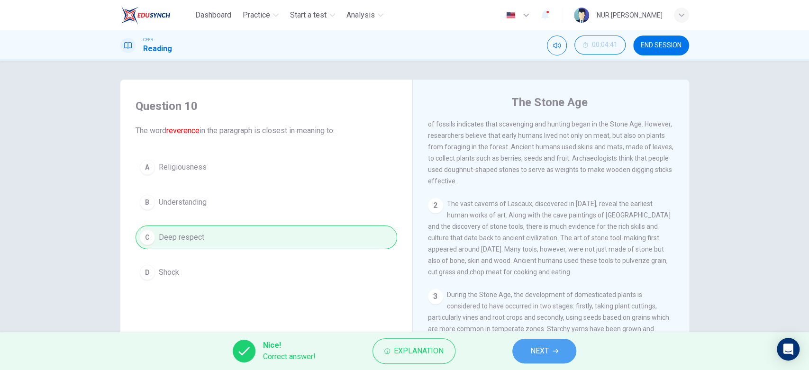
click at [539, 351] on span "NEXT" at bounding box center [539, 350] width 18 height 13
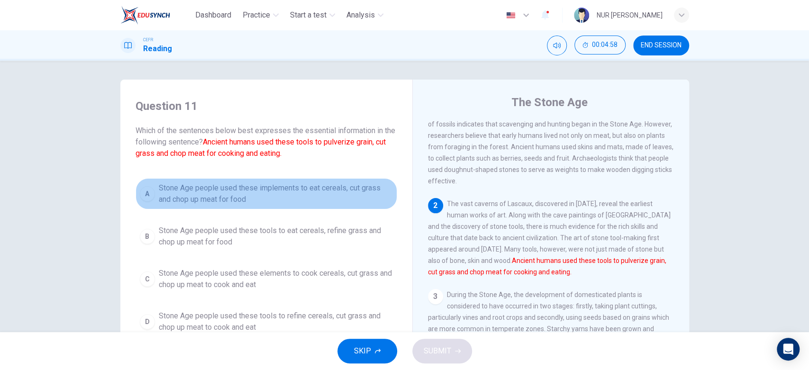
click at [159, 195] on span "Stone Age people used these implements to eat cereals, cut grass and chop up me…" at bounding box center [276, 193] width 234 height 23
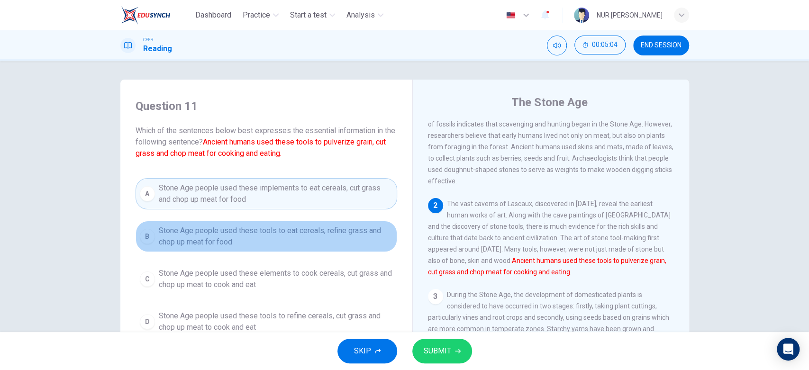
click at [145, 240] on div "B" at bounding box center [147, 236] width 15 height 15
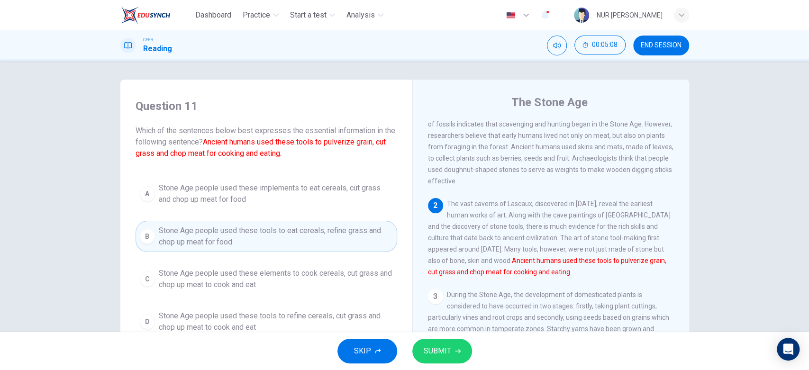
drag, startPoint x: 191, startPoint y: 272, endPoint x: 198, endPoint y: 279, distance: 9.4
click at [196, 276] on span "Stone Age people used these elements to cook cereals, cut grass and chop up mea…" at bounding box center [276, 279] width 234 height 23
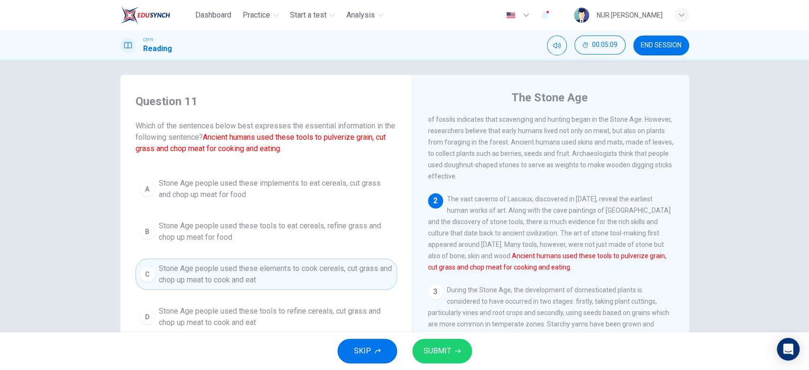
scroll to position [8, 0]
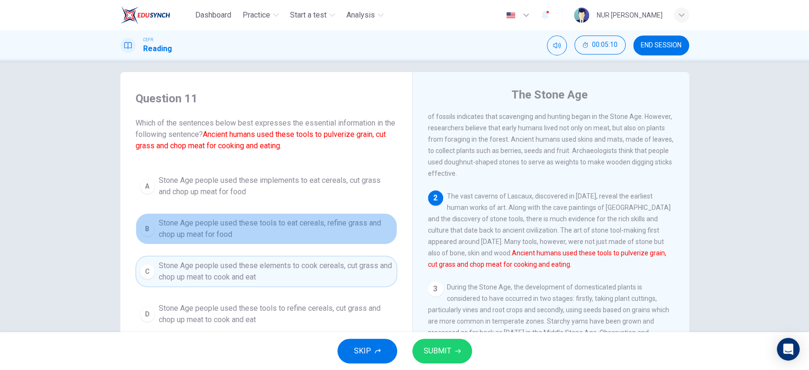
click at [185, 225] on span "Stone Age people used these tools to eat cereals, refine grass and chop up meat…" at bounding box center [276, 228] width 234 height 23
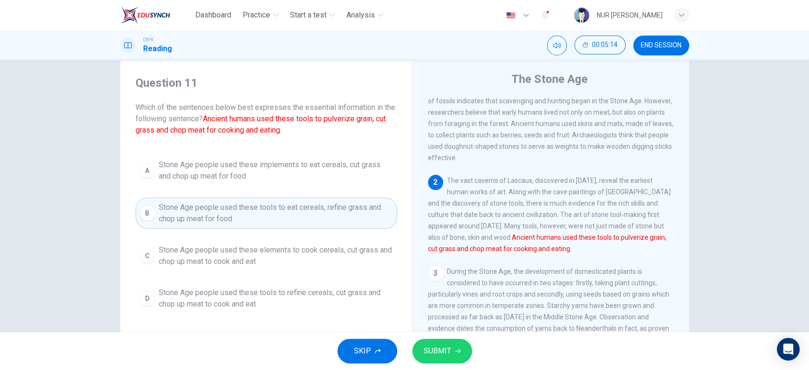
scroll to position [29, 0]
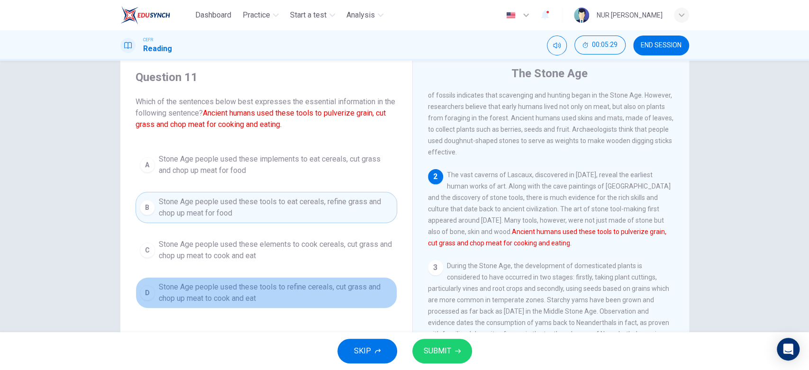
click at [295, 281] on span "Stone Age people used these tools to refine cereals, cut grass and chop up meat…" at bounding box center [276, 292] width 234 height 23
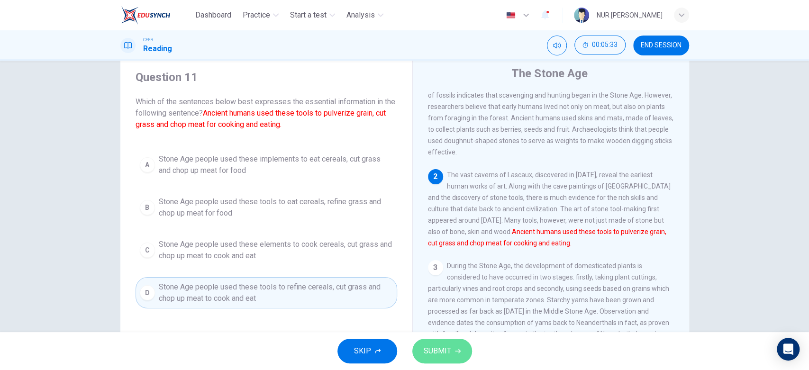
click at [441, 346] on span "SUBMIT" at bounding box center [436, 350] width 27 height 13
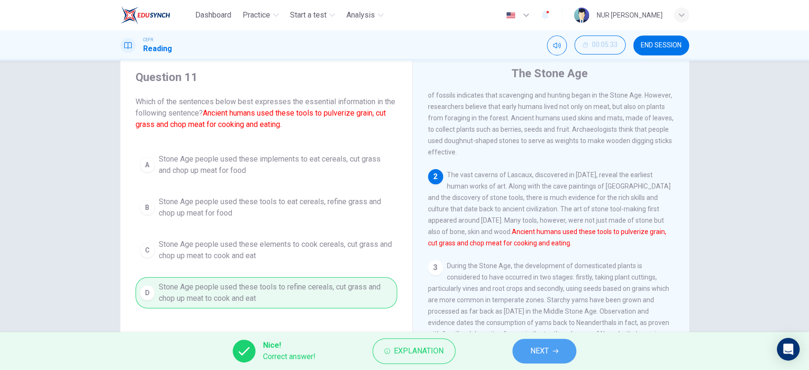
click at [558, 350] on button "NEXT" at bounding box center [544, 351] width 64 height 25
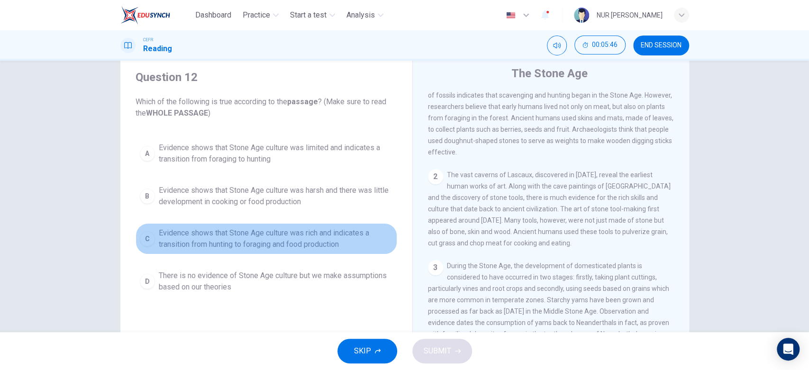
click at [282, 242] on span "Evidence shows that Stone Age culture was rich and indicates a transition from …" at bounding box center [276, 238] width 234 height 23
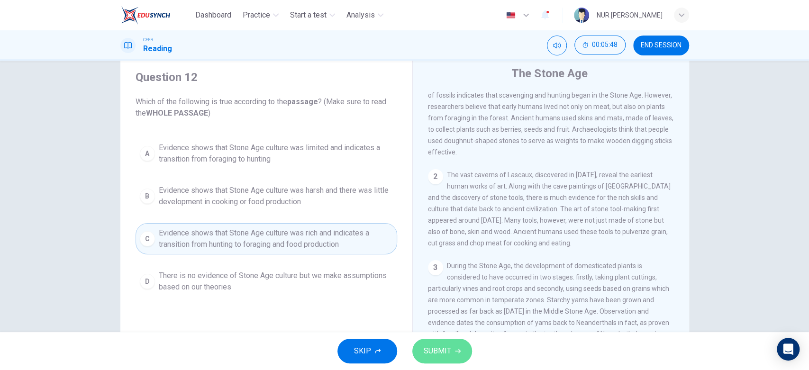
click at [423, 341] on button "SUBMIT" at bounding box center [442, 351] width 60 height 25
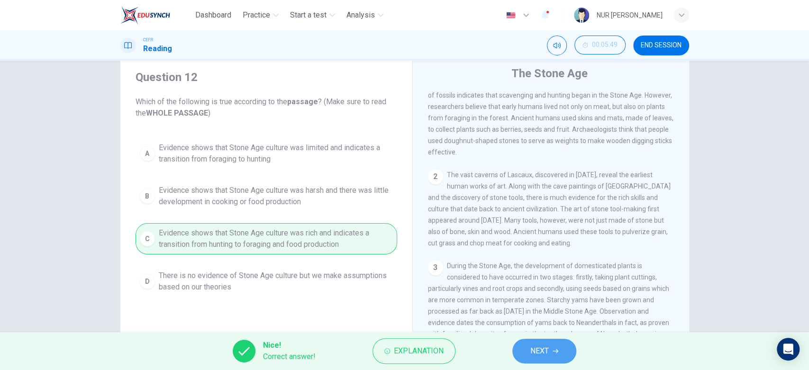
click at [530, 344] on span "NEXT" at bounding box center [539, 350] width 18 height 13
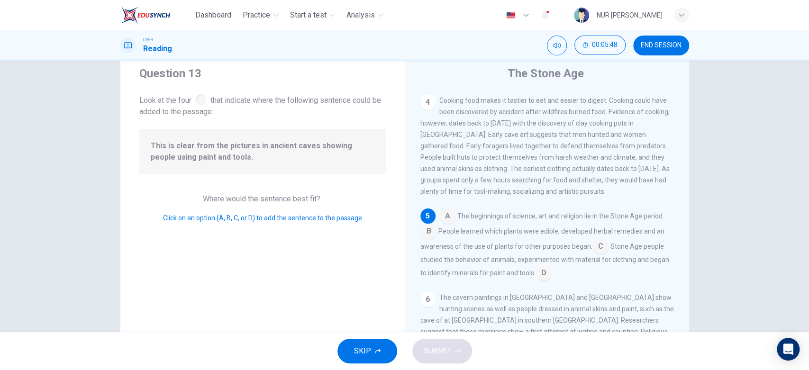
scroll to position [333, 0]
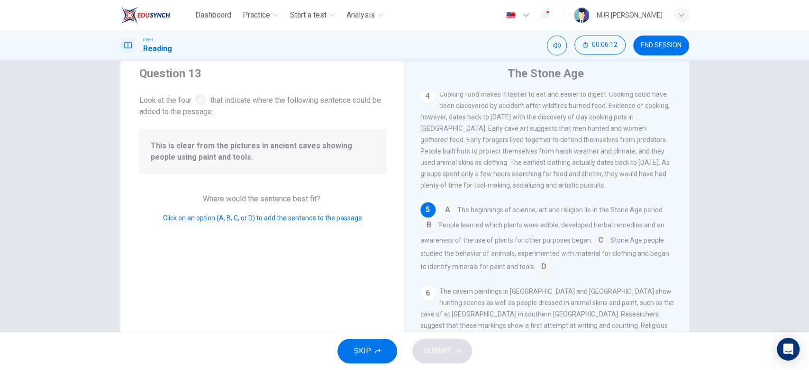
click at [441, 214] on input at bounding box center [447, 210] width 15 height 15
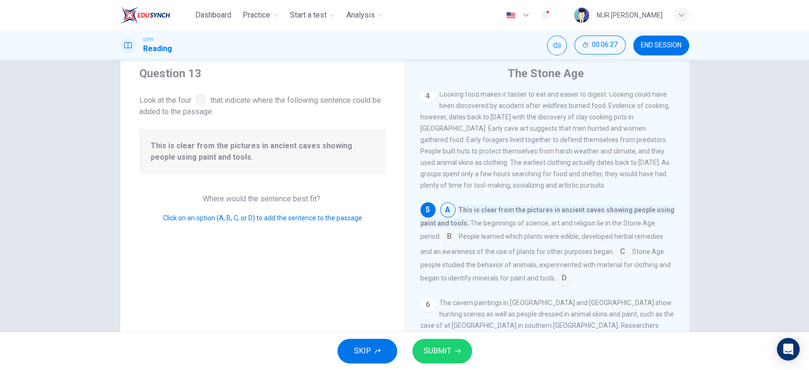
click at [617, 250] on input at bounding box center [622, 252] width 15 height 15
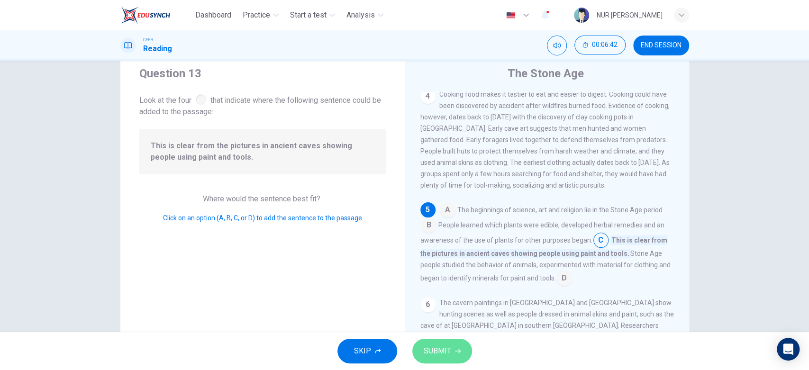
click at [442, 351] on span "SUBMIT" at bounding box center [436, 350] width 27 height 13
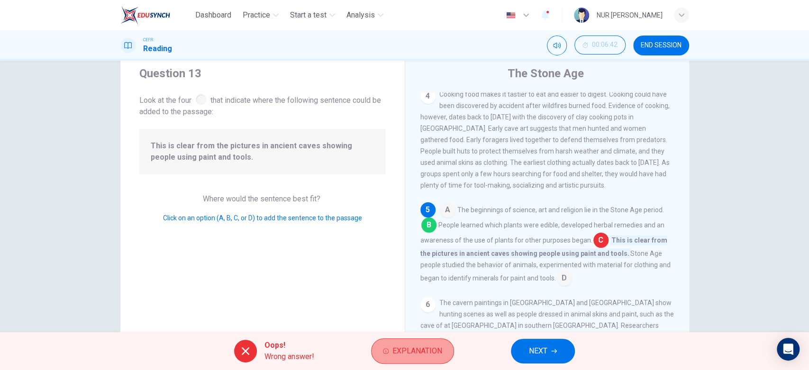
click at [431, 352] on span "Explanation" at bounding box center [417, 350] width 50 height 13
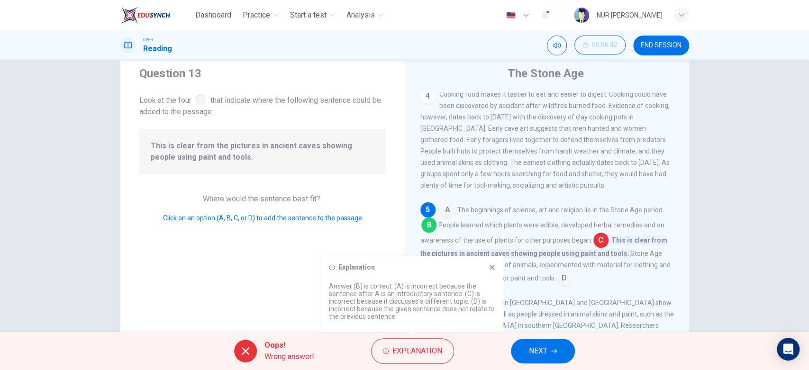
click at [517, 290] on div "1 The Stone Age consists of seven subdivisions, including the Paleolithic Age (…" at bounding box center [553, 228] width 266 height 272
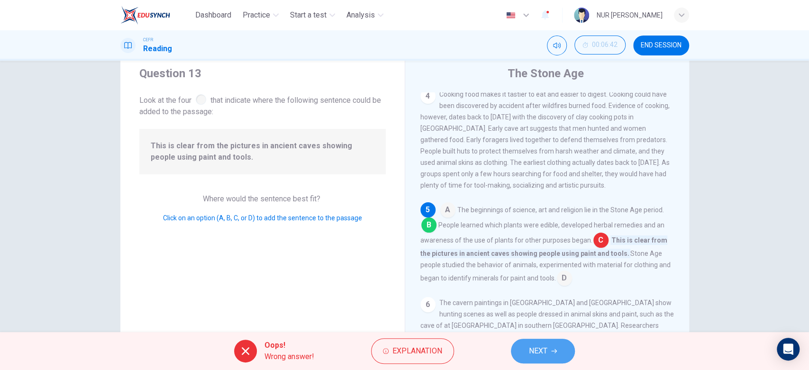
click at [534, 340] on button "NEXT" at bounding box center [543, 351] width 64 height 25
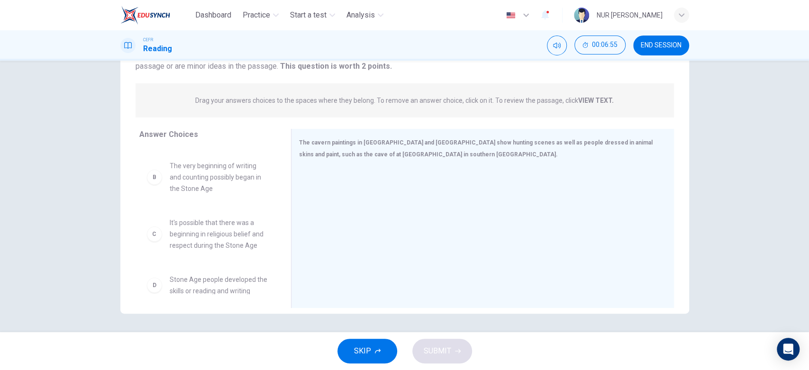
scroll to position [80, 0]
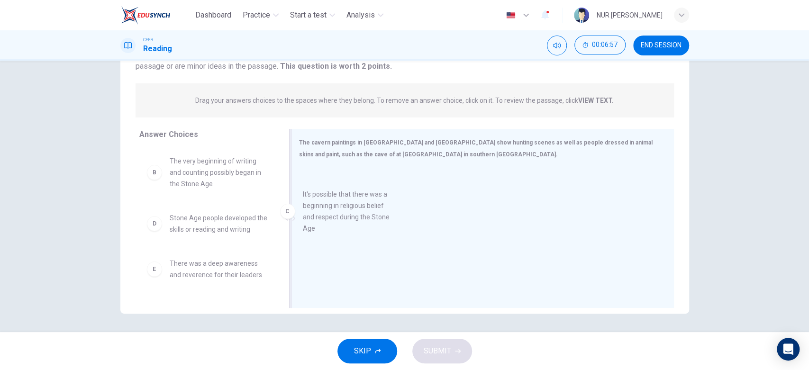
drag, startPoint x: 158, startPoint y: 232, endPoint x: 316, endPoint y: 215, distance: 158.6
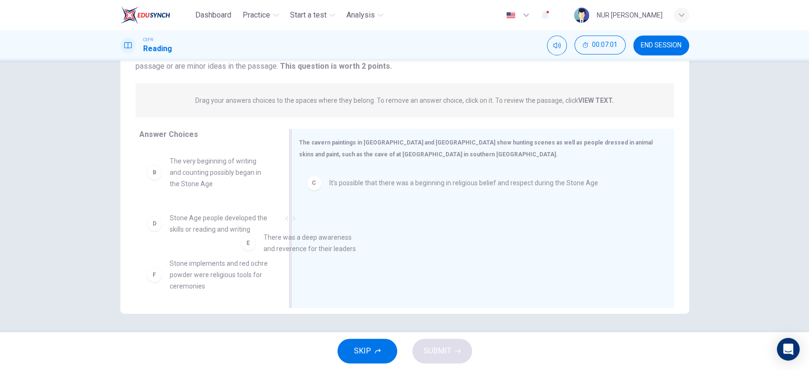
drag, startPoint x: 164, startPoint y: 257, endPoint x: 371, endPoint y: 219, distance: 210.4
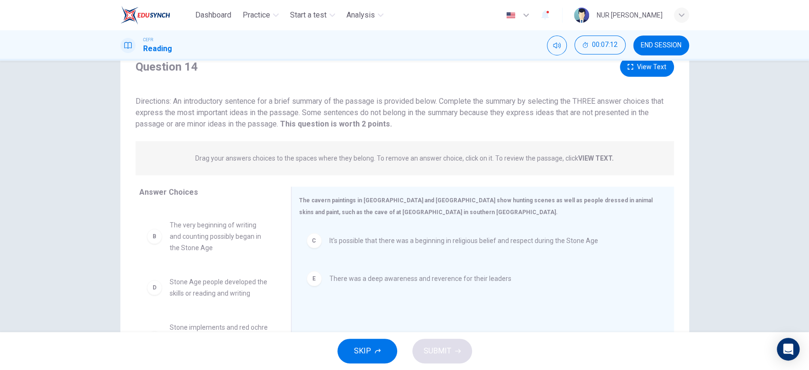
scroll to position [0, 0]
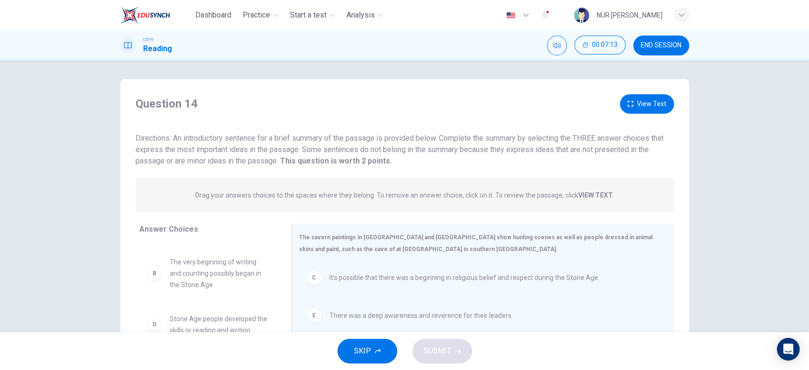
click at [640, 105] on button "View Text" at bounding box center [647, 103] width 54 height 19
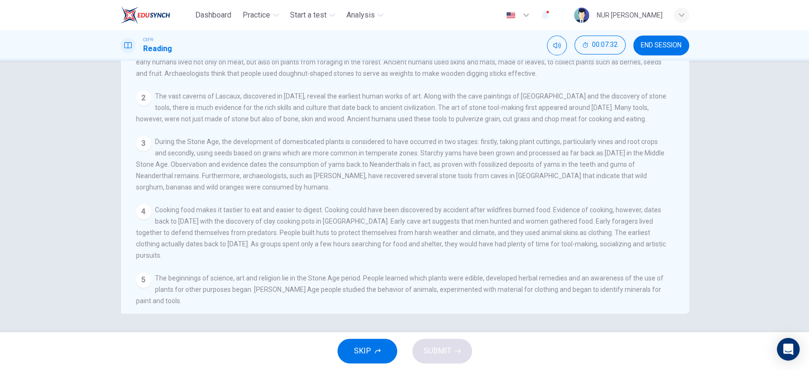
scroll to position [0, 0]
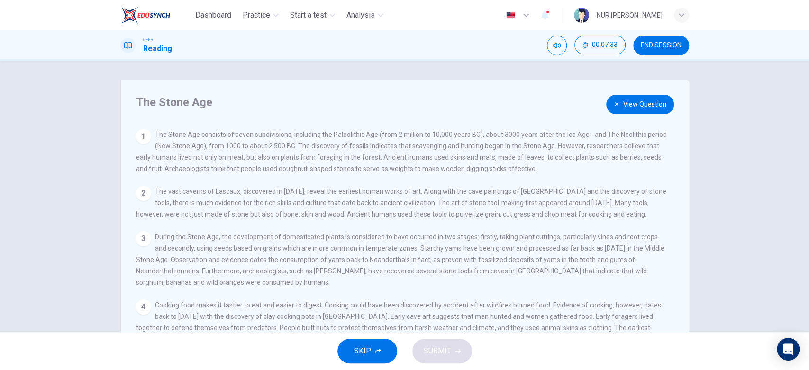
click at [621, 109] on button "View Question" at bounding box center [640, 104] width 68 height 19
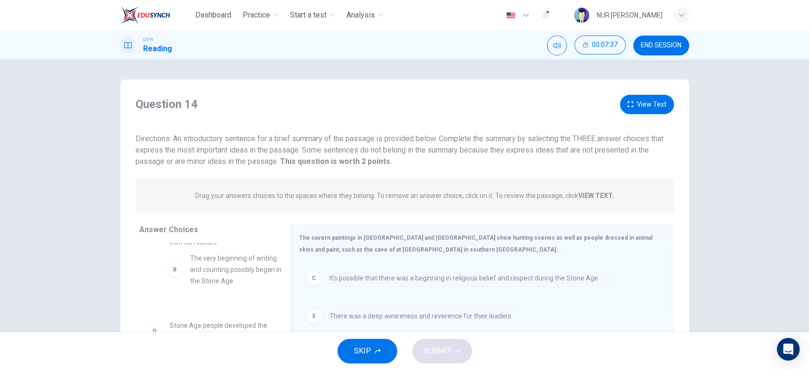
drag, startPoint x: 221, startPoint y: 274, endPoint x: 241, endPoint y: 281, distance: 21.3
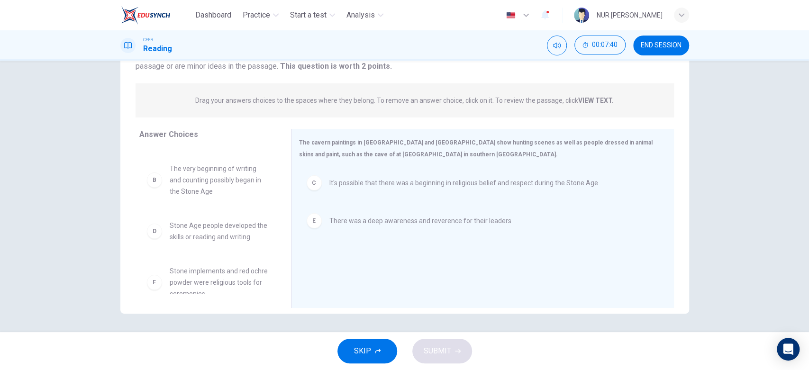
scroll to position [73, 0]
drag, startPoint x: 167, startPoint y: 274, endPoint x: 400, endPoint y: 245, distance: 234.3
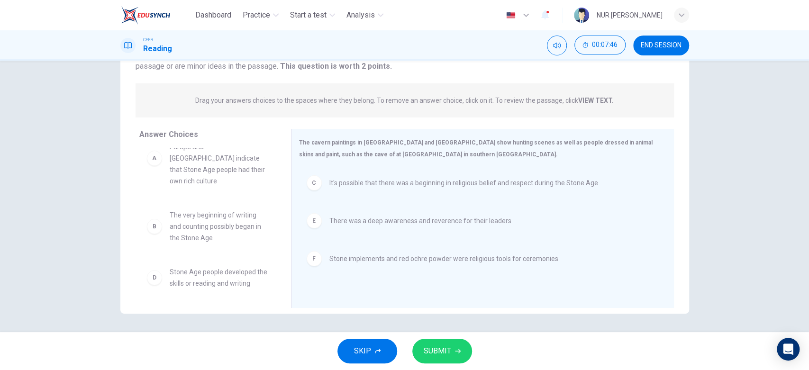
scroll to position [17, 0]
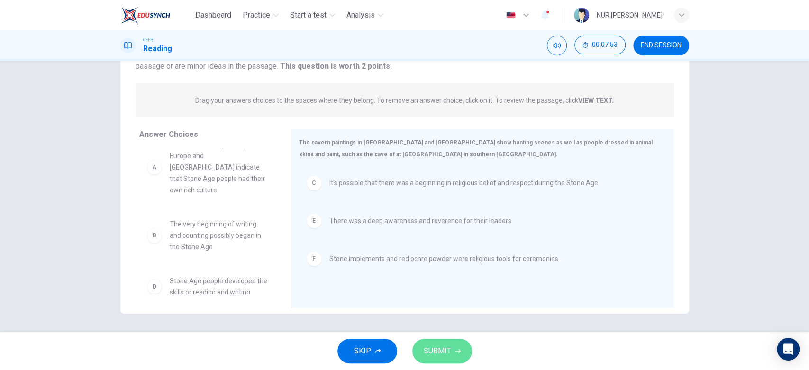
click at [455, 346] on button "SUBMIT" at bounding box center [442, 351] width 60 height 25
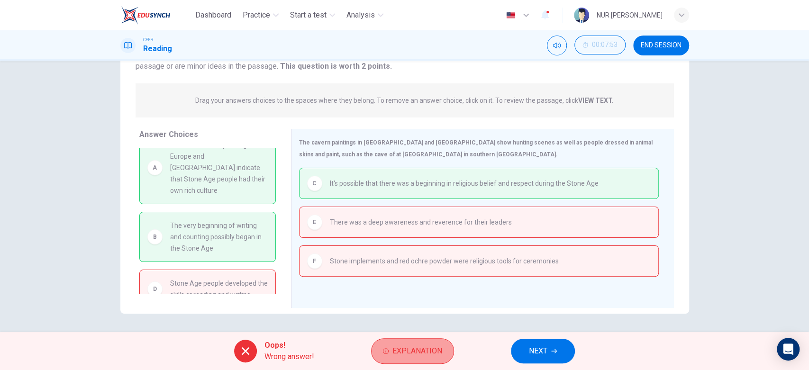
click at [398, 353] on span "Explanation" at bounding box center [417, 350] width 50 height 13
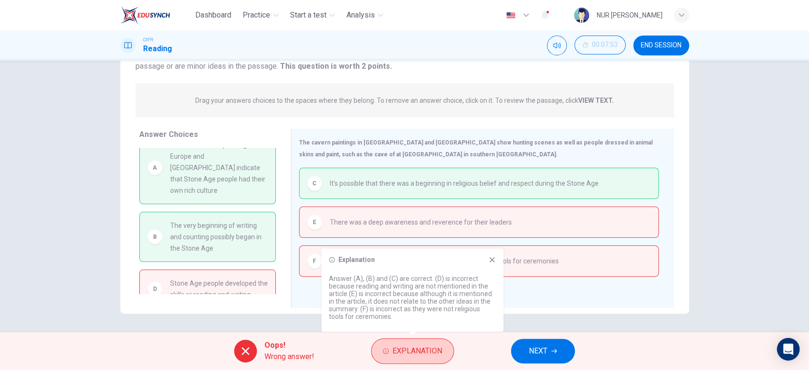
click at [398, 353] on span "Explanation" at bounding box center [417, 350] width 50 height 13
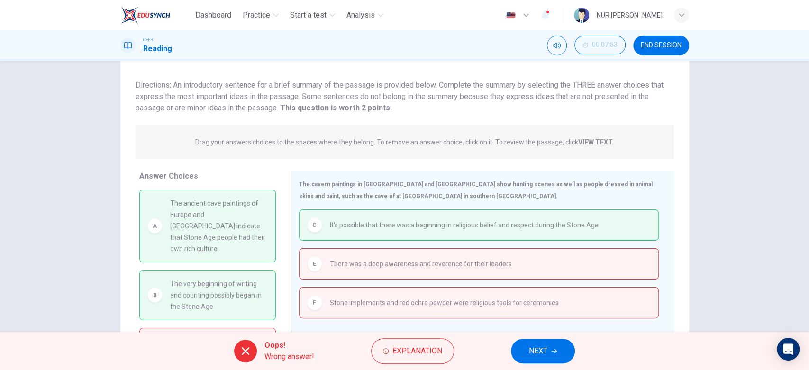
scroll to position [73, 0]
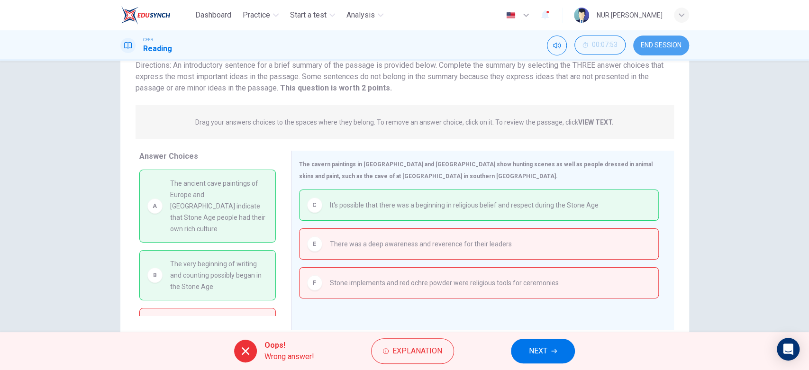
click at [655, 52] on button "END SESSION" at bounding box center [661, 46] width 56 height 20
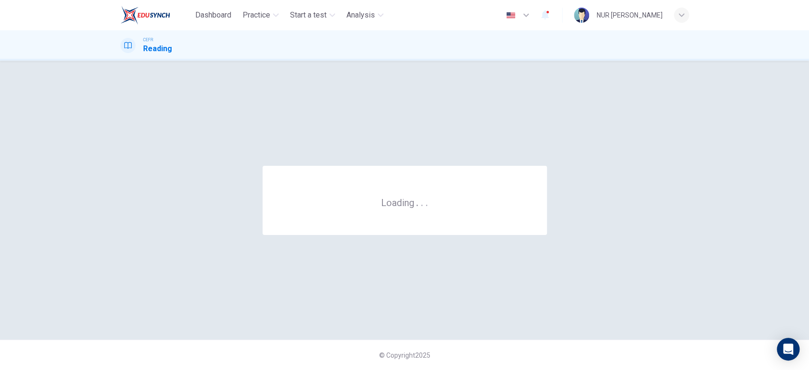
scroll to position [0, 0]
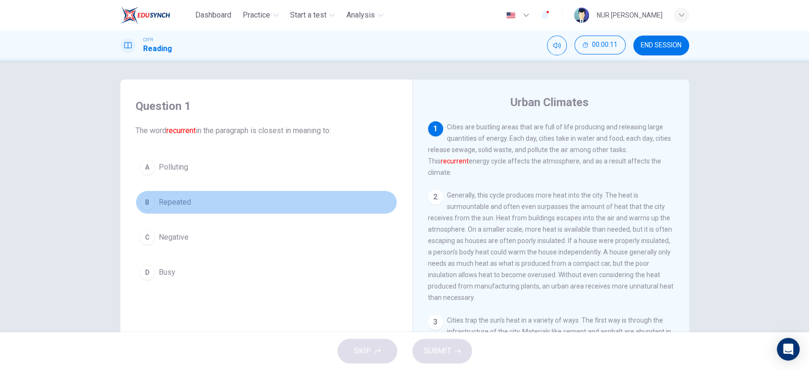
click at [147, 212] on button "B Repeated" at bounding box center [265, 202] width 261 height 24
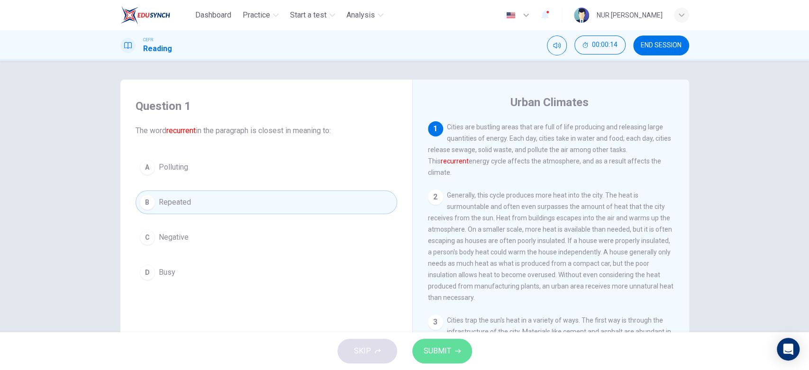
click at [457, 348] on icon "button" at bounding box center [458, 351] width 6 height 6
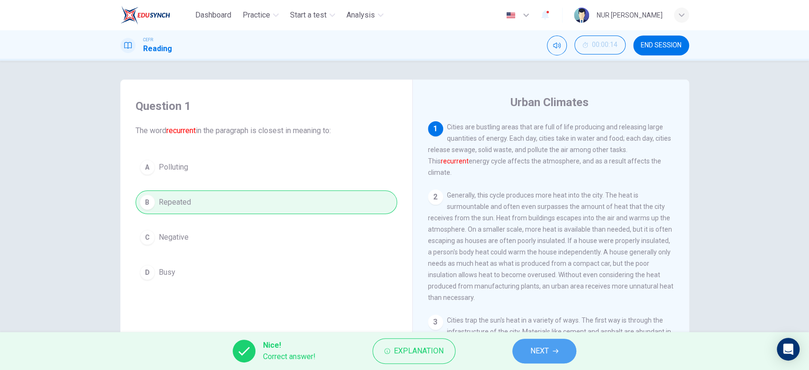
click at [555, 345] on button "NEXT" at bounding box center [544, 351] width 64 height 25
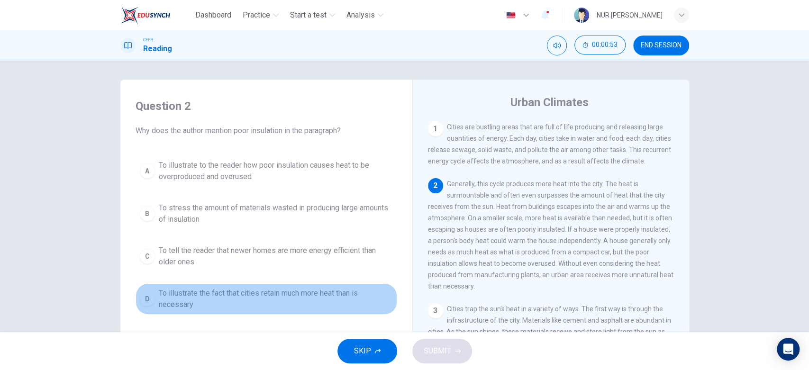
click at [174, 307] on span "To illustrate the fact that cities retain much more heat than is necessary" at bounding box center [276, 299] width 234 height 23
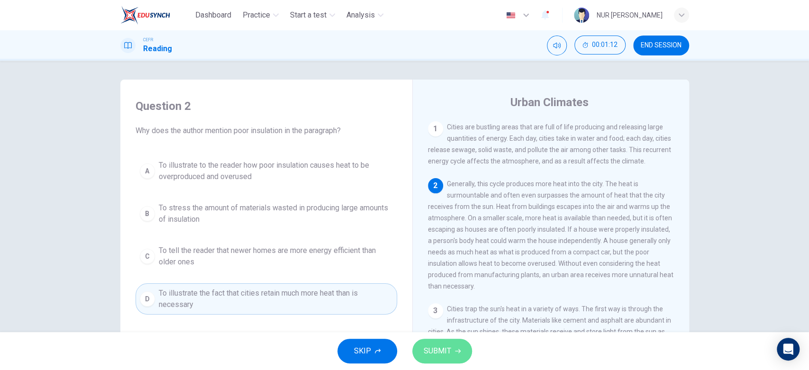
click at [455, 344] on button "SUBMIT" at bounding box center [442, 351] width 60 height 25
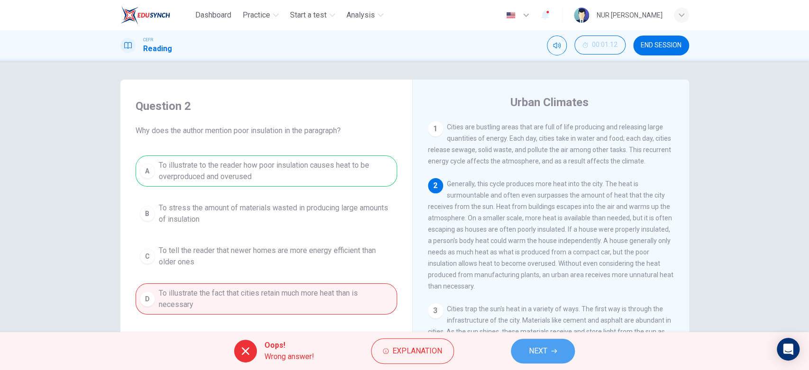
click at [543, 346] on span "NEXT" at bounding box center [538, 350] width 18 height 13
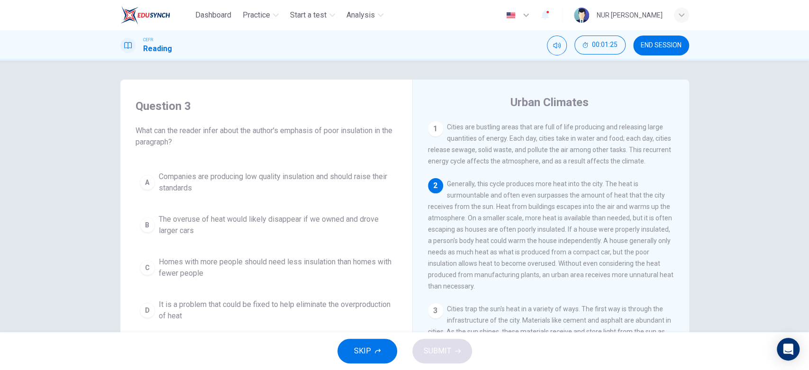
click at [258, 268] on span "Homes with more people should need less insulation than homes with fewer people" at bounding box center [276, 267] width 234 height 23
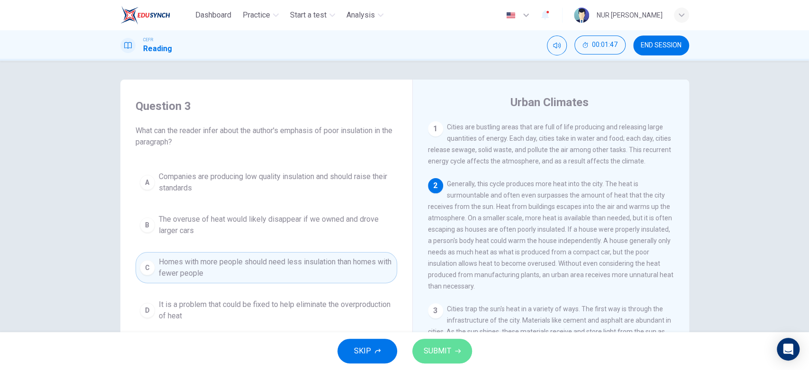
click at [444, 350] on span "SUBMIT" at bounding box center [436, 350] width 27 height 13
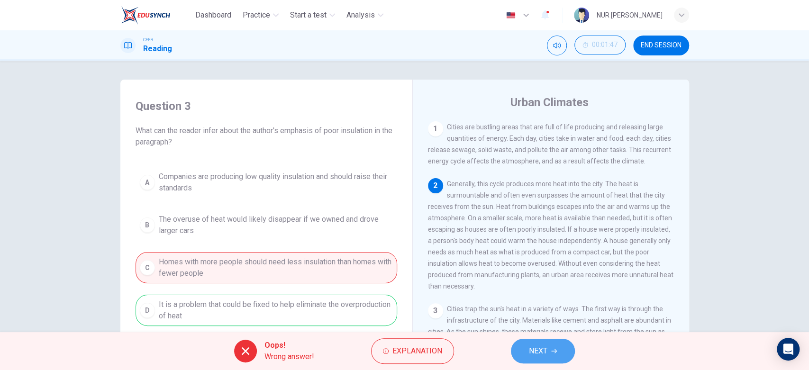
click at [553, 349] on icon "button" at bounding box center [554, 351] width 6 height 6
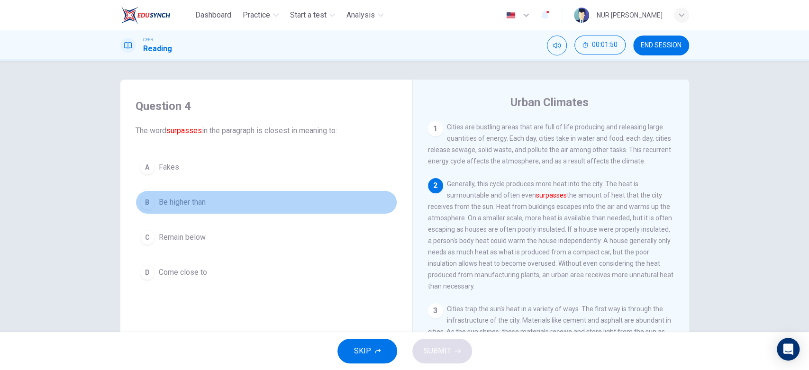
click at [143, 200] on div "B" at bounding box center [147, 202] width 15 height 15
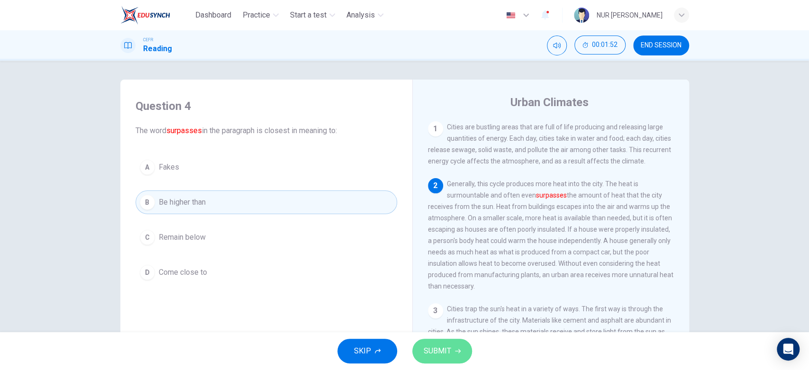
click at [429, 350] on span "SUBMIT" at bounding box center [436, 350] width 27 height 13
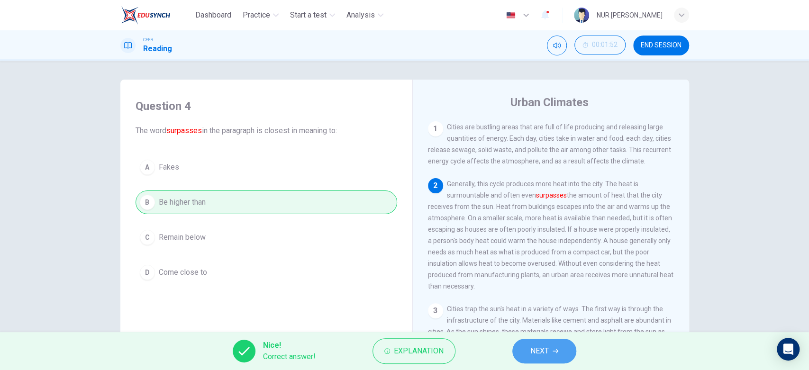
click at [534, 351] on span "NEXT" at bounding box center [539, 350] width 18 height 13
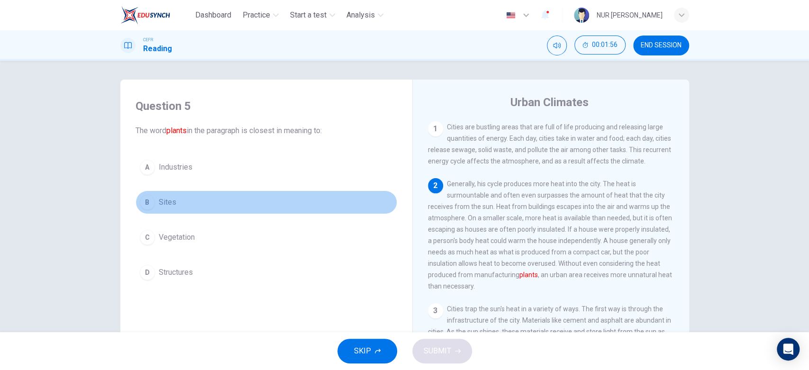
click at [145, 196] on div "B" at bounding box center [147, 202] width 15 height 15
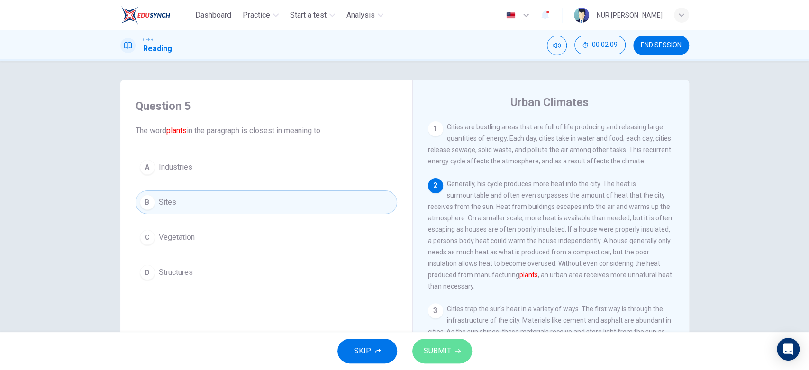
click at [455, 350] on icon "button" at bounding box center [458, 351] width 6 height 6
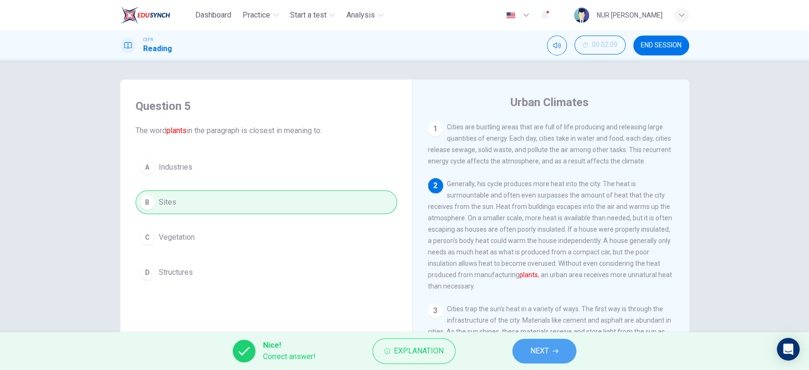
click at [535, 357] on span "NEXT" at bounding box center [539, 350] width 18 height 13
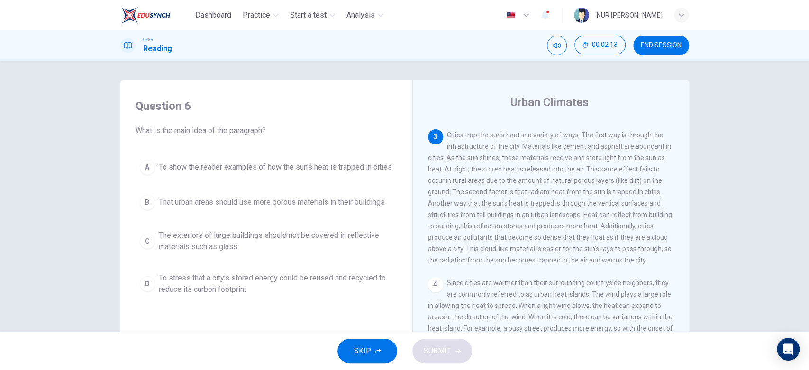
scroll to position [164, 0]
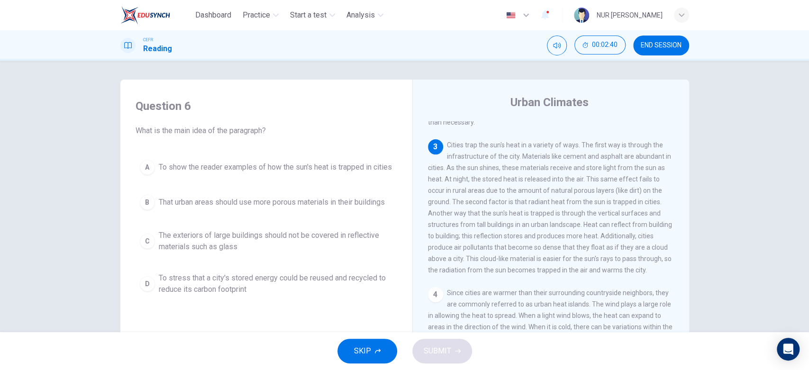
click at [144, 173] on div "A" at bounding box center [147, 167] width 15 height 15
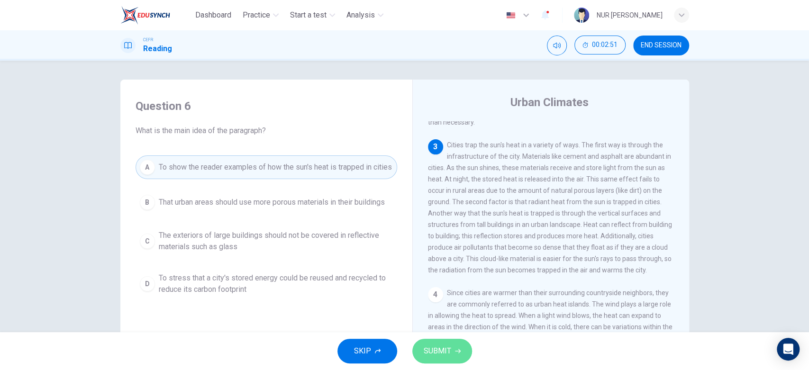
click at [458, 344] on button "SUBMIT" at bounding box center [442, 351] width 60 height 25
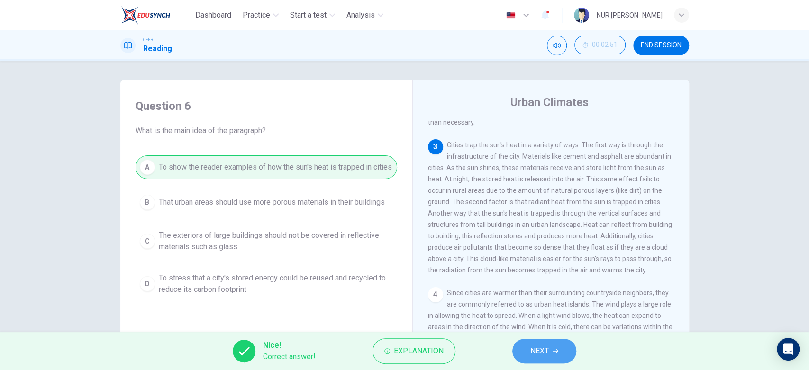
click at [527, 345] on button "NEXT" at bounding box center [544, 351] width 64 height 25
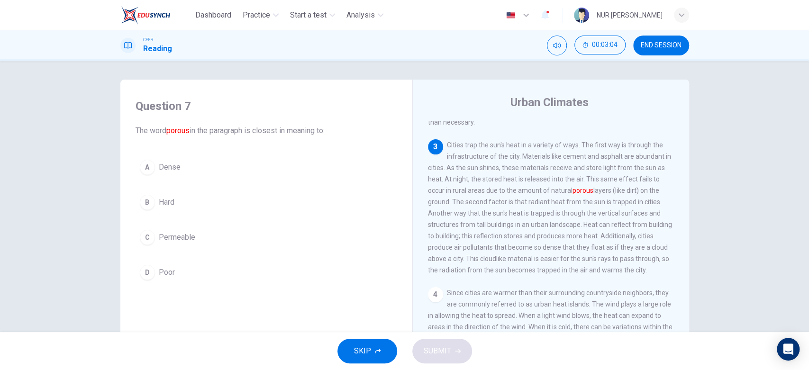
click at [135, 185] on div "A Dense B Hard C Permeable D Poor" at bounding box center [265, 219] width 261 height 129
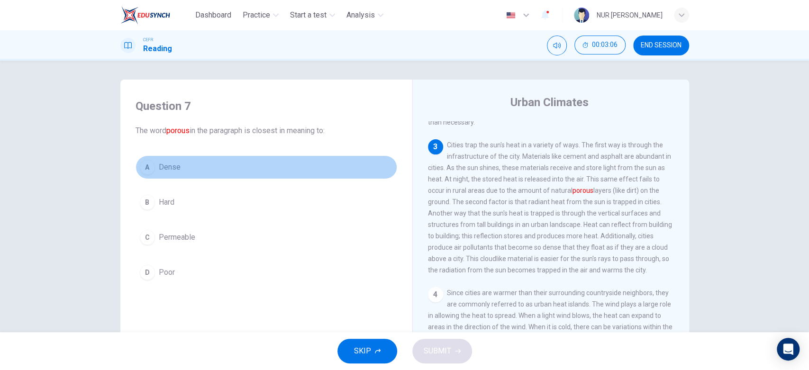
click at [137, 173] on button "A Dense" at bounding box center [265, 167] width 261 height 24
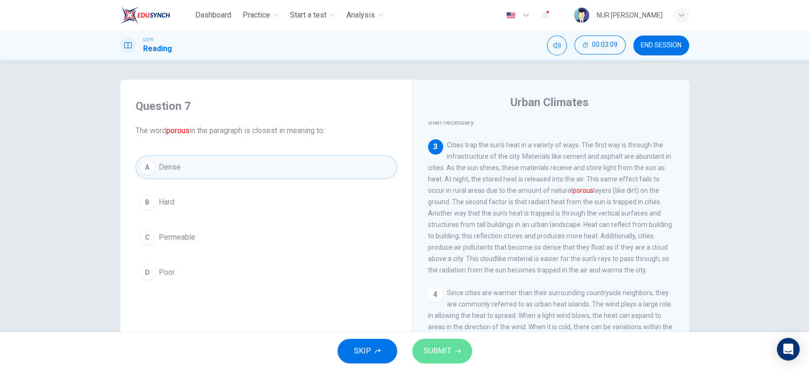
click at [445, 350] on span "SUBMIT" at bounding box center [436, 350] width 27 height 13
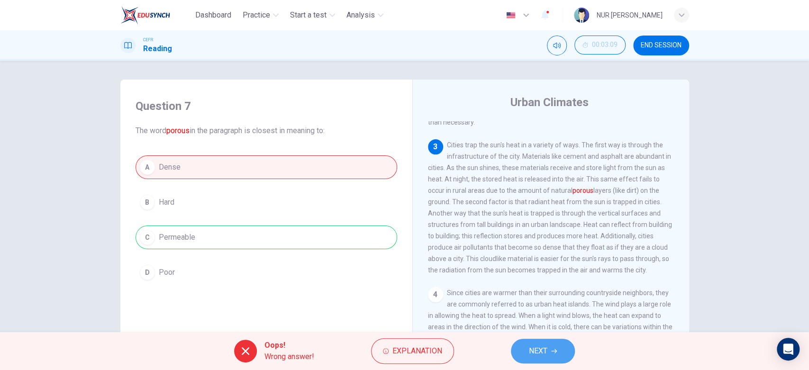
click at [542, 348] on span "NEXT" at bounding box center [538, 350] width 18 height 13
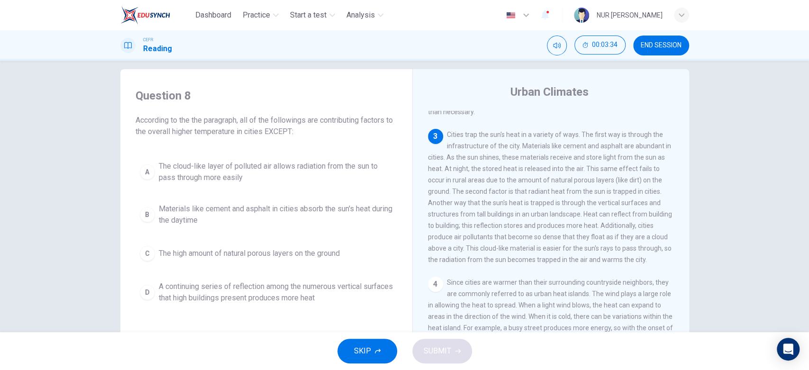
scroll to position [11, 0]
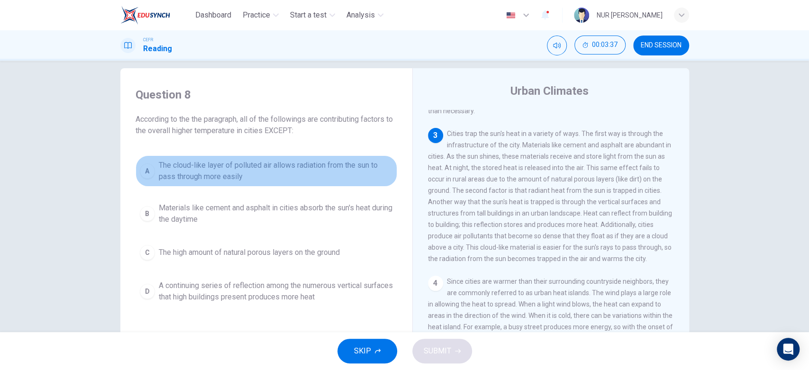
click at [267, 168] on span "The cloud-like layer of polluted air allows radiation from the sun to pass thro…" at bounding box center [276, 171] width 234 height 23
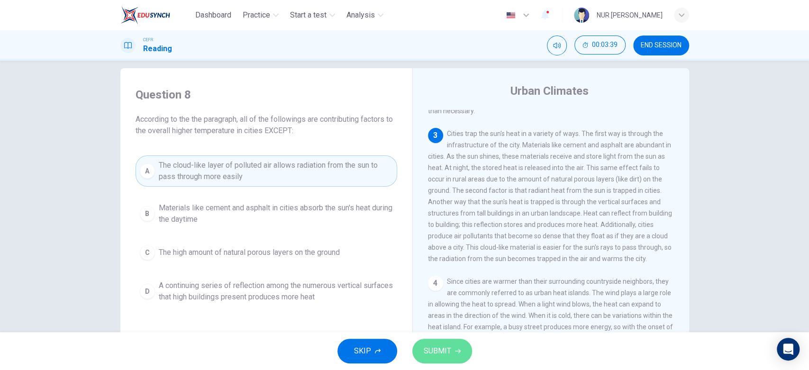
click at [436, 354] on span "SUBMIT" at bounding box center [436, 350] width 27 height 13
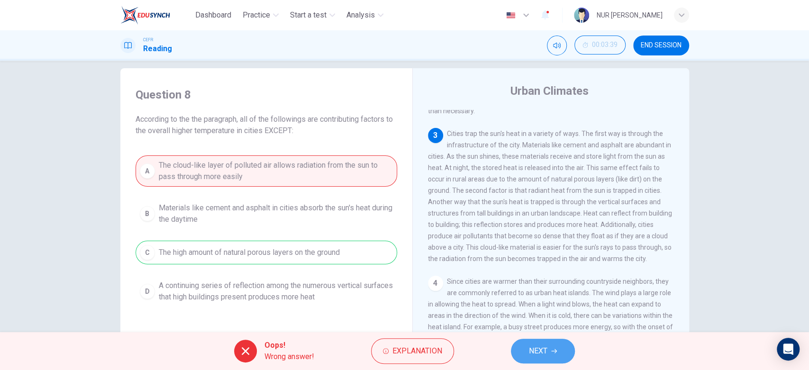
click at [546, 345] on span "NEXT" at bounding box center [538, 350] width 18 height 13
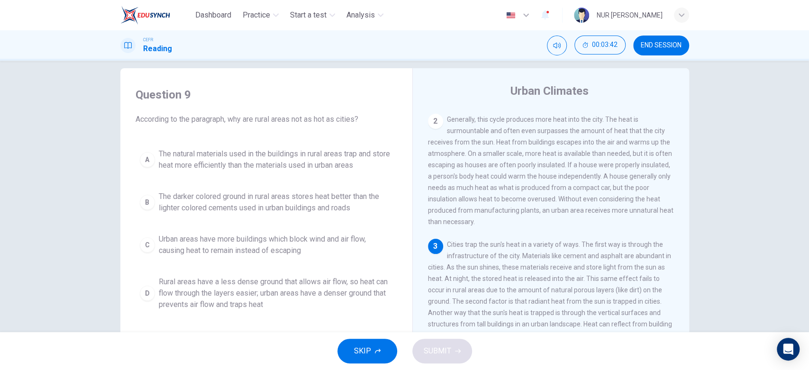
scroll to position [53, 0]
click at [641, 45] on span "END SESSION" at bounding box center [660, 46] width 41 height 8
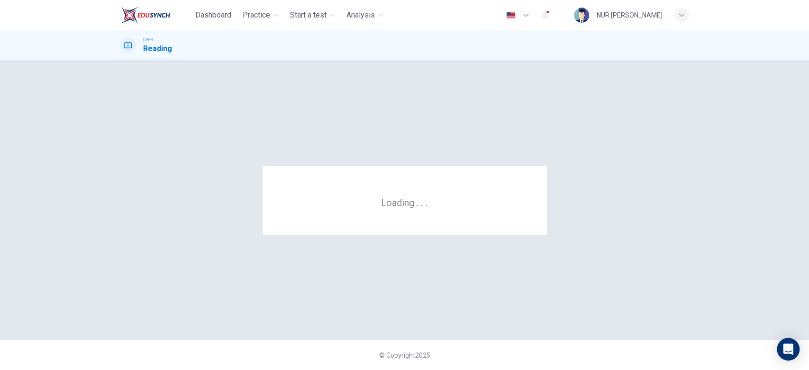
scroll to position [0, 0]
